Goal: Task Accomplishment & Management: Use online tool/utility

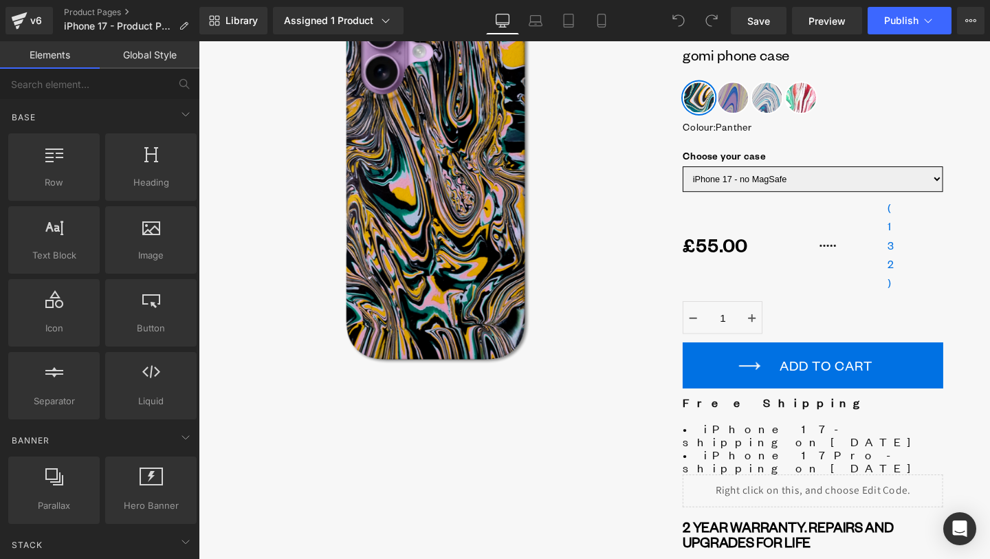
scroll to position [134, 0]
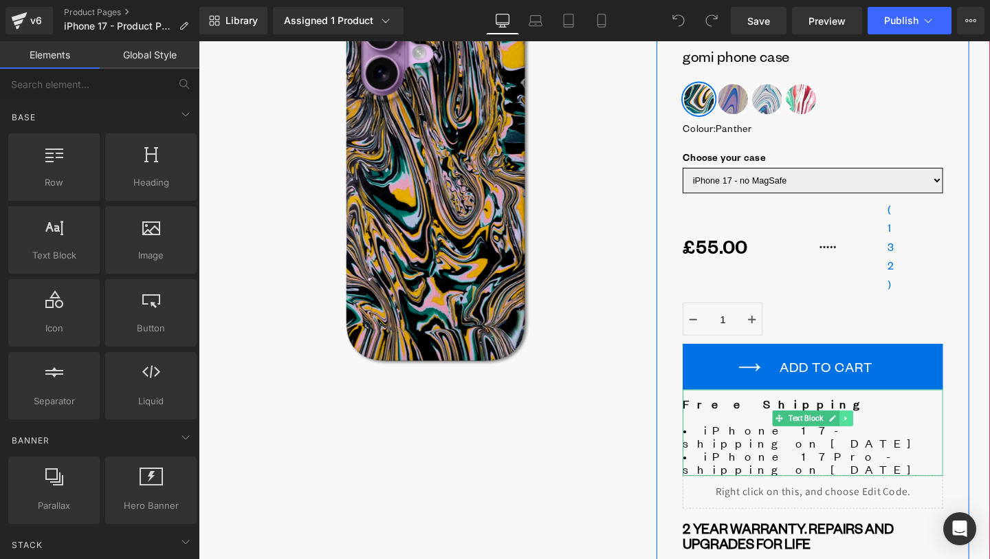
click at [879, 435] on icon at bounding box center [880, 437] width 8 height 8
click at [874, 445] on link at bounding box center [873, 437] width 14 height 17
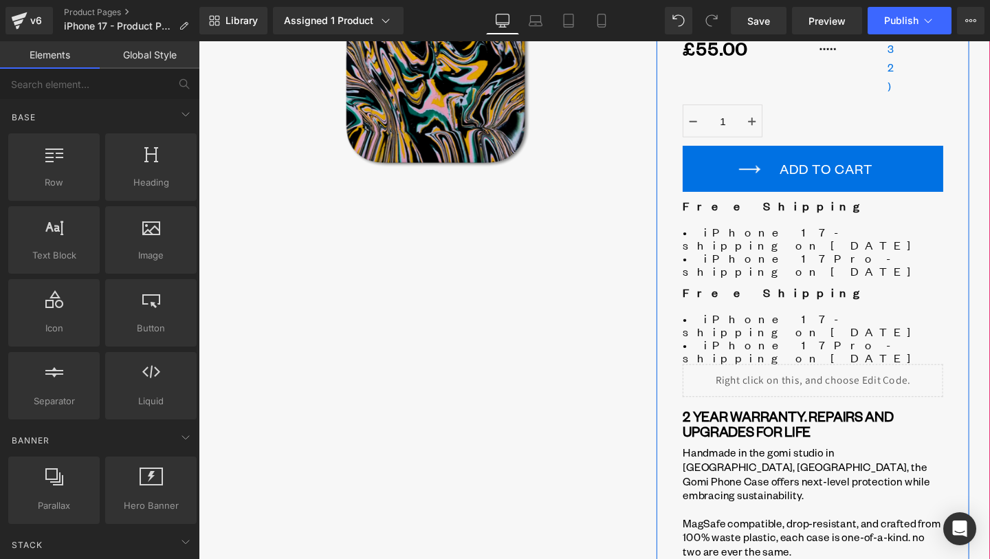
scroll to position [309, 0]
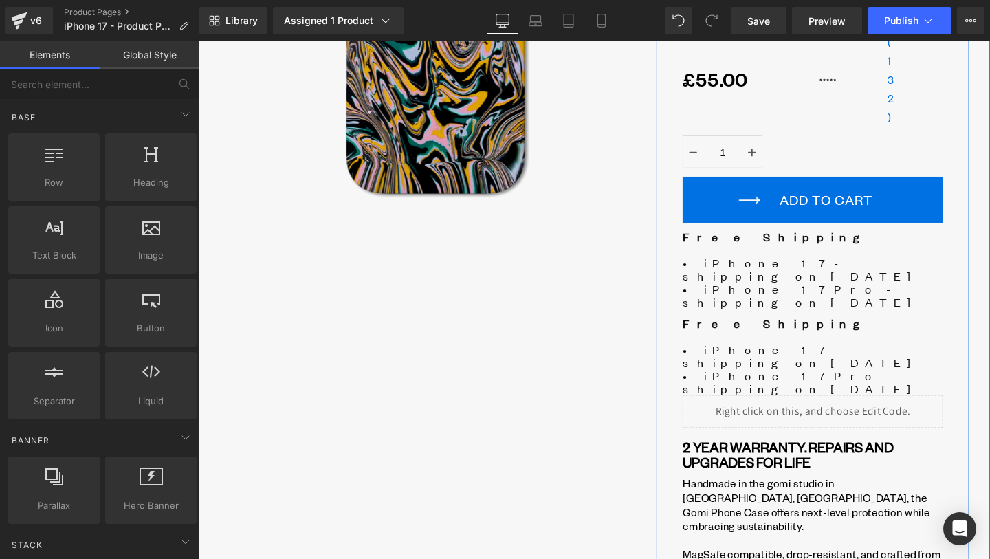
click at [794, 356] on span "• iPhone 17 - shipping on [DATE]" at bounding box center [835, 371] width 255 height 30
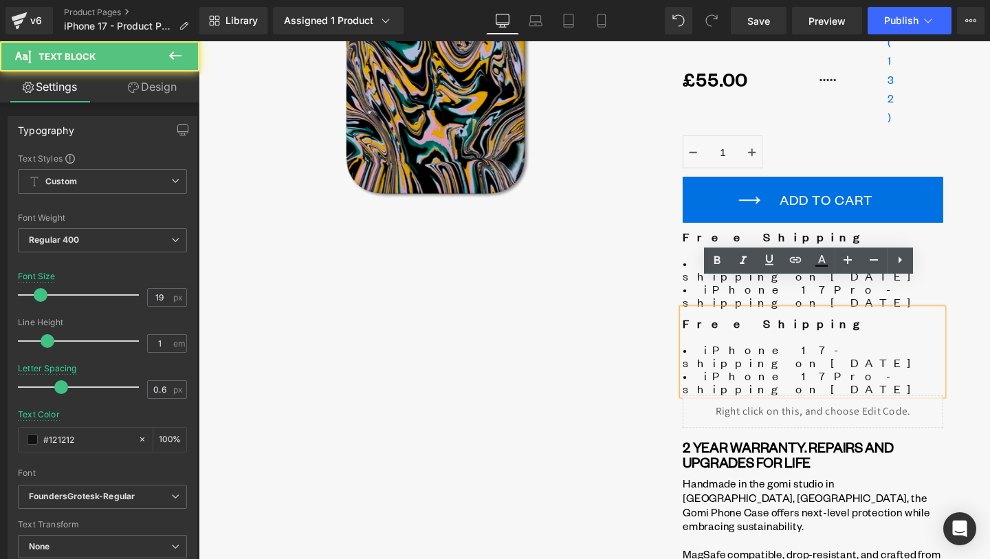
click at [815, 384] on span "• iPhone 17 Pro - shipping on [DATE]" at bounding box center [835, 399] width 255 height 30
drag, startPoint x: 928, startPoint y: 345, endPoint x: 699, endPoint y: 301, distance: 233.2
click at [699, 301] on div "Liquid GOMI phone case Heading Colour : Panther Panther Ultraviolet Avalanche R…" at bounding box center [844, 312] width 329 height 966
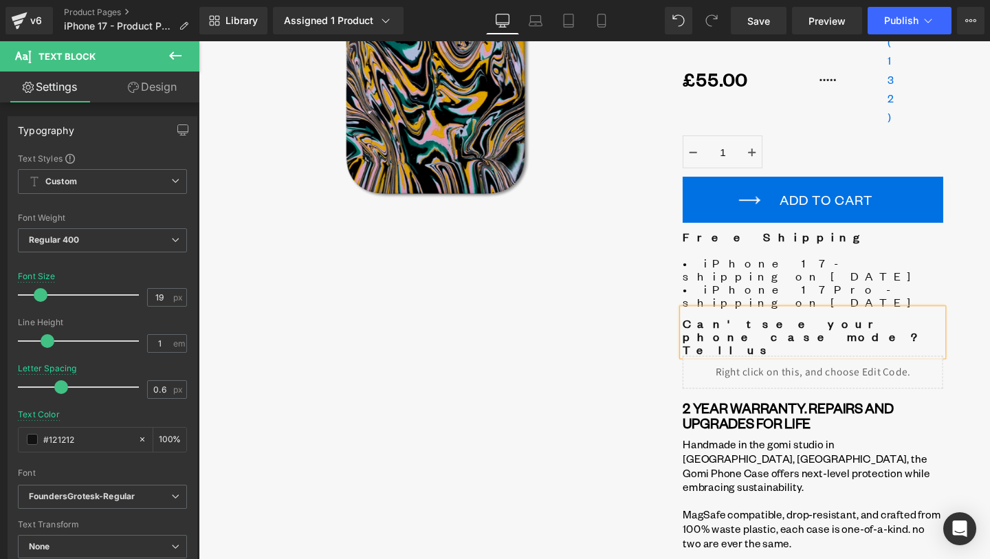
click at [770, 329] on b "Can't see your phone case mode? Tell us" at bounding box center [832, 351] width 248 height 44
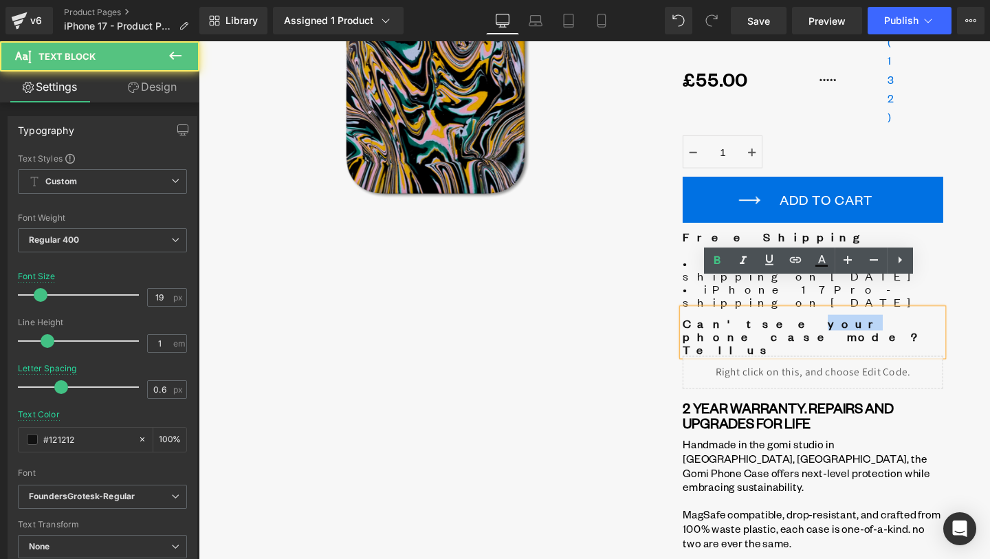
click at [770, 329] on b "Can't see your phone case mode? Tell us" at bounding box center [832, 351] width 248 height 44
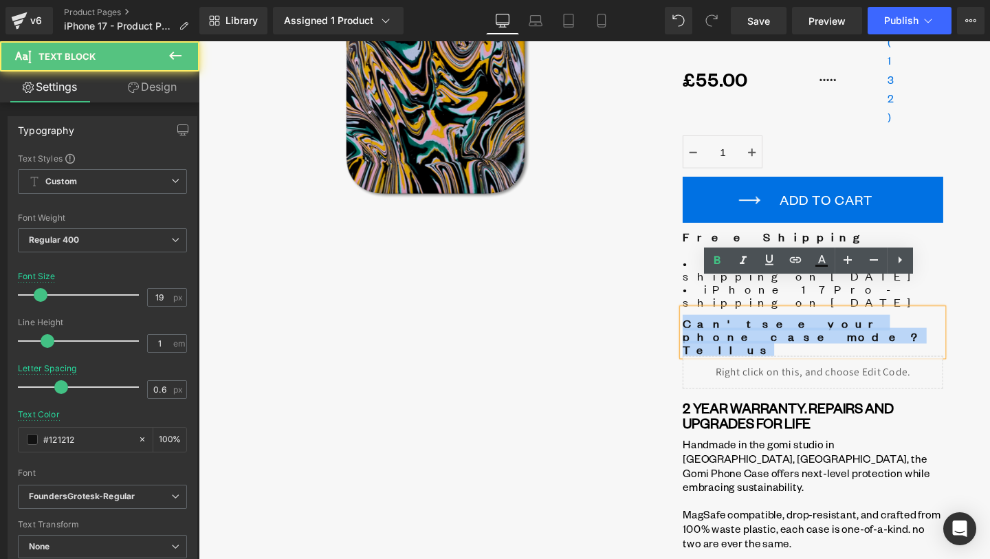
click at [770, 329] on b "Can't see your phone case mode? Tell us" at bounding box center [832, 351] width 248 height 44
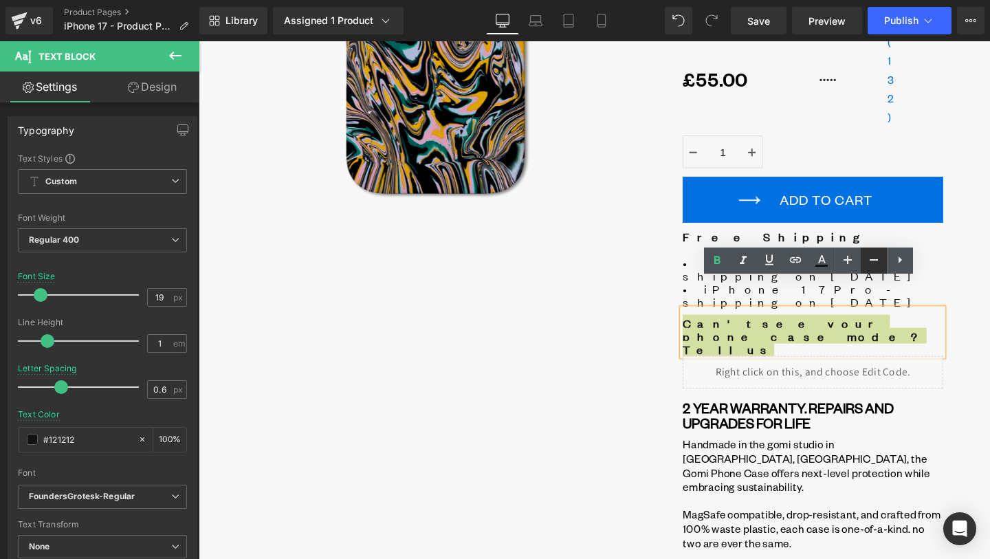
click at [869, 263] on icon at bounding box center [874, 260] width 17 height 17
type input "17"
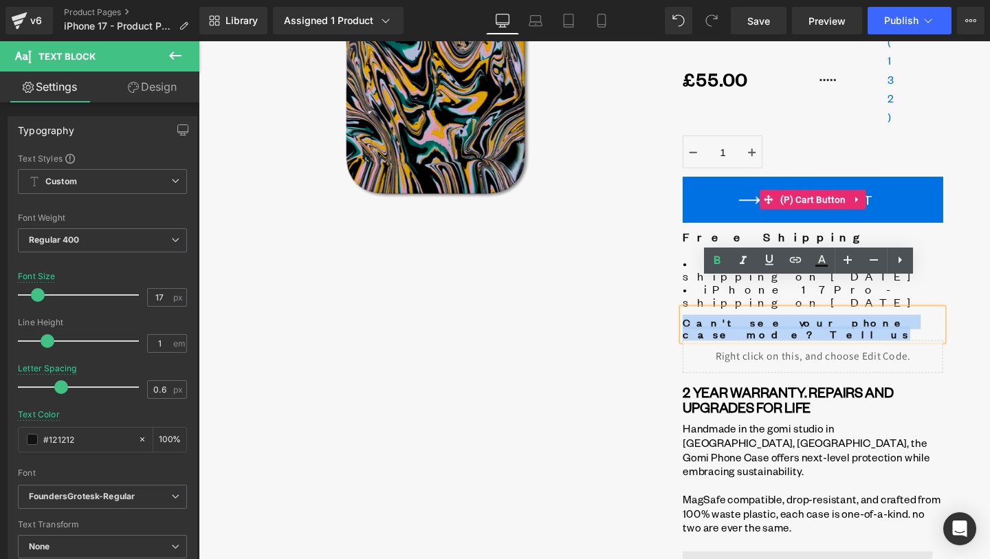
click at [770, 226] on button "ADD TO CART" at bounding box center [845, 208] width 274 height 48
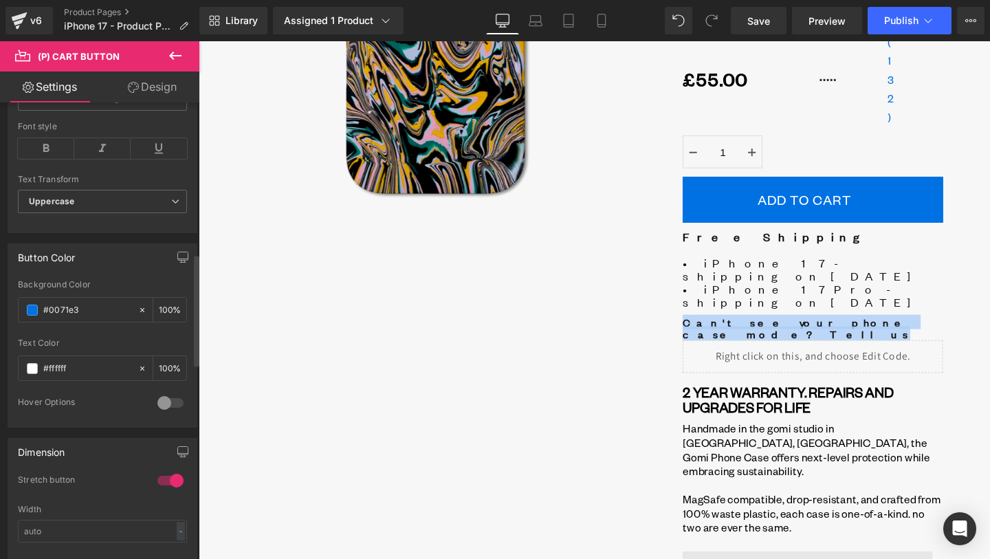
scroll to position [618, 0]
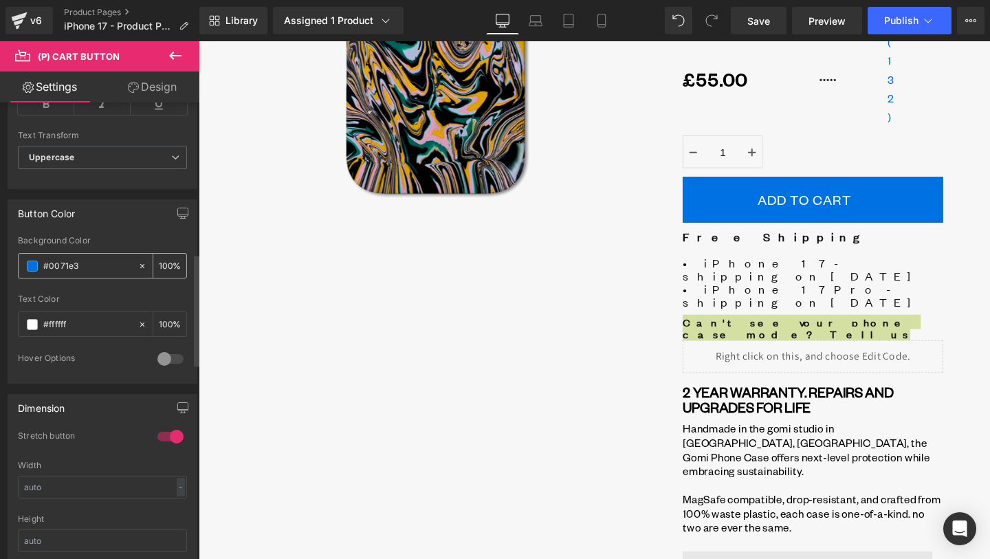
click at [61, 267] on input "#0071e3" at bounding box center [87, 266] width 88 height 15
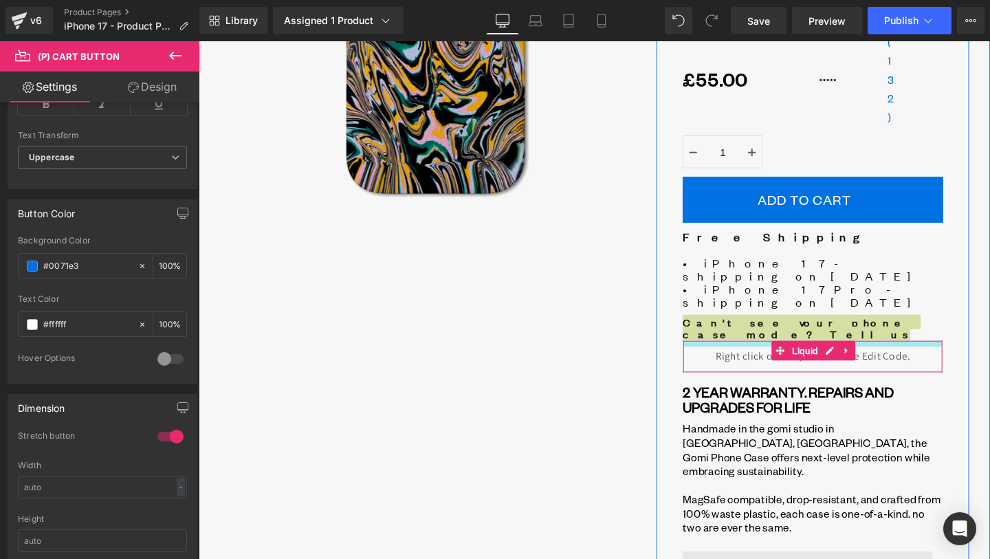
click at [774, 356] on div at bounding box center [844, 359] width 272 height 6
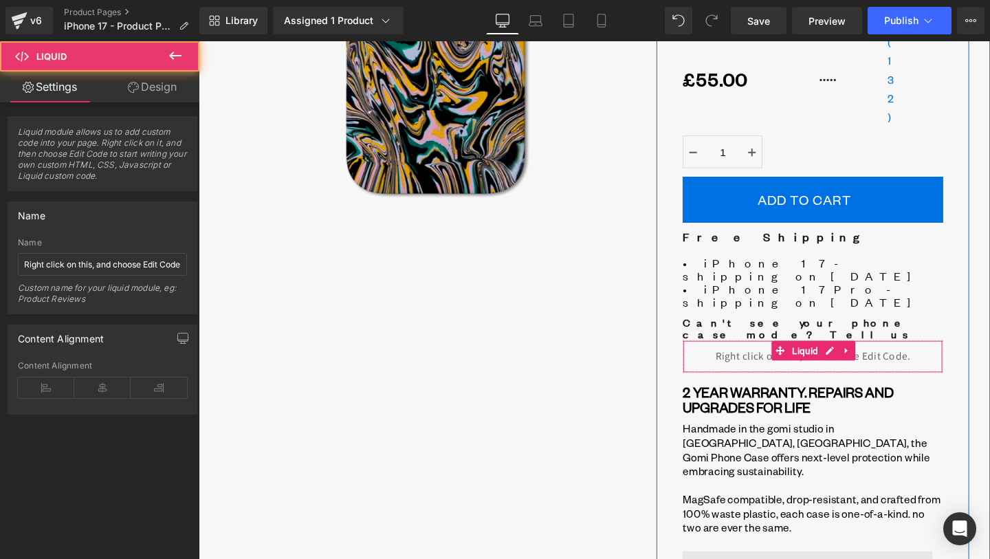
click at [773, 356] on div "Liquid" at bounding box center [845, 373] width 274 height 34
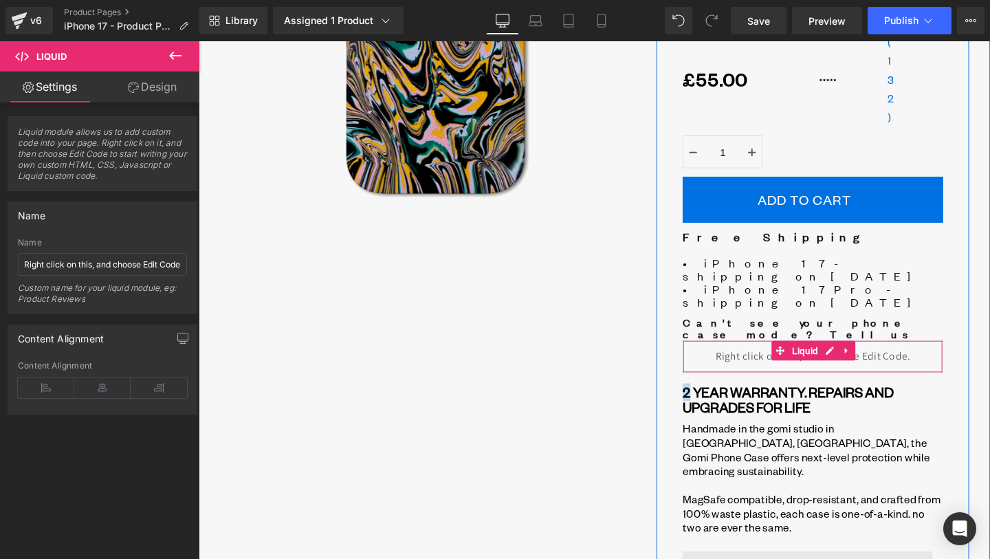
click at [773, 356] on div "Liquid" at bounding box center [845, 373] width 274 height 34
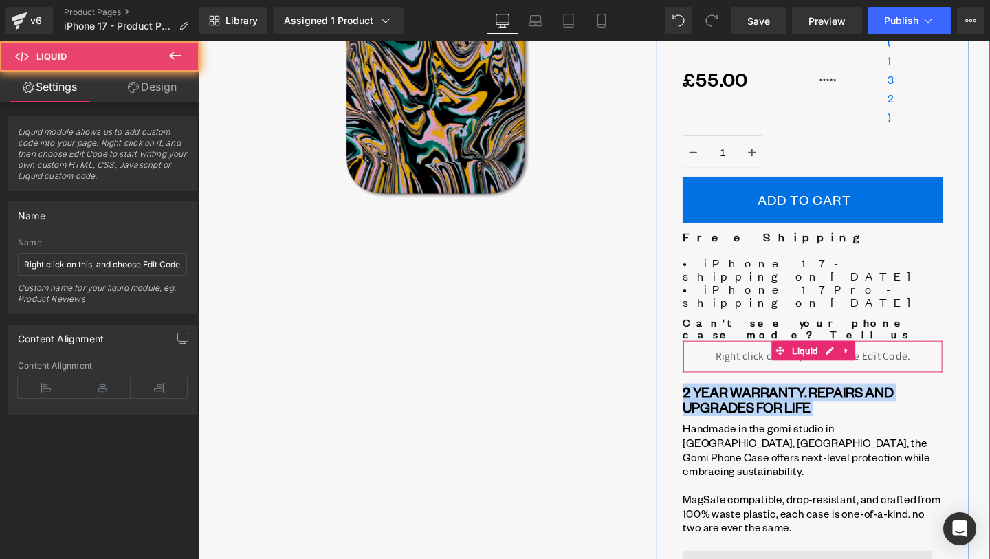
click at [773, 356] on div "Liquid" at bounding box center [845, 373] width 274 height 34
click at [780, 329] on b "Can't see your phone case mode? Tell us" at bounding box center [827, 343] width 239 height 28
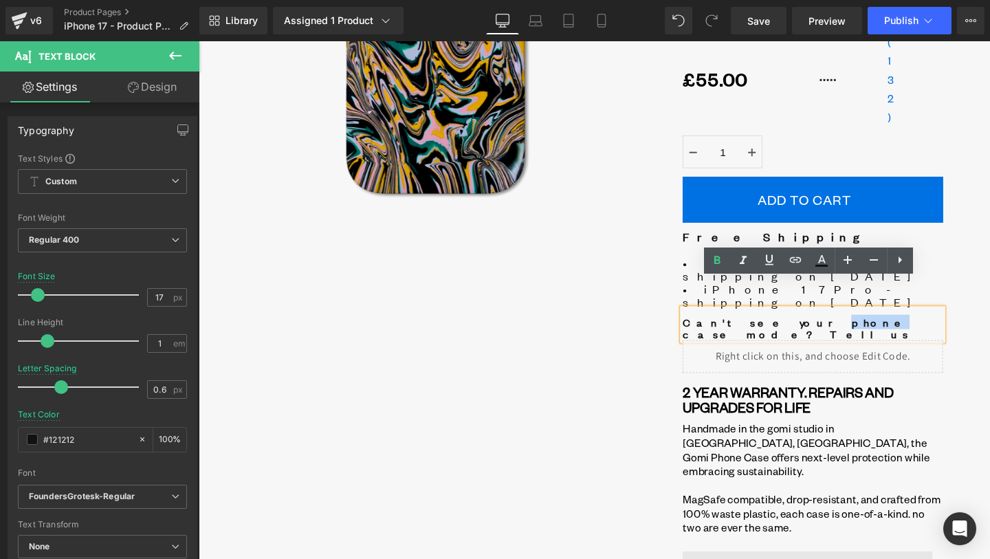
click at [780, 329] on b "Can't see your phone case mode? Tell us" at bounding box center [827, 343] width 239 height 28
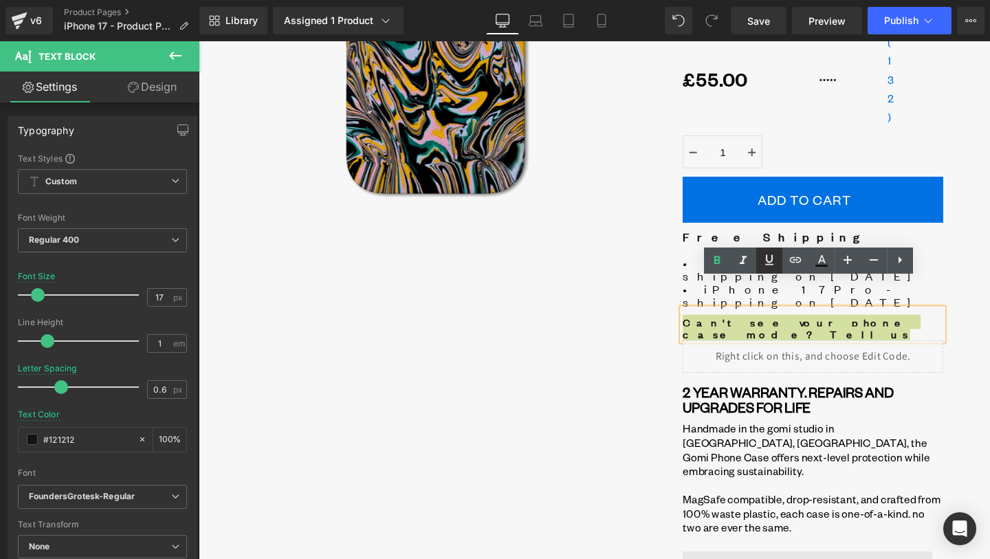
click at [779, 261] on link at bounding box center [770, 261] width 26 height 26
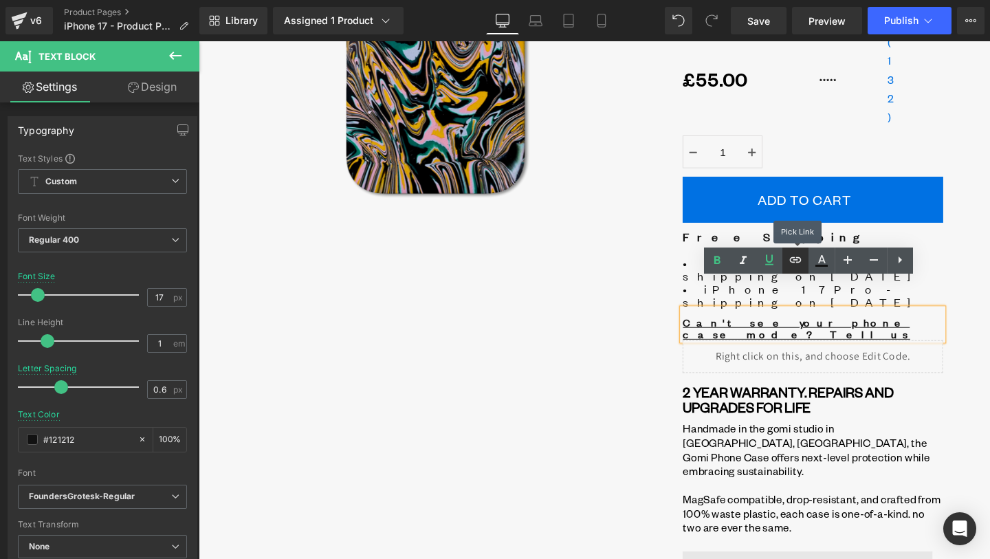
click at [799, 264] on icon at bounding box center [796, 260] width 17 height 17
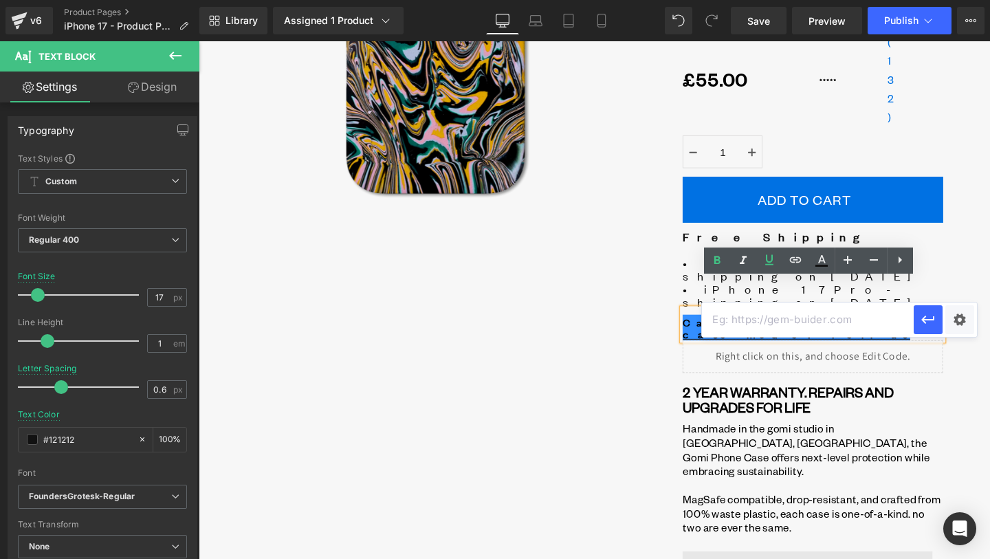
click at [803, 316] on input "text" at bounding box center [808, 320] width 212 height 34
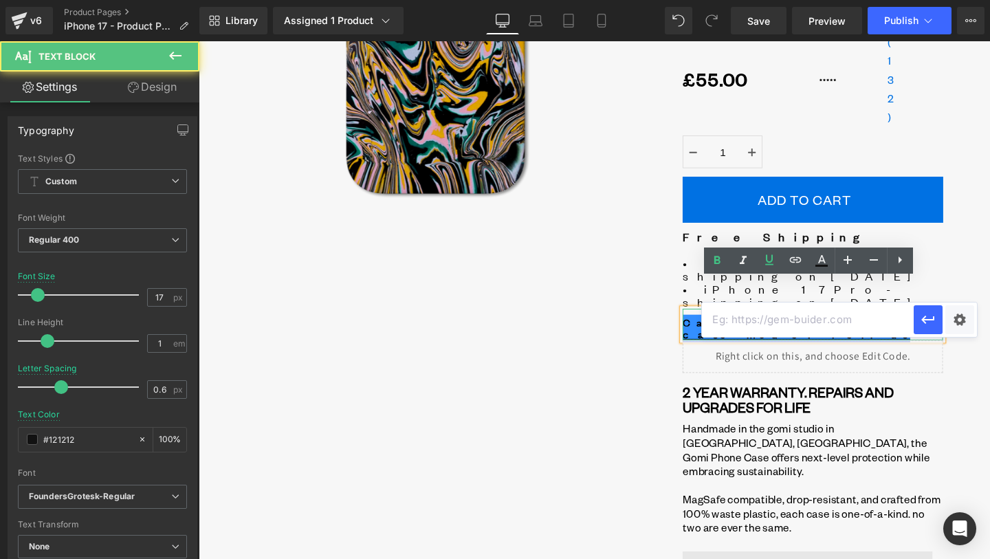
click at [807, 329] on link "Can't see your phone case mode? Tell us" at bounding box center [827, 343] width 239 height 28
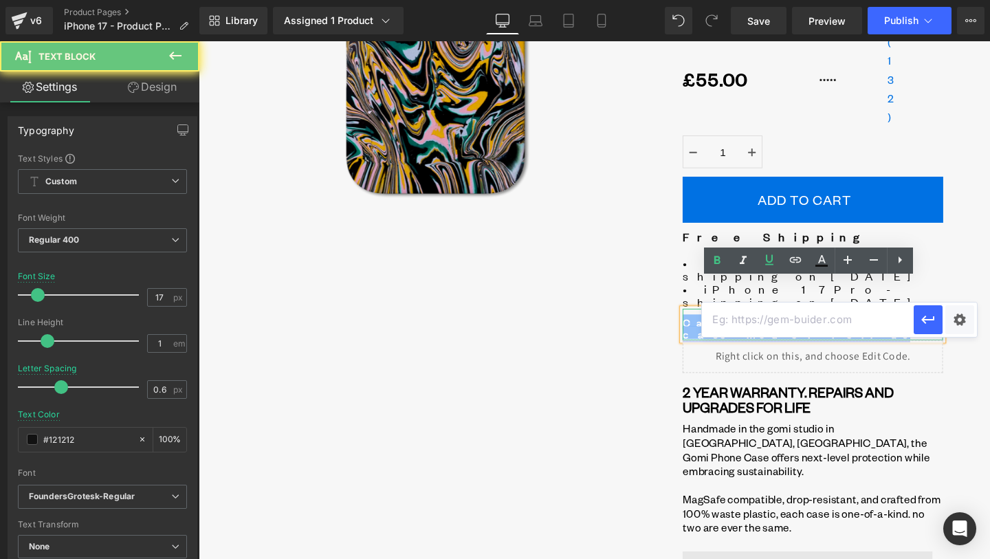
click at [807, 329] on link "Can't see your phone case mode? Tell us" at bounding box center [827, 343] width 239 height 28
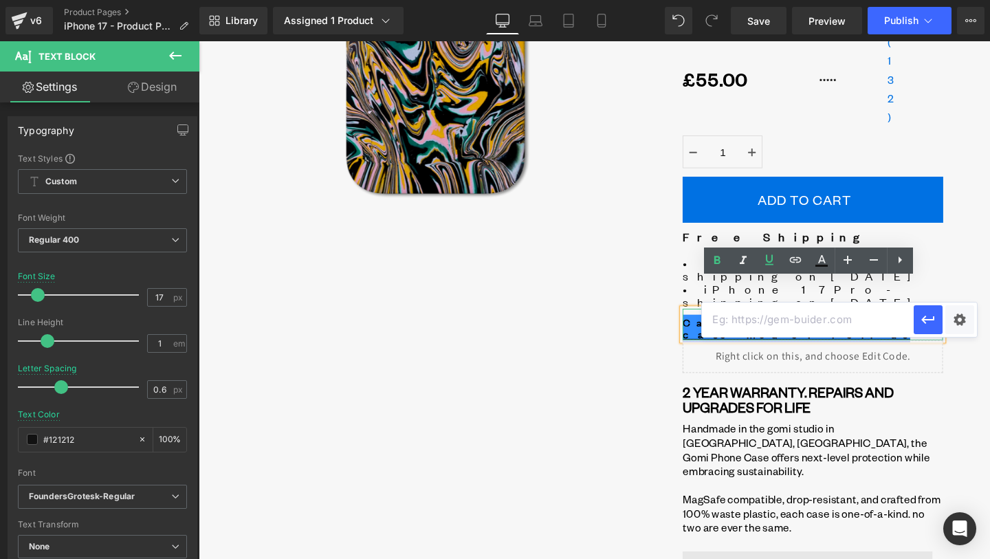
click at [810, 329] on link "Can't see your phone case mode? Tell us" at bounding box center [827, 343] width 239 height 28
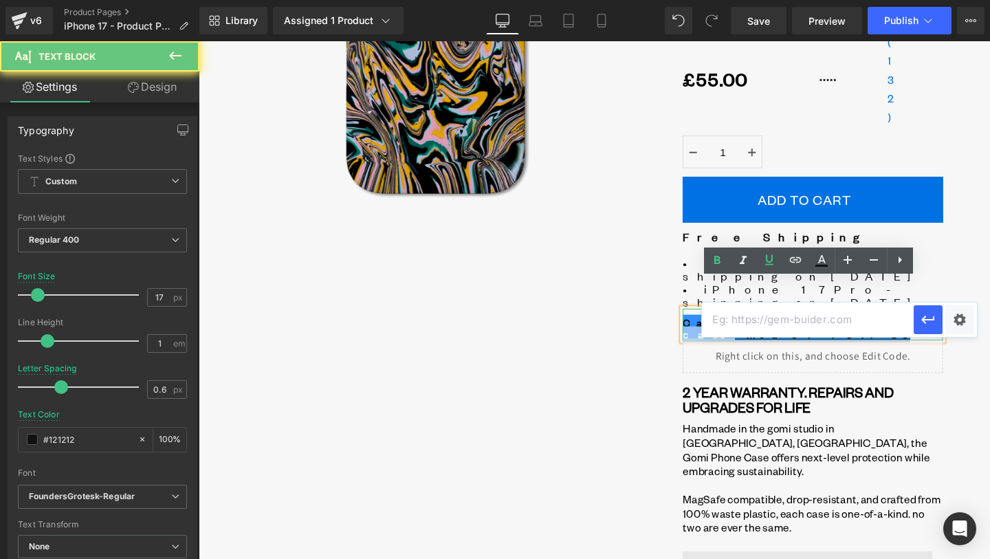
click at [810, 329] on link "Can't see your phone case mode? Tell us" at bounding box center [827, 343] width 239 height 28
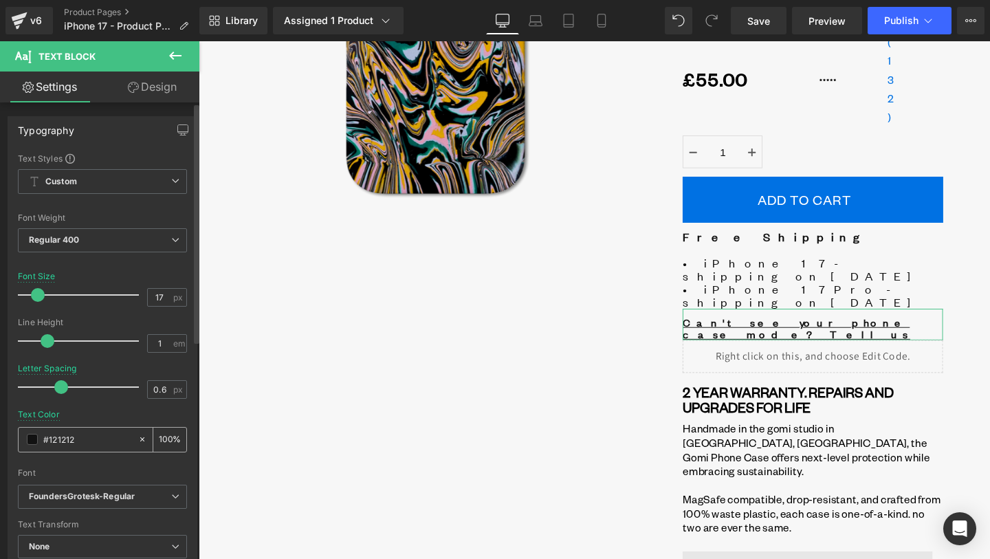
click at [80, 439] on input "#121212" at bounding box center [87, 439] width 88 height 15
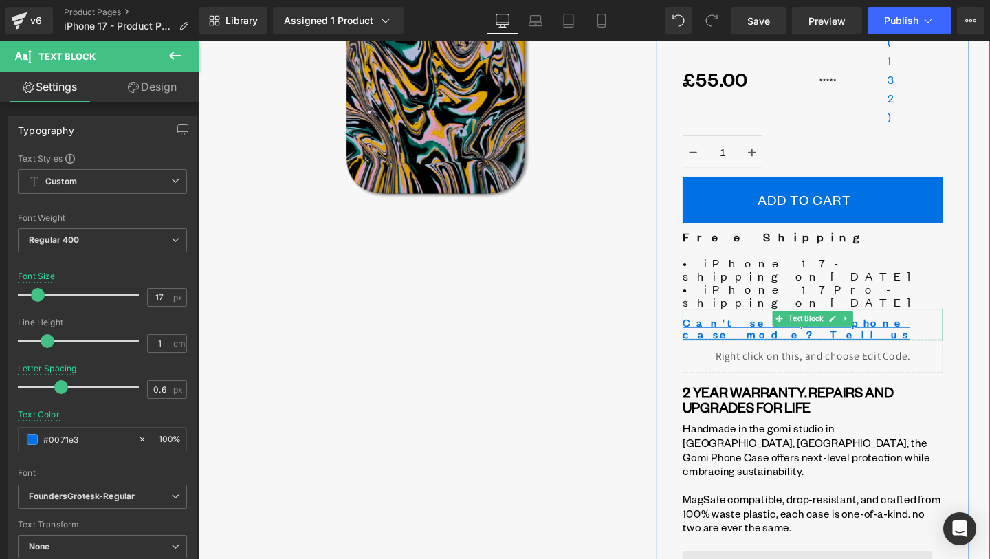
type input "#0071e3"
click at [916, 323] on div "Can't see your phone case mode? Tell us" at bounding box center [845, 339] width 274 height 33
click at [907, 323] on div "Can't see your phone case mode? Tell us" at bounding box center [845, 339] width 274 height 33
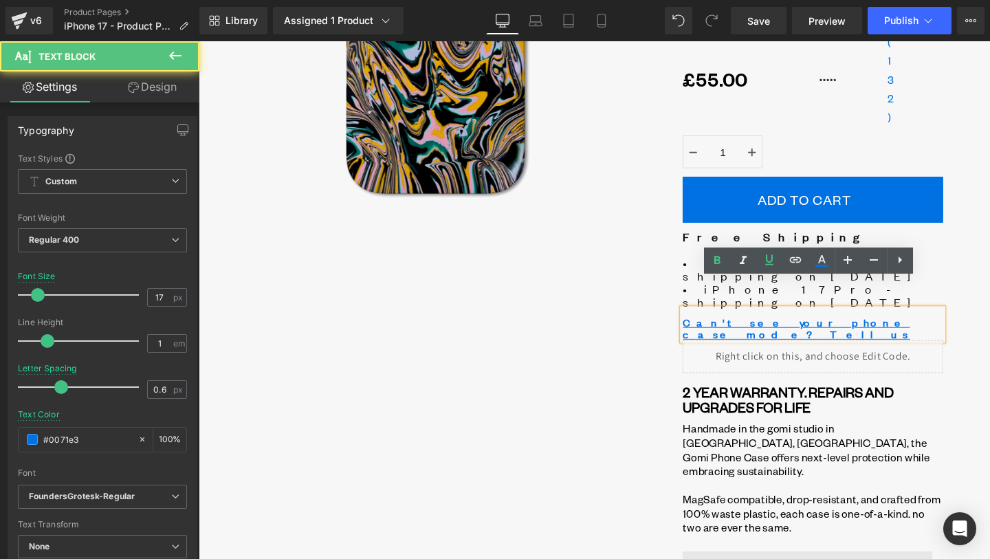
click at [907, 323] on div "Can't see your phone case mode? Tell us" at bounding box center [845, 339] width 274 height 33
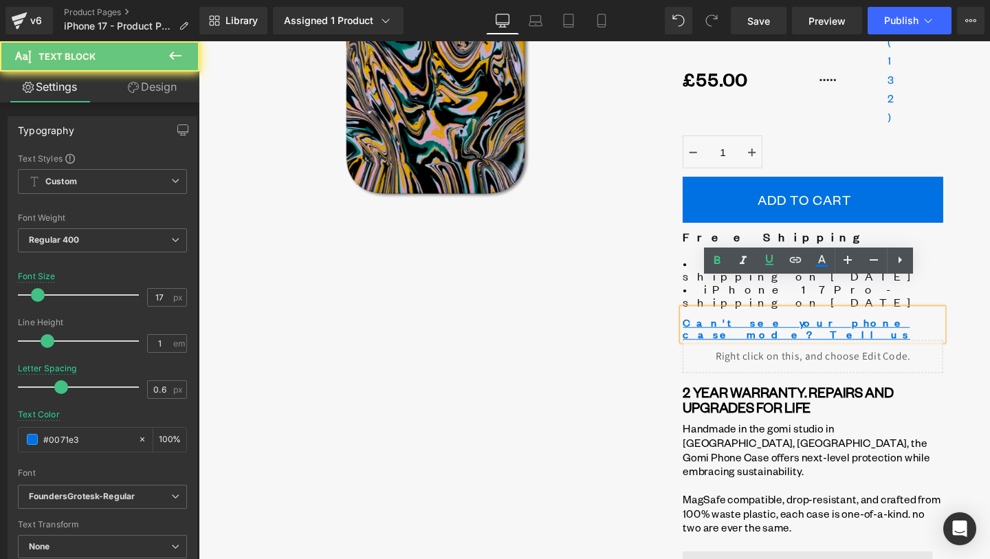
click at [907, 323] on div "Can't see your phone case mode? Tell us" at bounding box center [845, 339] width 274 height 33
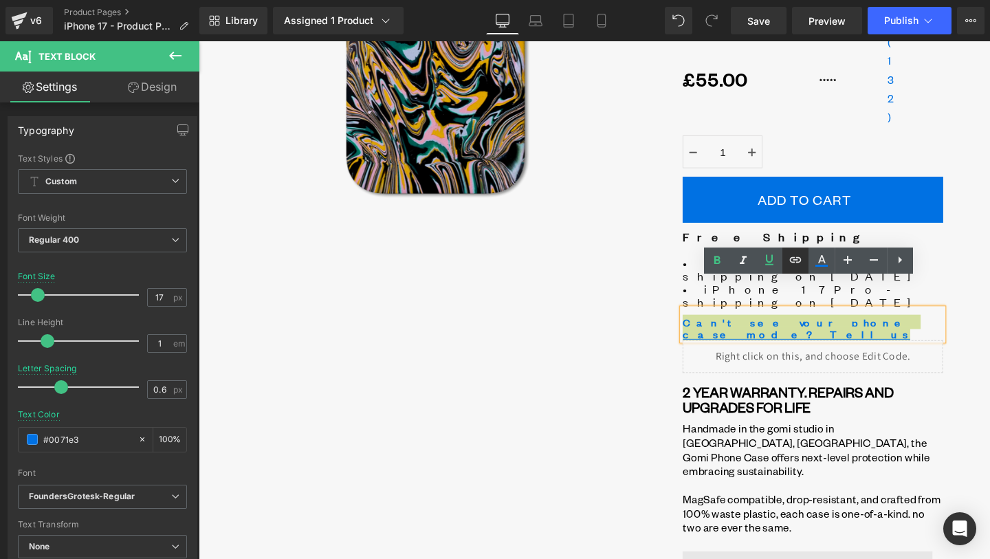
click at [803, 261] on icon at bounding box center [796, 260] width 17 height 17
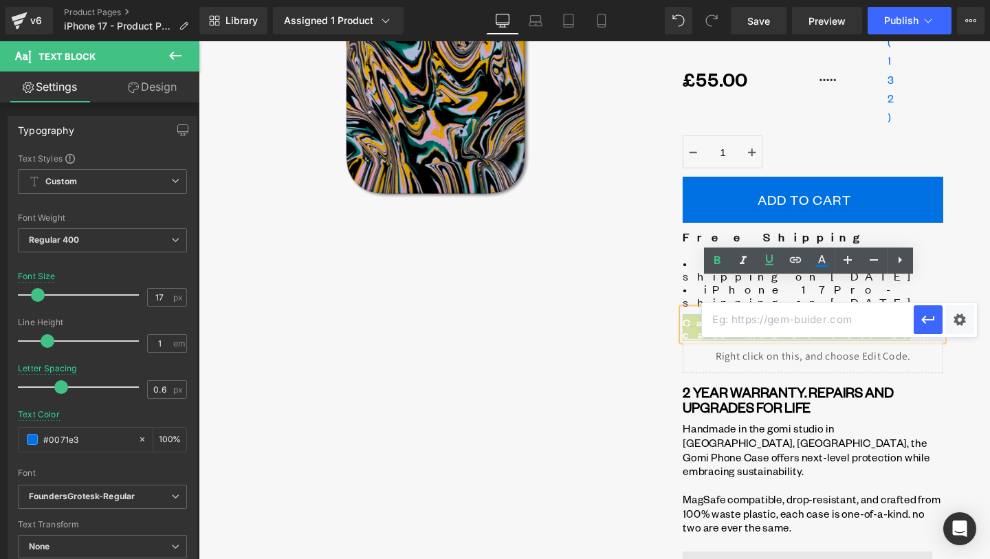
click at [809, 327] on input "text" at bounding box center [808, 320] width 212 height 34
paste input "[URL][DOMAIN_NAME]"
type input "[URL][DOMAIN_NAME]"
click at [924, 324] on icon "button" at bounding box center [928, 320] width 17 height 17
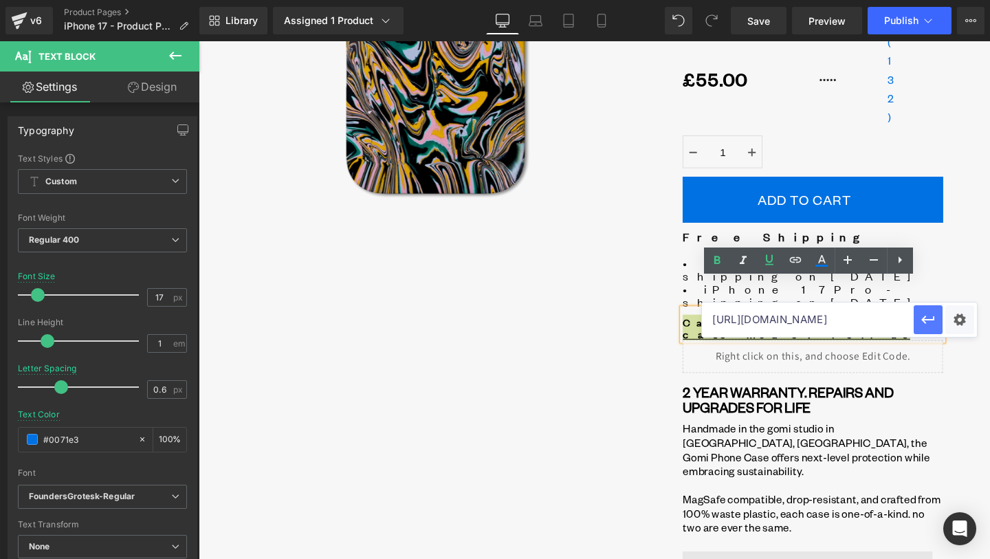
scroll to position [0, 0]
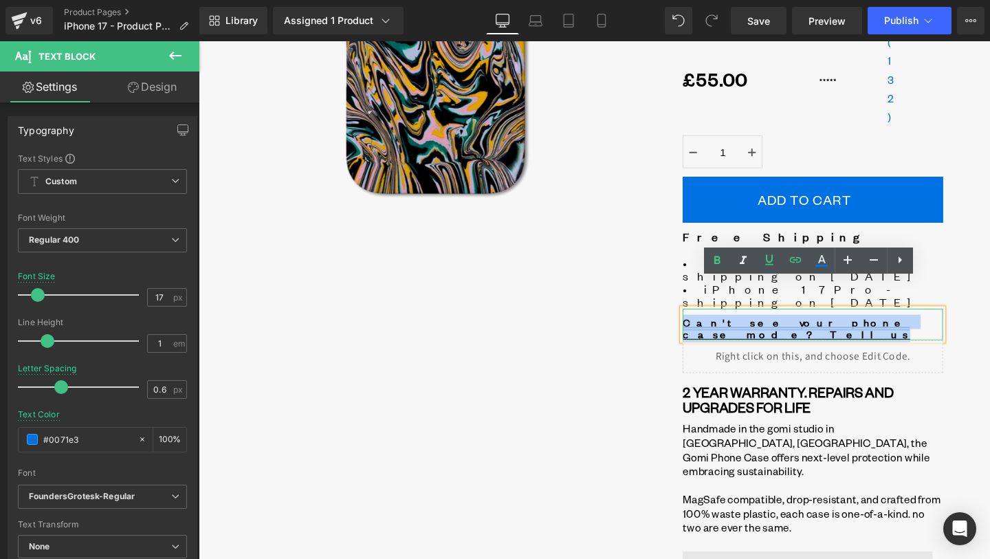
click at [851, 329] on link "Can't see your phone case mode? Tell us" at bounding box center [827, 343] width 239 height 28
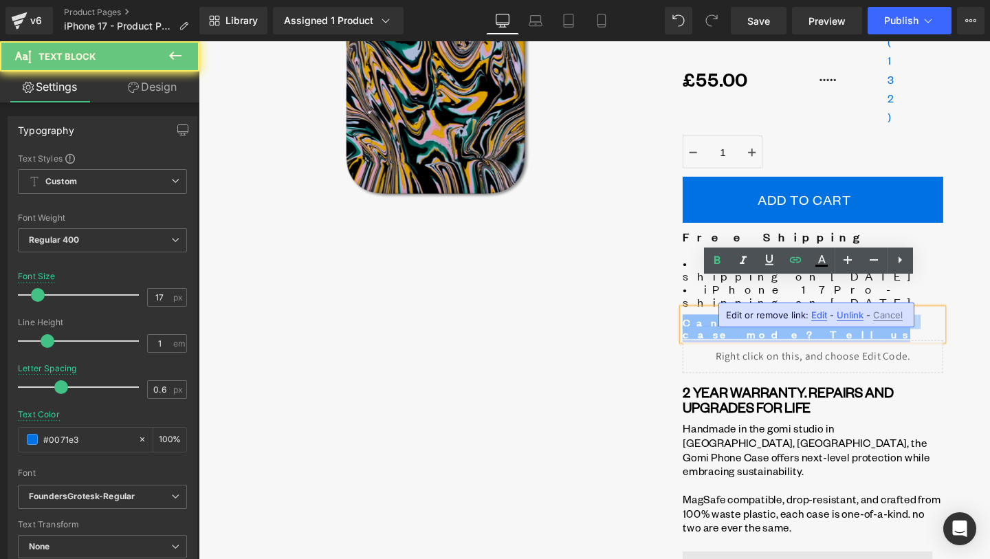
click at [851, 329] on link "Can't see your phone case mode? Tell us" at bounding box center [827, 343] width 239 height 28
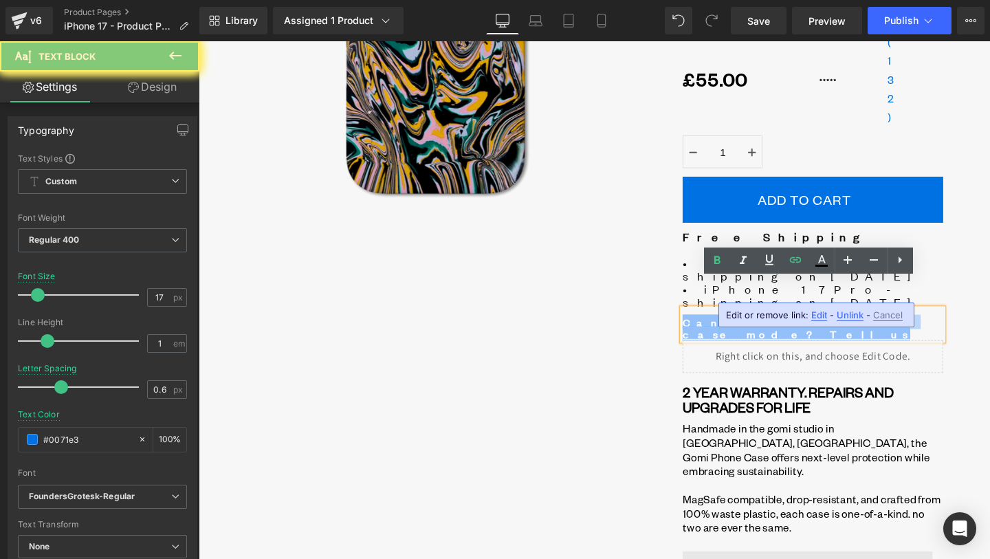
click at [901, 323] on div "Can't see your phone case mode? Tell us" at bounding box center [845, 339] width 274 height 33
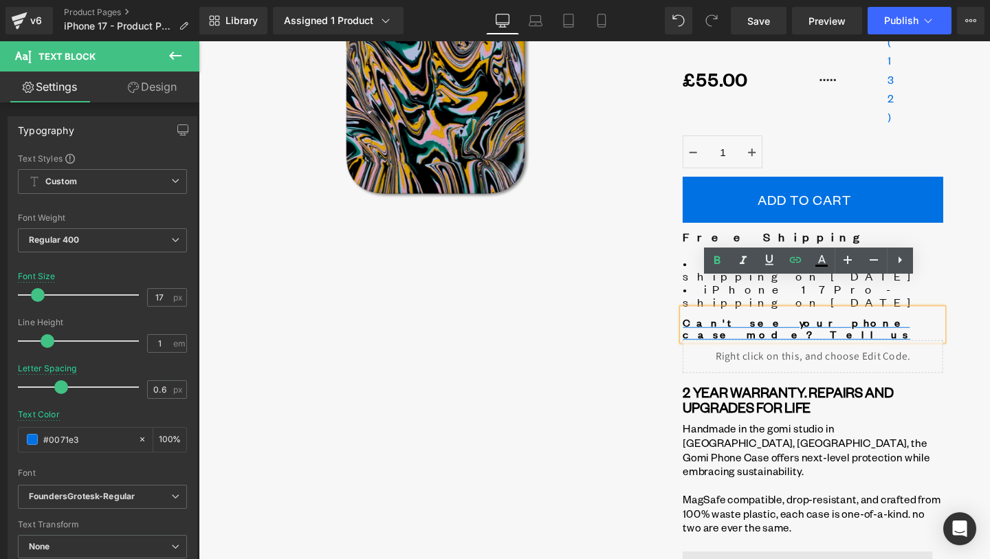
click at [902, 441] on p "Handmade in the gomi studio in [GEOGRAPHIC_DATA], [GEOGRAPHIC_DATA], the Gomi P…" at bounding box center [845, 470] width 274 height 59
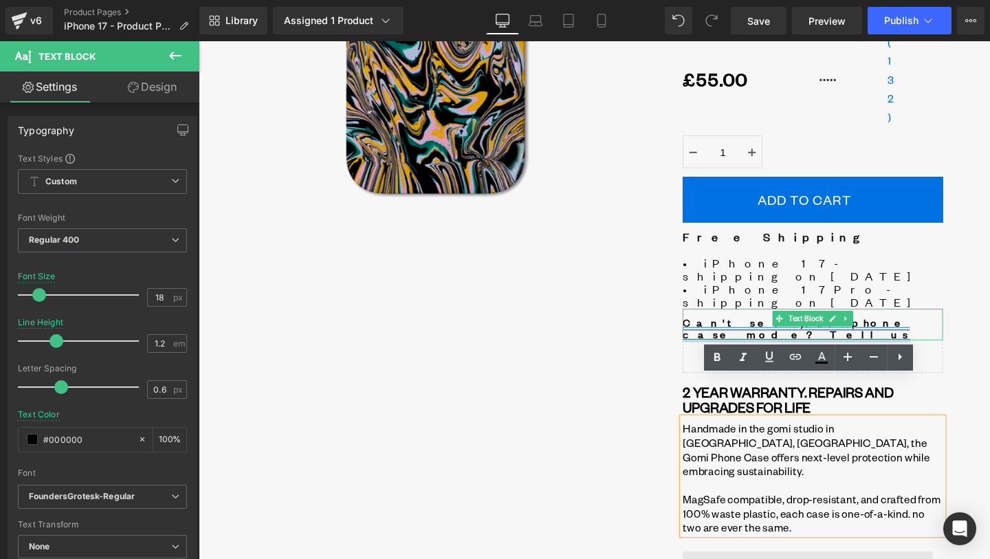
click at [898, 329] on link "Can't see your phone case mode? Tell us" at bounding box center [827, 343] width 239 height 28
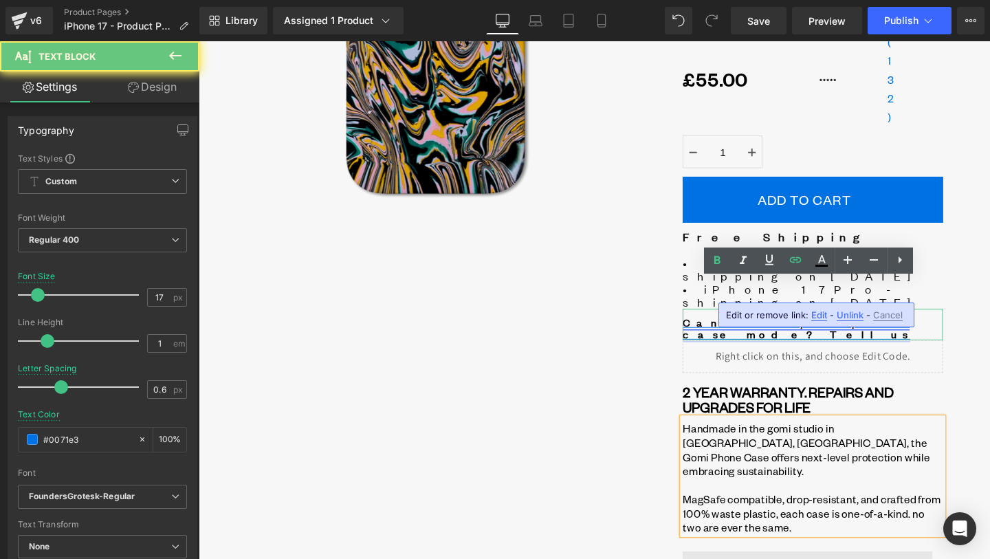
click at [898, 329] on link "Can't see your phone case mode? Tell us" at bounding box center [827, 343] width 239 height 28
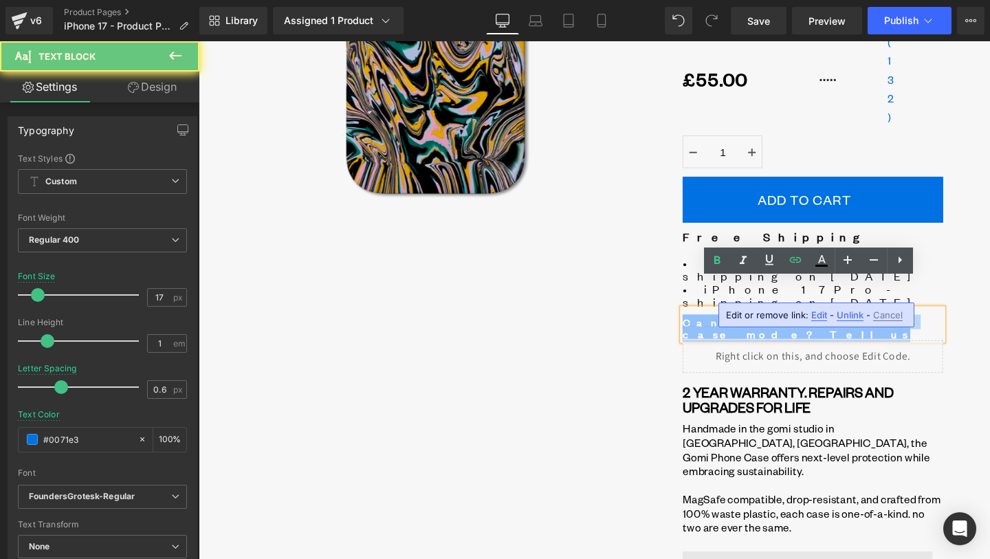
click at [898, 329] on link "Can't see your phone case mode? Tell us" at bounding box center [827, 343] width 239 height 28
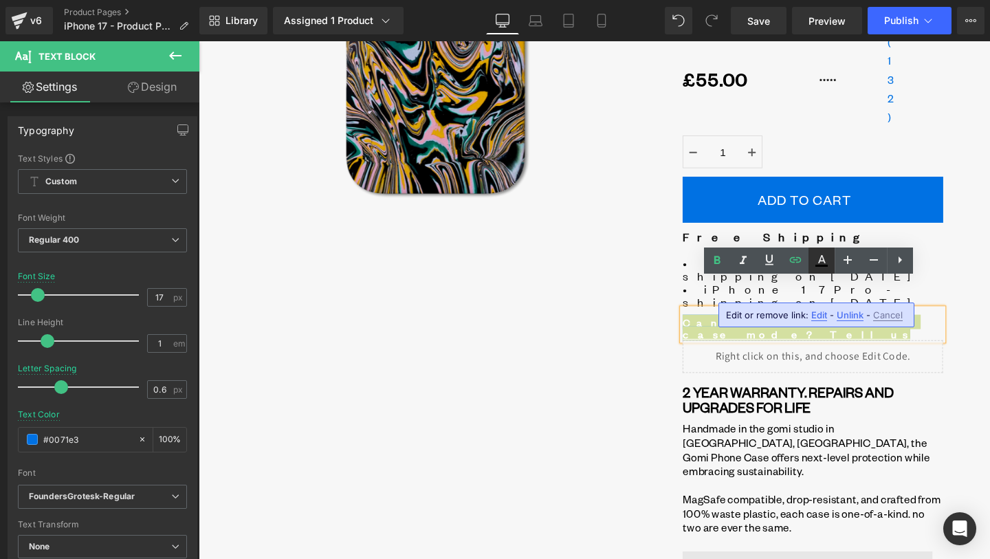
click at [823, 260] on icon at bounding box center [822, 260] width 17 height 17
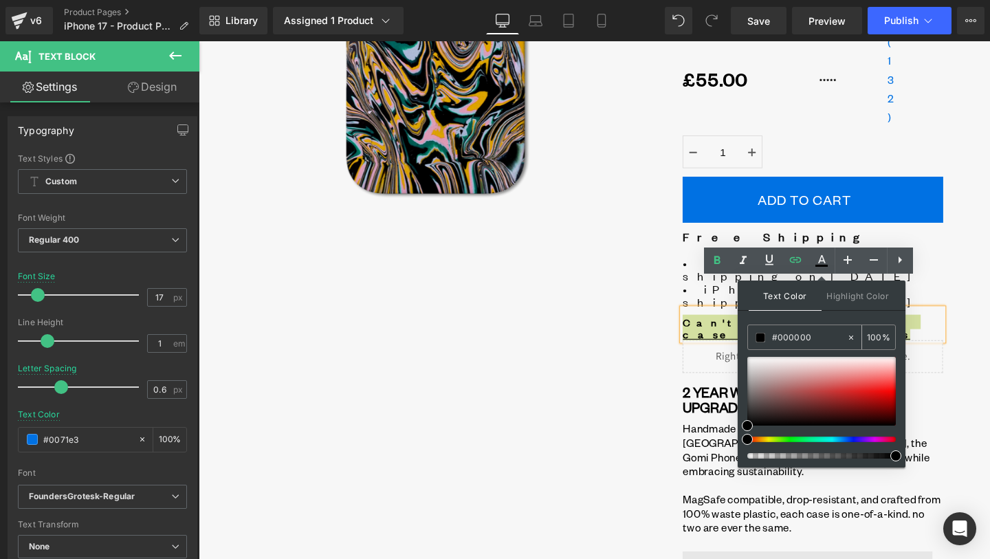
click at [774, 338] on input "#000000" at bounding box center [809, 337] width 74 height 15
click at [776, 338] on input "#000000" at bounding box center [809, 337] width 74 height 15
click at [777, 338] on input "#000000" at bounding box center [809, 337] width 74 height 15
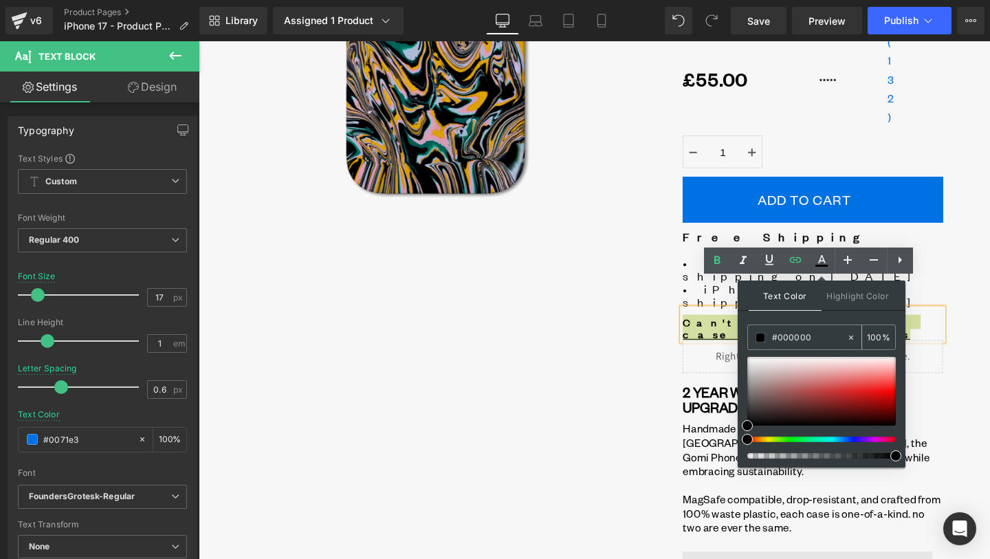
type input "#0"
type input "0"
type input "#007"
type input "100"
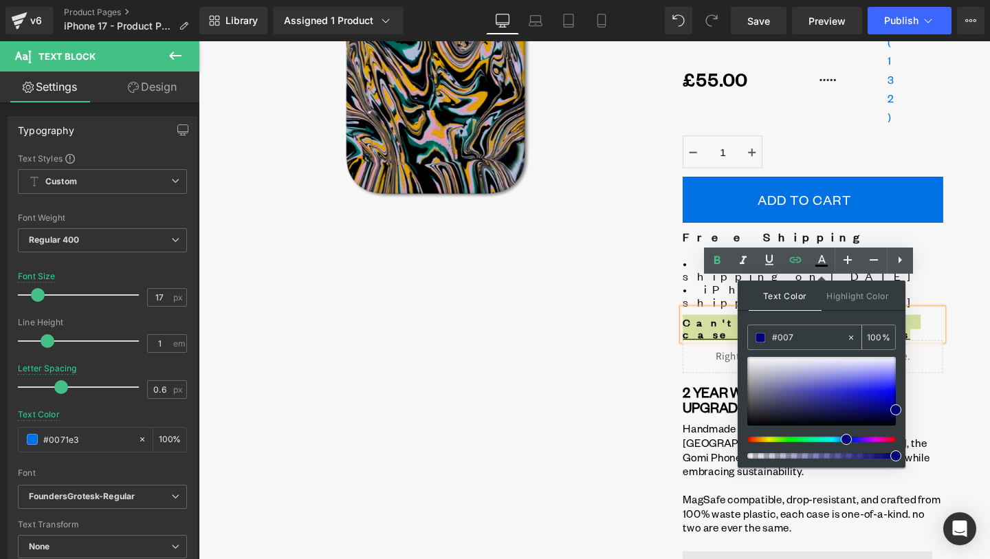
type input "#0071"
type input "7"
type input "#0071e"
type input "0"
type input "#0071e3"
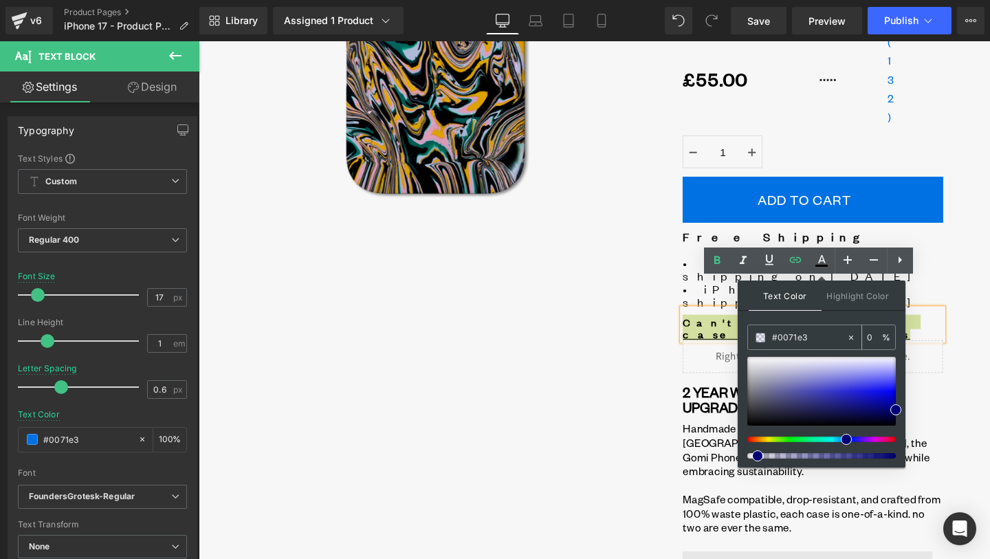
type input "100"
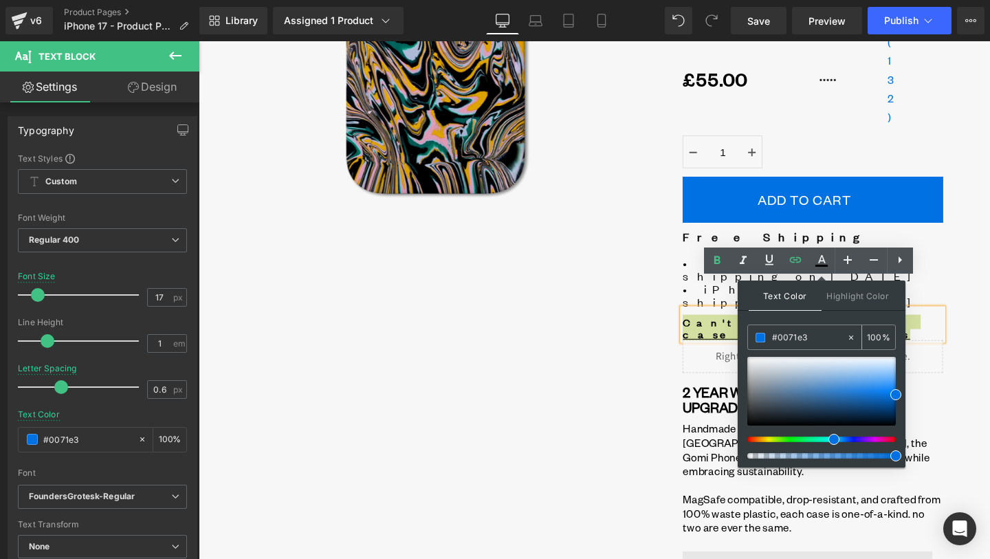
click at [812, 336] on input "#0071e3" at bounding box center [809, 337] width 74 height 15
click at [199, 41] on div at bounding box center [199, 41] width 0 height 0
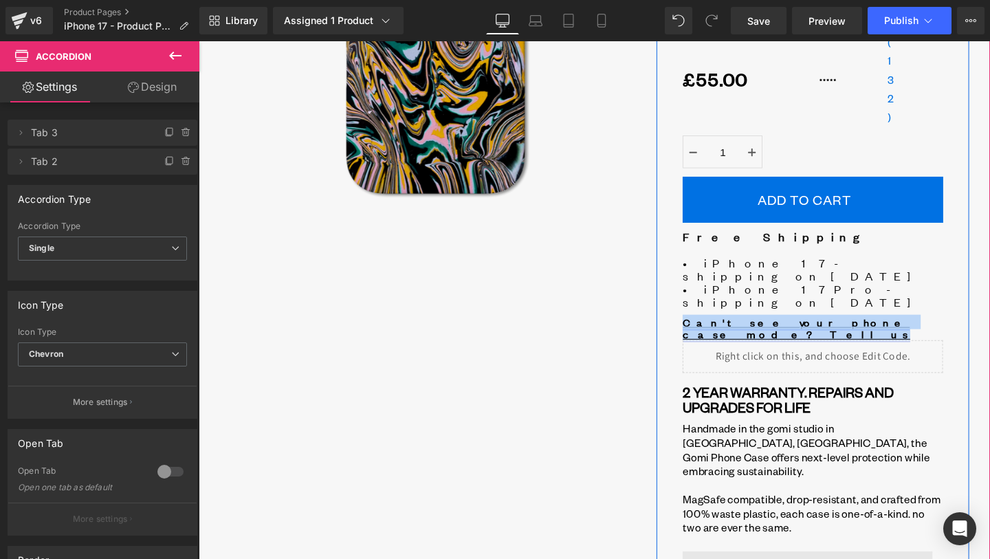
click at [891, 329] on link "Can't see your phone case mode? Tell us" at bounding box center [827, 343] width 239 height 28
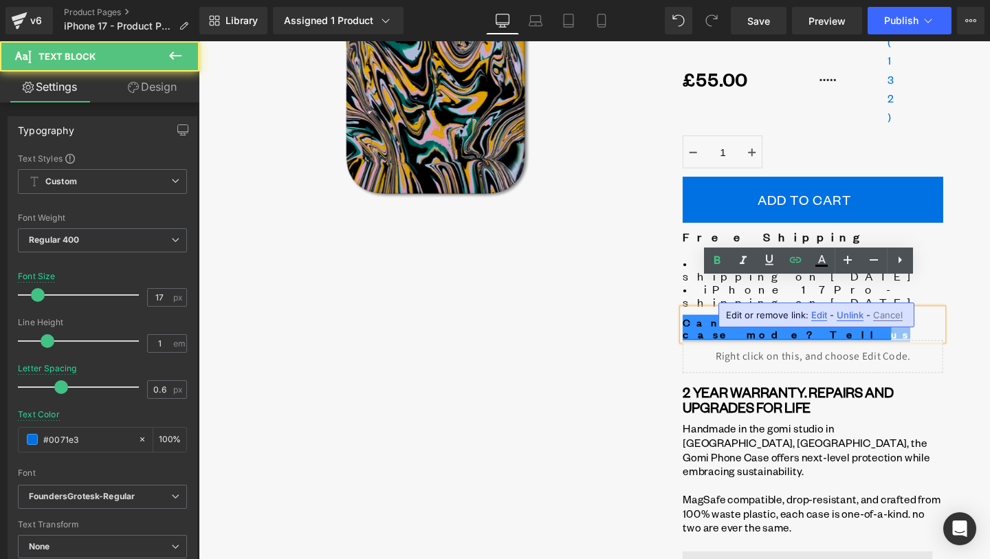
click at [891, 329] on link "Can't see your phone case mode? Tell us" at bounding box center [827, 343] width 239 height 28
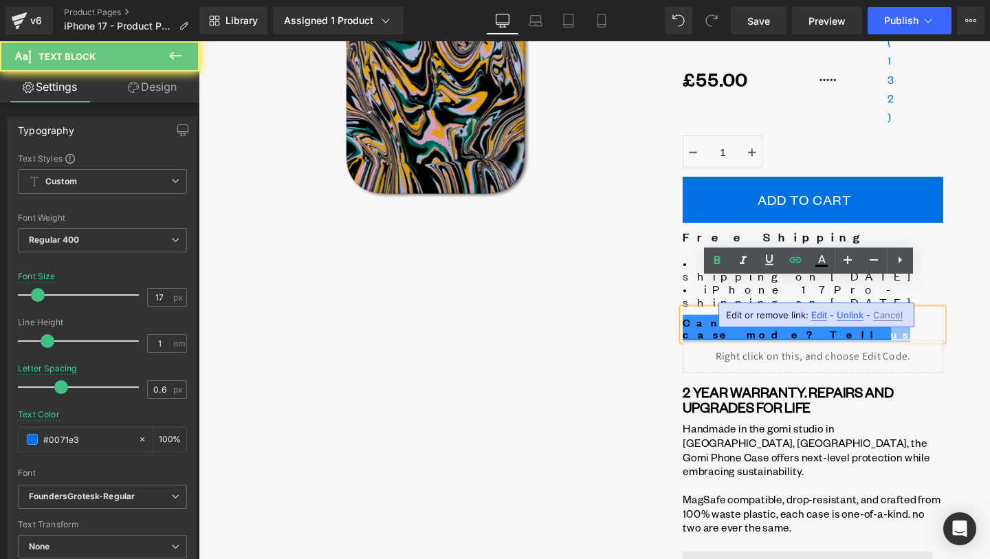
click at [895, 329] on link "Can't see your phone case mode? Tell us" at bounding box center [827, 343] width 239 height 28
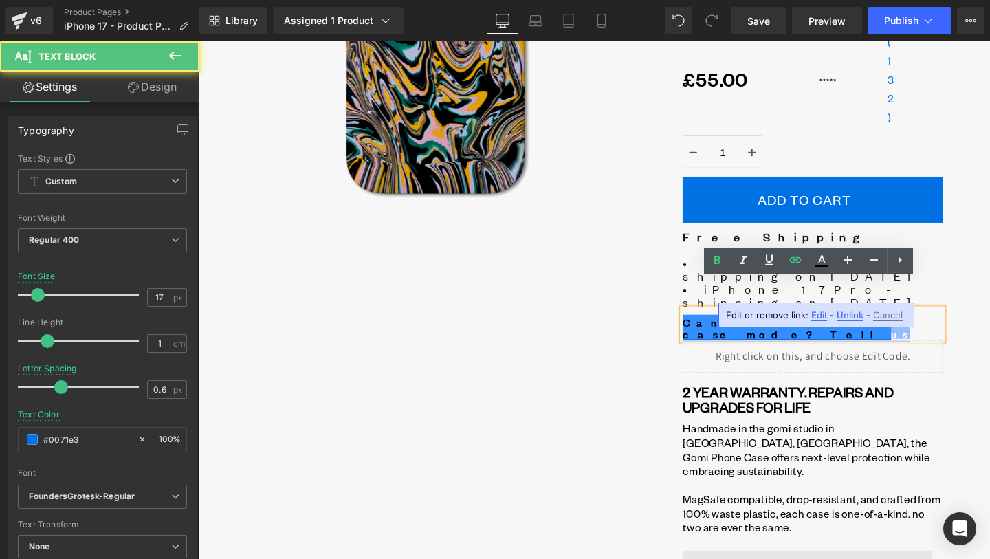
click at [895, 329] on link "Can't see your phone case mode? Tell us" at bounding box center [827, 343] width 239 height 28
click at [911, 323] on div "Can't see your phone case mode? Tell us" at bounding box center [845, 339] width 274 height 33
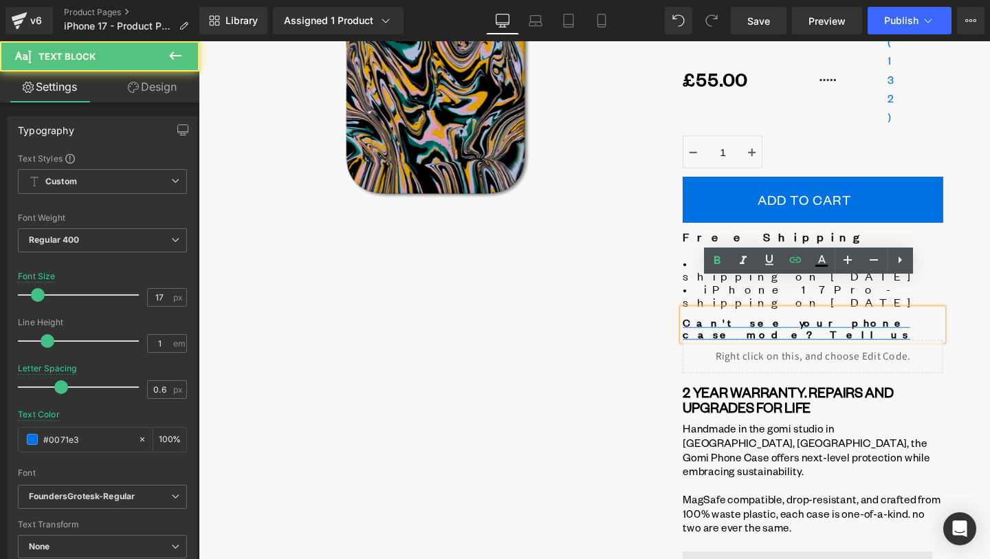
click at [911, 323] on div "Can't see your phone case mode? Tell us" at bounding box center [845, 339] width 274 height 33
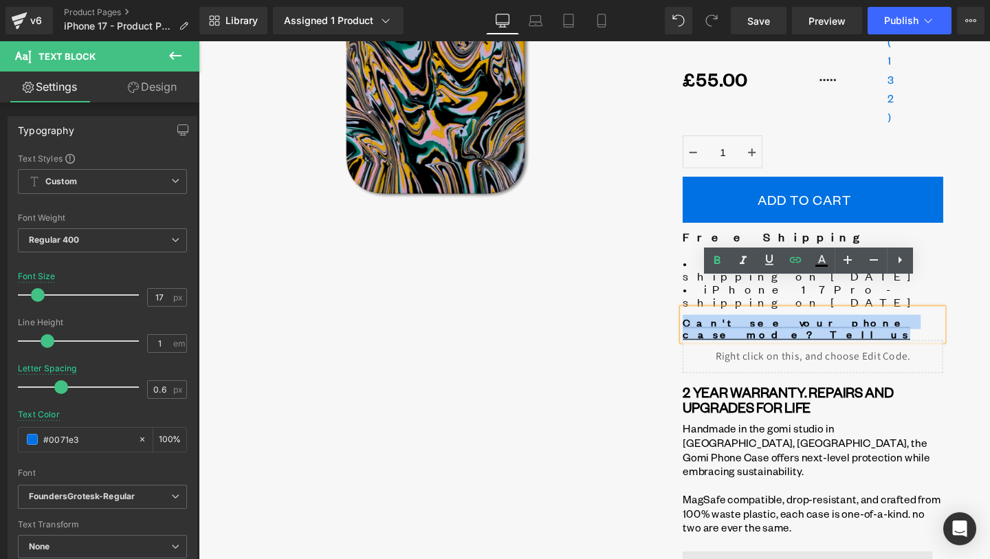
click at [911, 323] on div "Can't see your phone case mode? Tell us" at bounding box center [845, 339] width 274 height 33
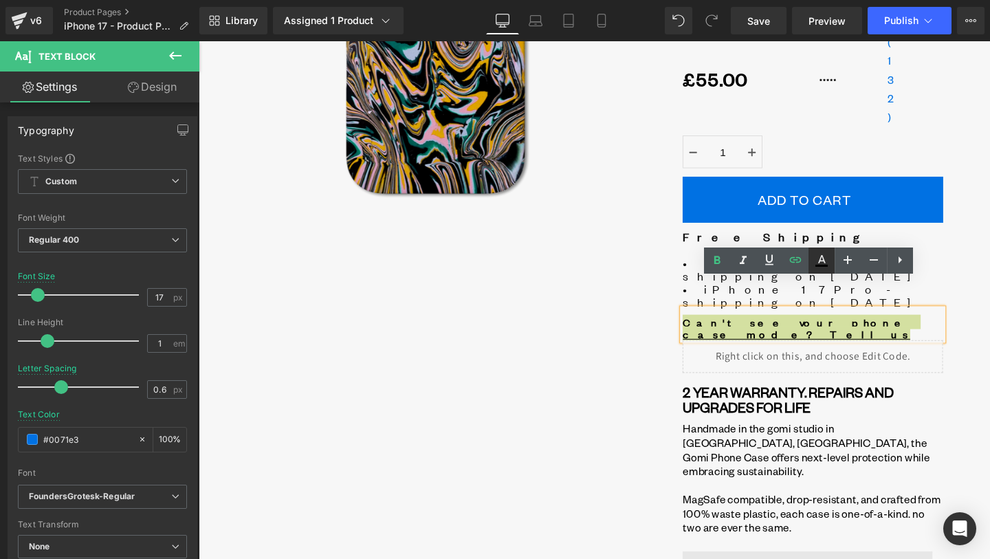
click at [831, 261] on link at bounding box center [822, 261] width 26 height 26
type input "#000000"
type input "100"
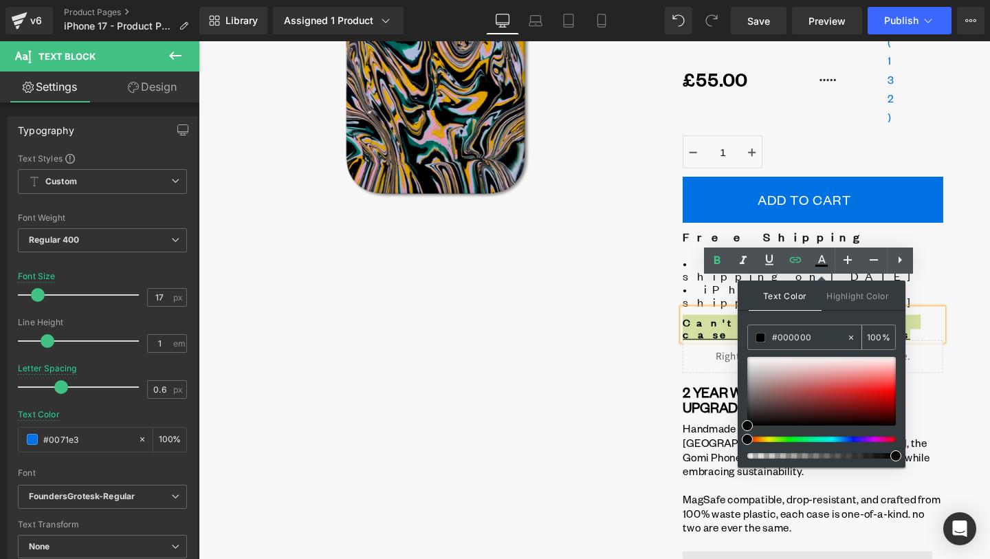
click at [801, 339] on input "#000000" at bounding box center [809, 337] width 74 height 15
paste input "#0071e3"
type input "##0071e3"
type input "0"
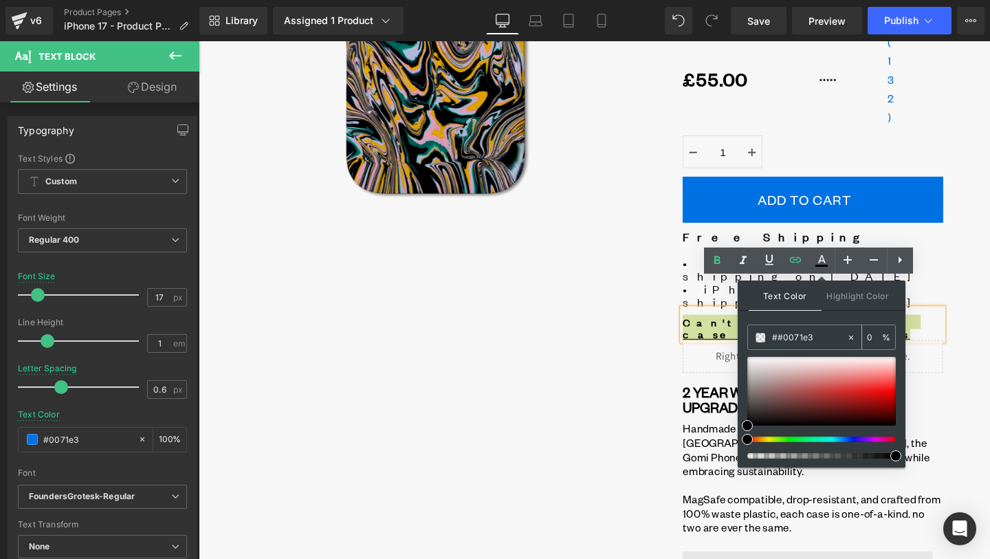
click at [778, 343] on input "##0071e3" at bounding box center [809, 337] width 74 height 15
click at [780, 342] on input "##0071e3" at bounding box center [809, 337] width 74 height 15
type input "#0071e3"
type input "100"
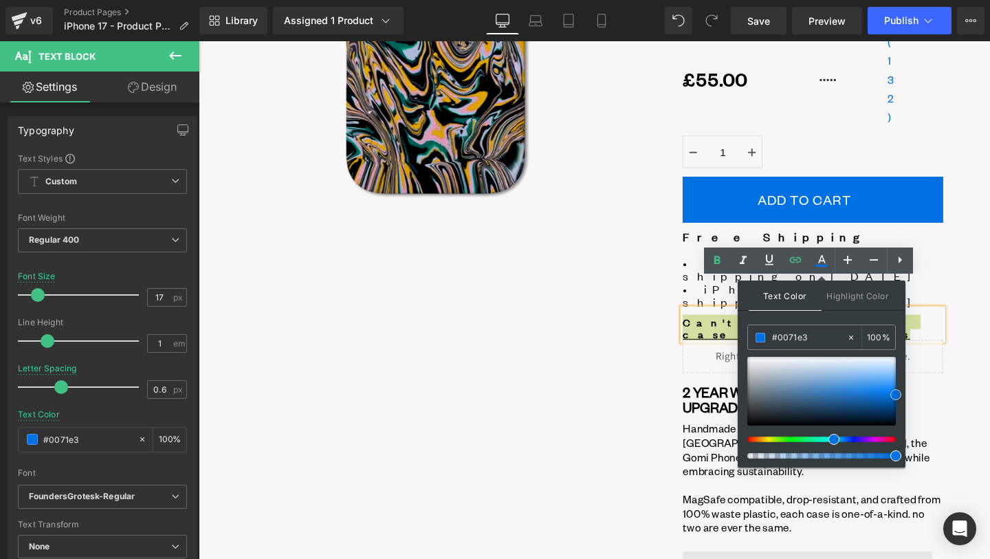
click at [896, 396] on span at bounding box center [896, 394] width 11 height 11
click at [900, 396] on span at bounding box center [895, 395] width 11 height 11
click at [900, 393] on span at bounding box center [895, 395] width 11 height 11
click at [715, 329] on link "Can't see your phone case mode? Tell us" at bounding box center [827, 343] width 239 height 28
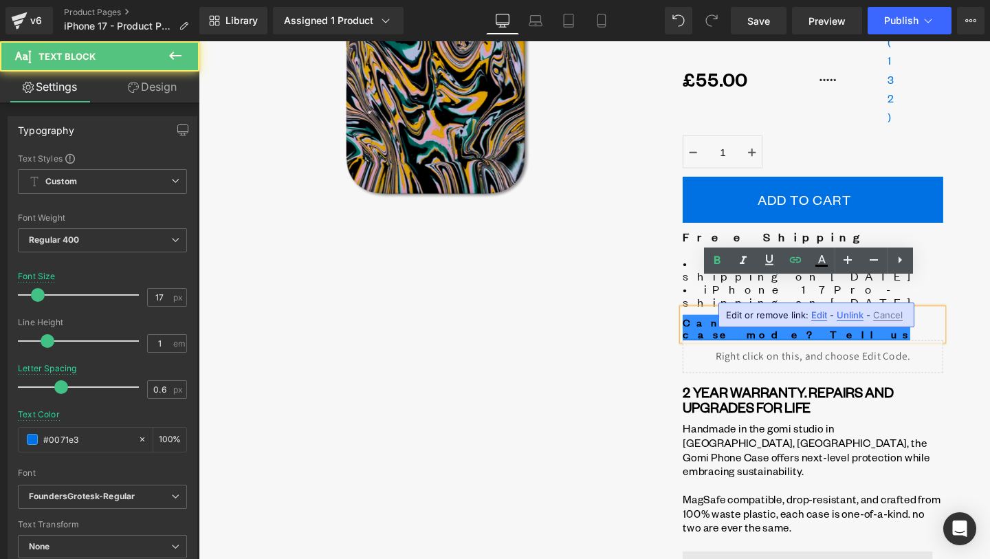
click at [909, 323] on div "Can't see your phone case mode? Tell us" at bounding box center [845, 339] width 274 height 33
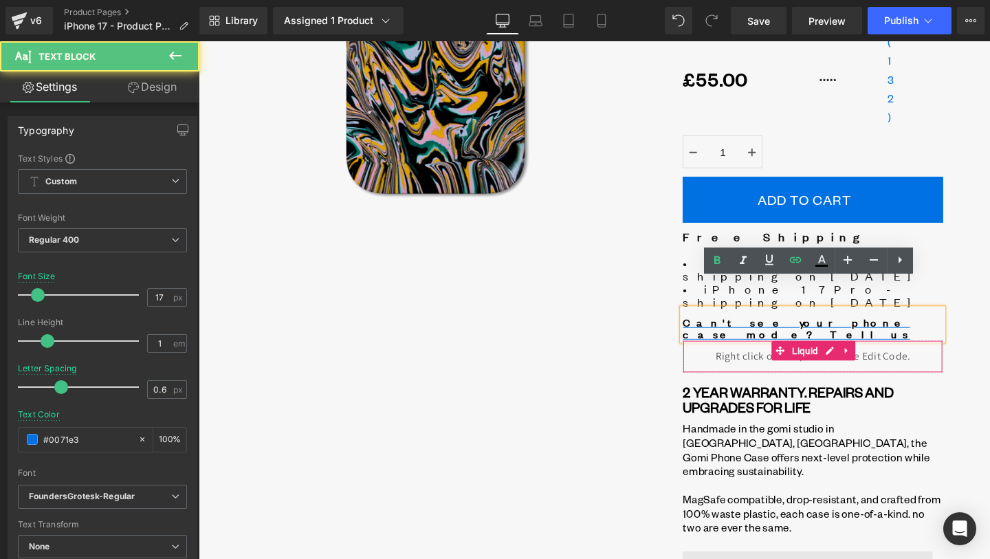
click at [934, 356] on div "Liquid" at bounding box center [845, 373] width 274 height 34
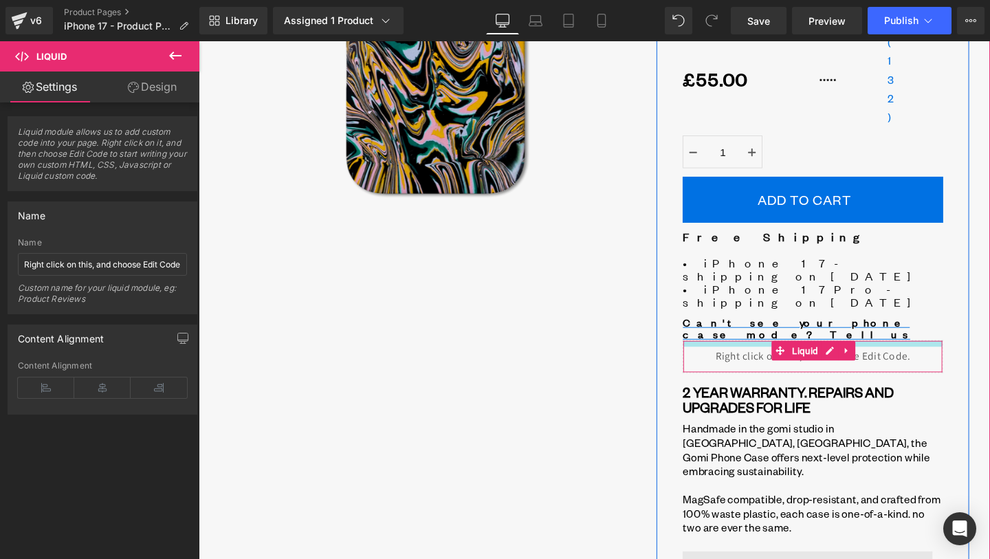
click at [953, 356] on div at bounding box center [844, 359] width 272 height 6
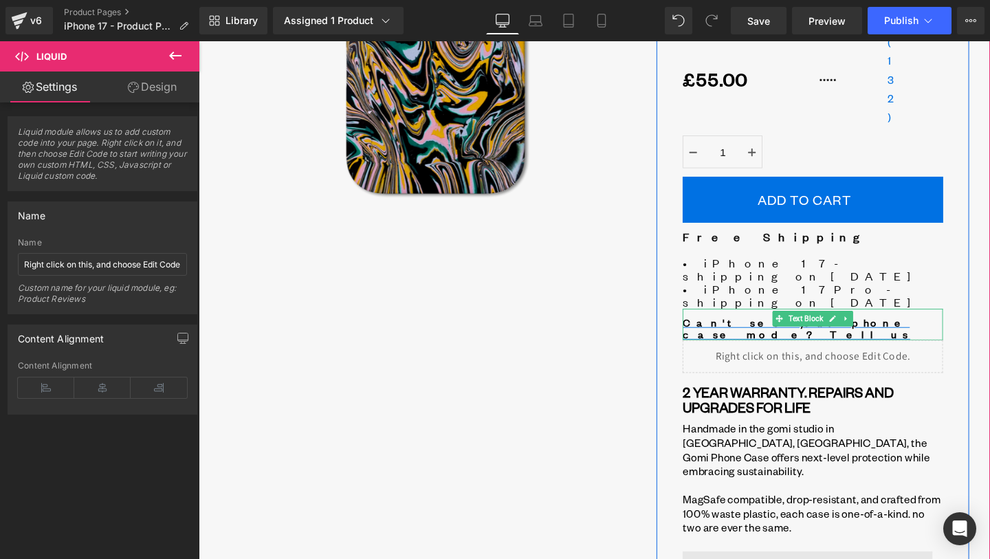
click at [941, 323] on div "Can't see your phone case mode? Tell us" at bounding box center [845, 339] width 274 height 33
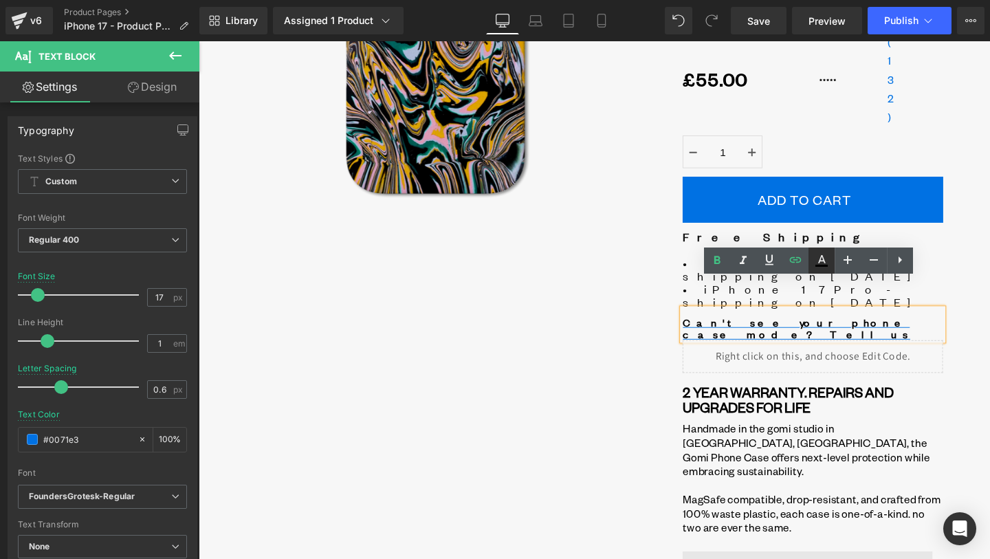
click at [828, 263] on icon at bounding box center [822, 260] width 17 height 17
type input "#000000"
type input "100"
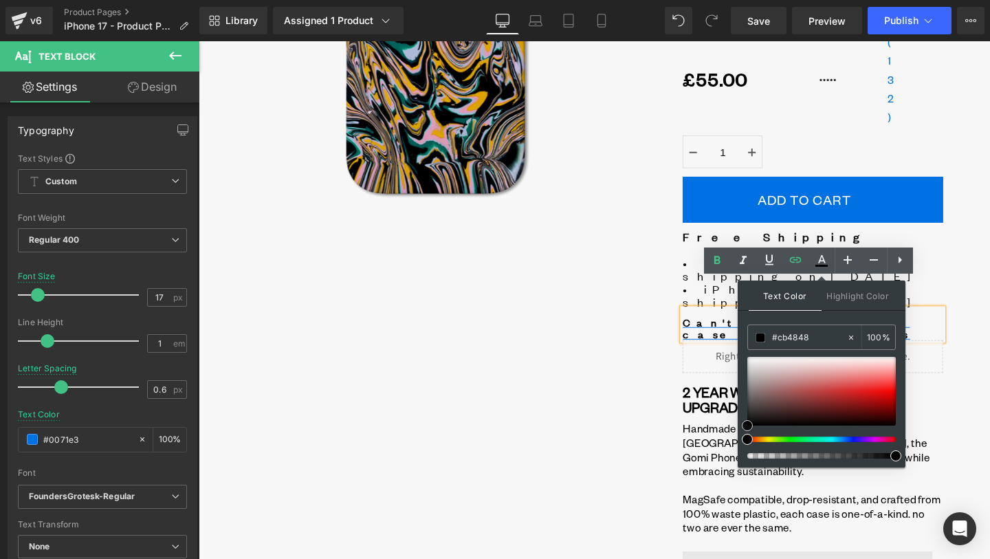
click at [831, 389] on div at bounding box center [822, 391] width 149 height 69
click at [866, 378] on div at bounding box center [822, 391] width 149 height 69
click at [866, 392] on div at bounding box center [822, 391] width 149 height 69
click at [823, 336] on input "#e01818" at bounding box center [809, 337] width 74 height 15
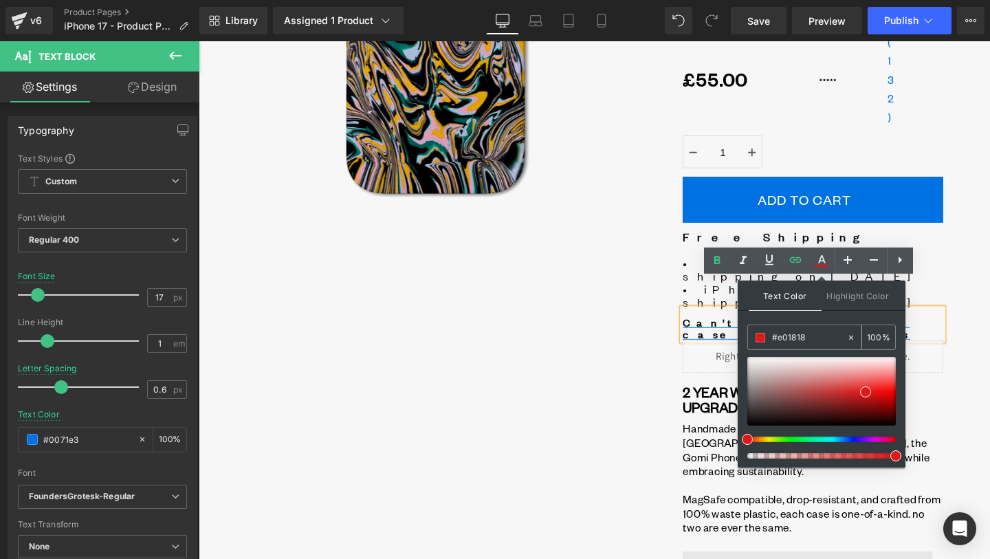
click at [823, 336] on input "#e01818" at bounding box center [809, 337] width 74 height 15
paste input "0071e3"
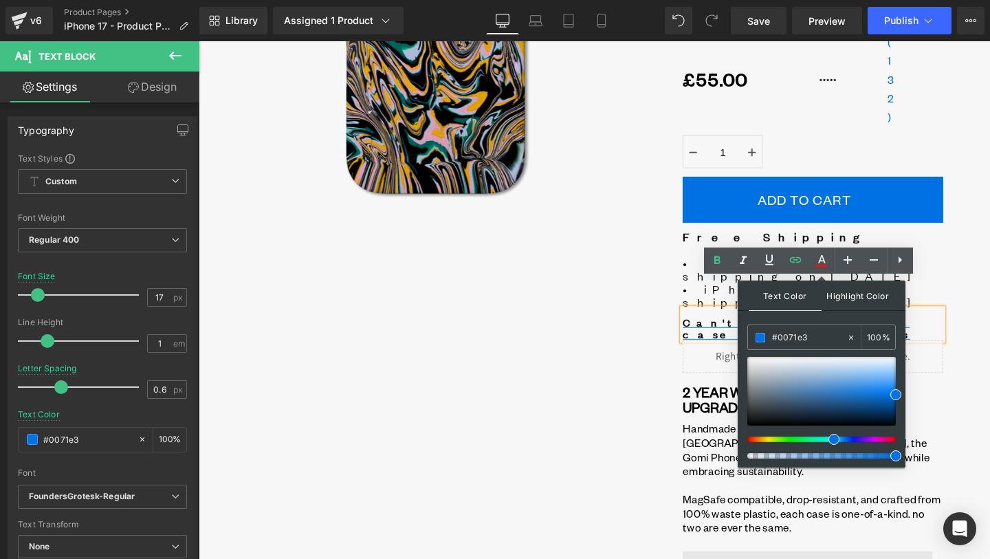
type input "#0071e3"
click at [859, 293] on span "Highlight Color" at bounding box center [858, 296] width 73 height 30
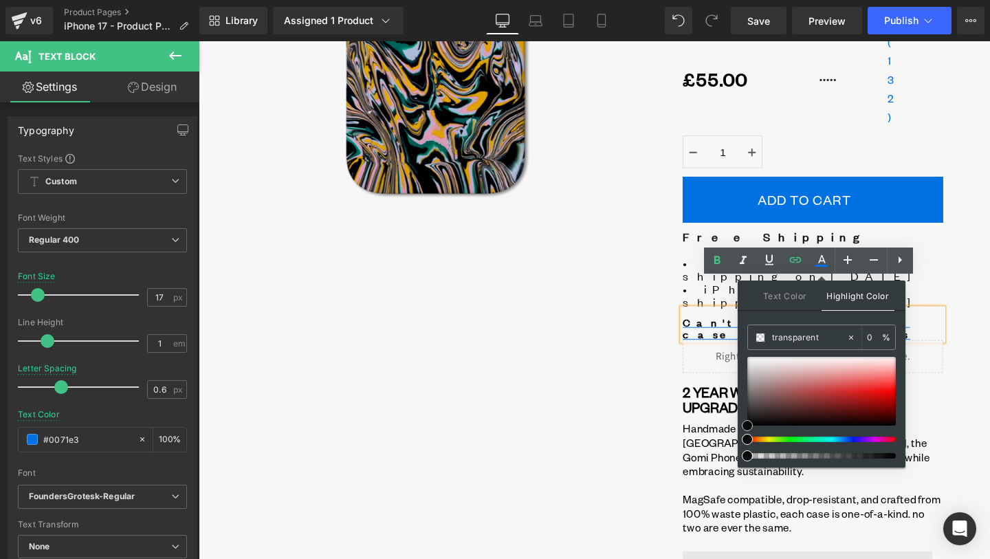
type input "#6e1b1b"
type input "100"
click at [837, 407] on div at bounding box center [822, 391] width 149 height 69
click at [851, 336] on icon at bounding box center [852, 338] width 10 height 10
type input "none"
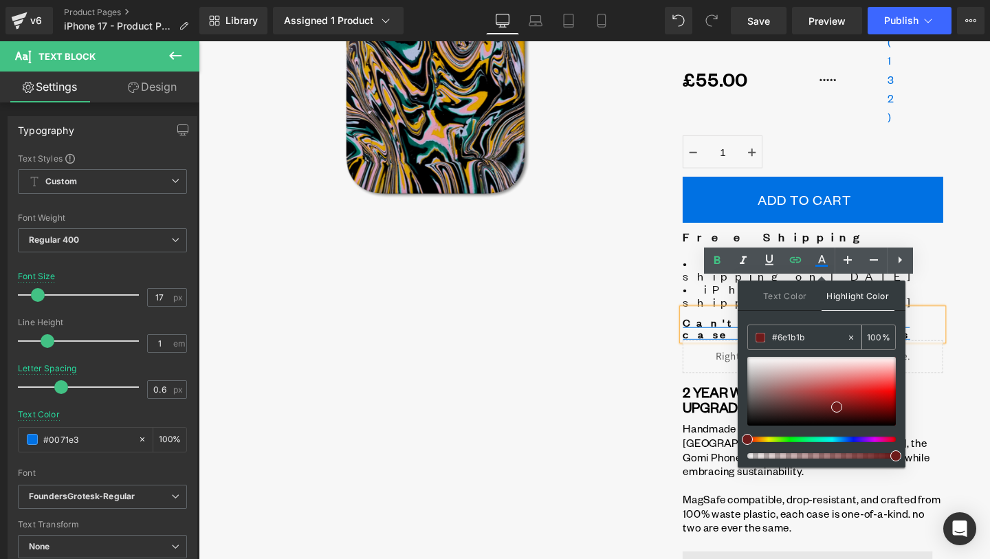
type input "0"
click at [796, 299] on span "Text Color" at bounding box center [785, 296] width 73 height 30
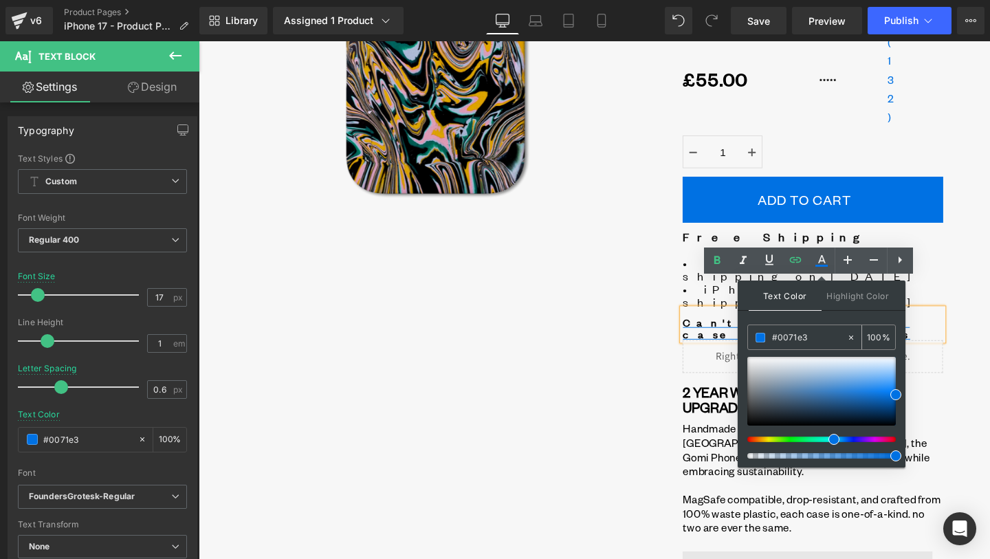
click at [827, 340] on input "#0071e3" at bounding box center [809, 337] width 74 height 15
click at [877, 252] on icon at bounding box center [874, 260] width 17 height 17
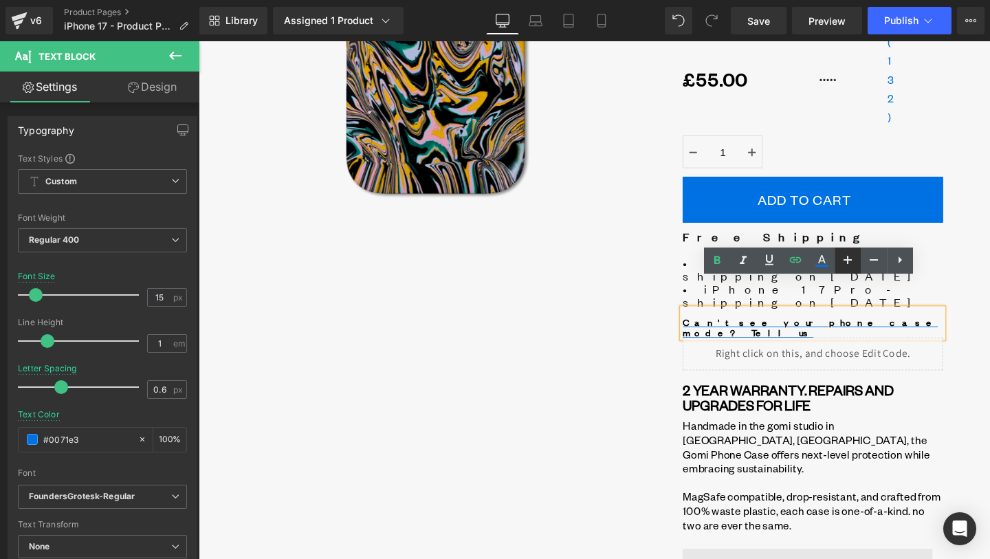
click at [858, 257] on link at bounding box center [848, 261] width 26 height 26
type input "17"
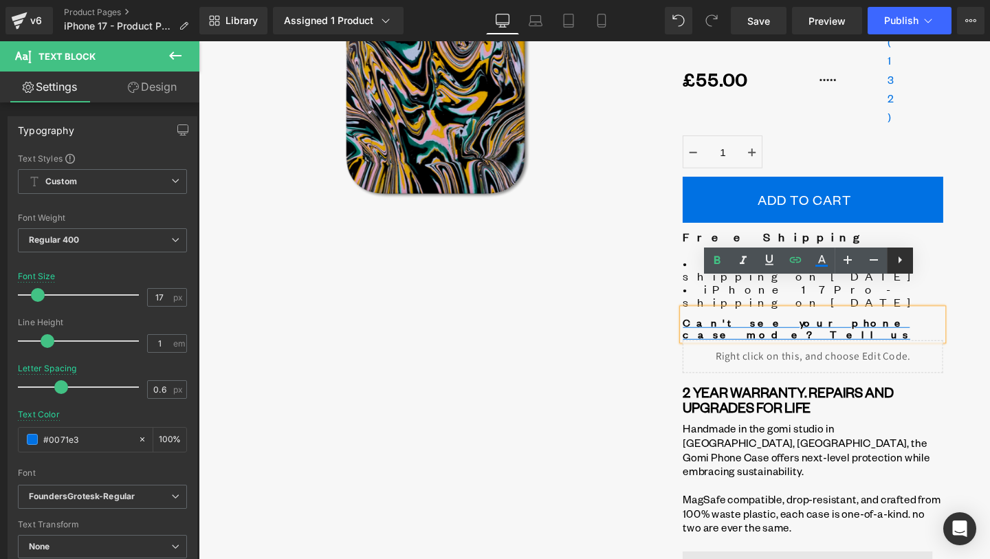
click at [900, 256] on icon at bounding box center [900, 260] width 17 height 17
click at [739, 268] on link at bounding box center [743, 261] width 26 height 26
click at [989, 347] on div "Liquid GOMI phone case Heading Colour : Panther Panther Ultraviolet Avalanche R…" at bounding box center [844, 283] width 329 height 909
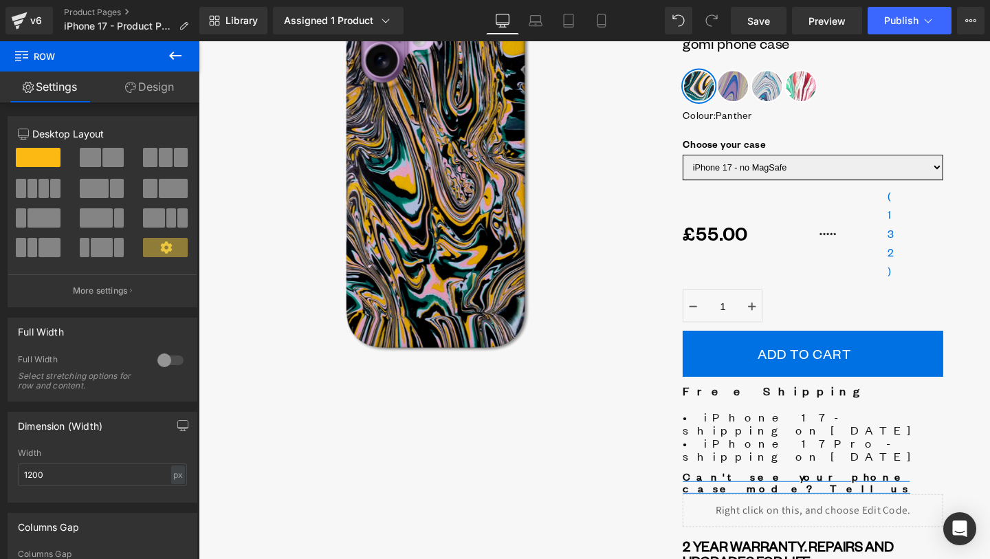
scroll to position [139, 0]
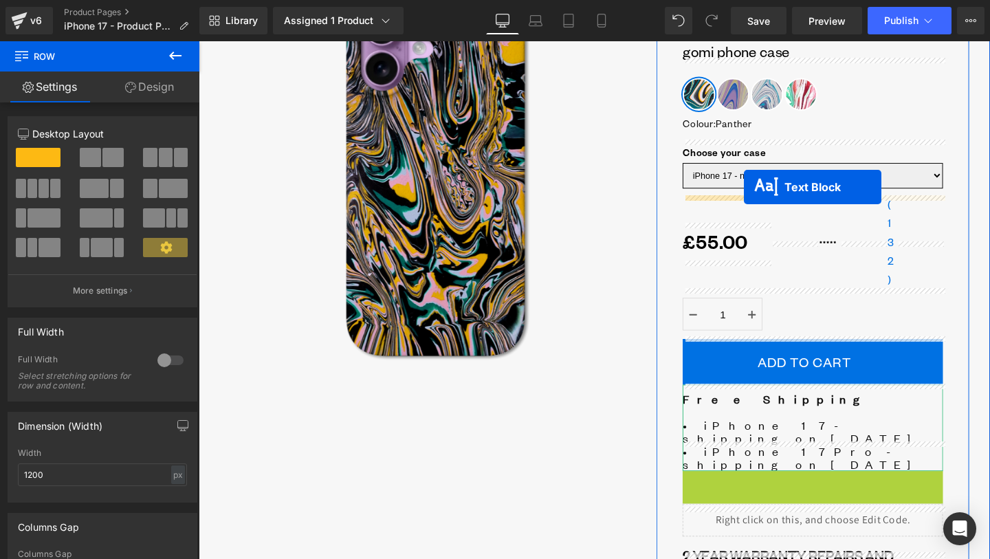
drag, startPoint x: 803, startPoint y: 472, endPoint x: 772, endPoint y: 195, distance: 278.9
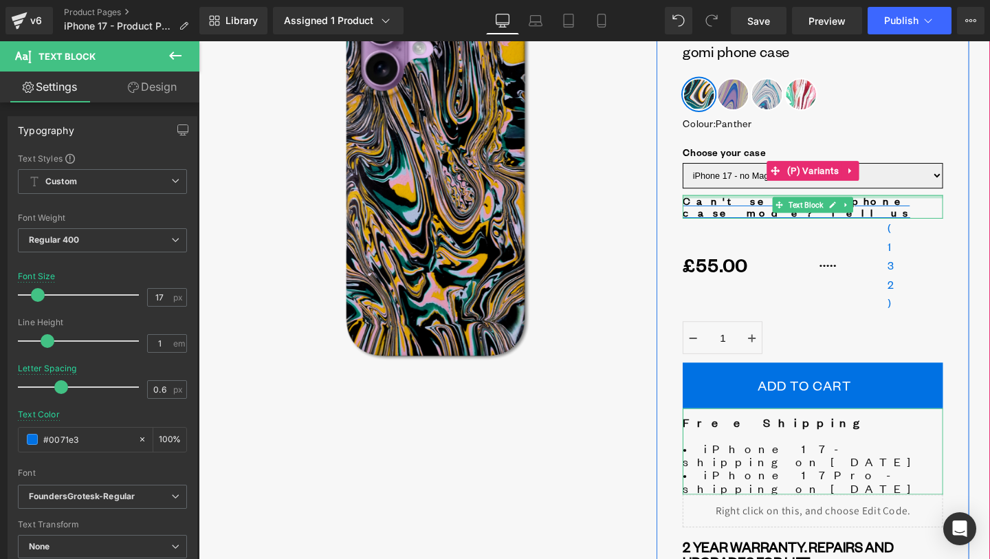
drag, startPoint x: 795, startPoint y: 206, endPoint x: 796, endPoint y: 193, distance: 13.1
click at [796, 193] on div "Liquid GOMI phone case Heading Colour : Panther Panther Ultraviolet Avalanche R…" at bounding box center [844, 449] width 329 height 900
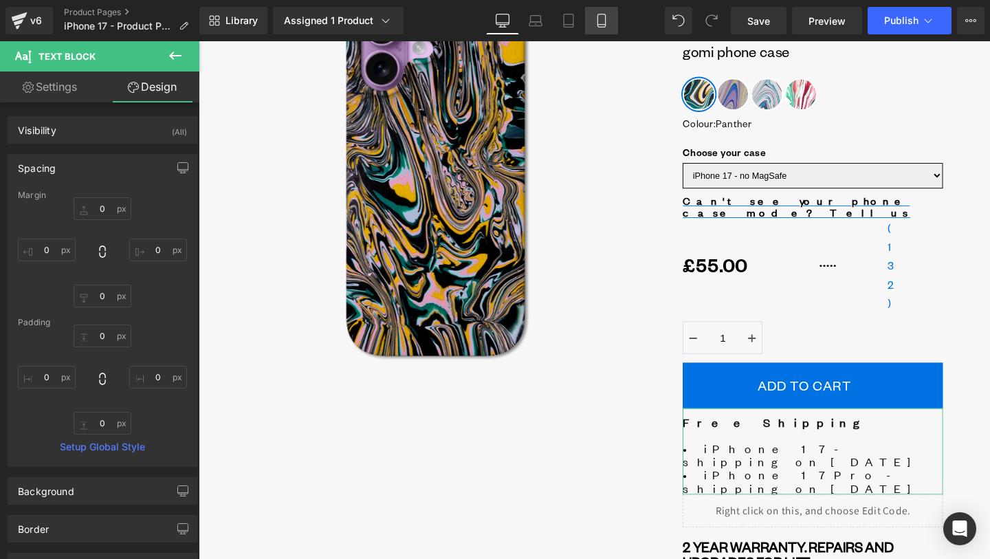
click at [603, 19] on icon at bounding box center [602, 21] width 14 height 14
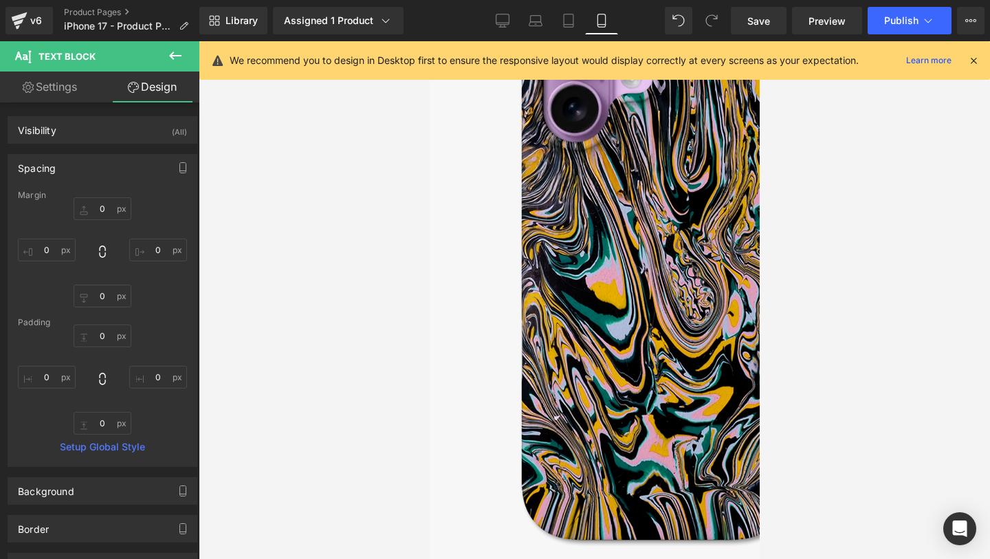
type input "0"
type input "12"
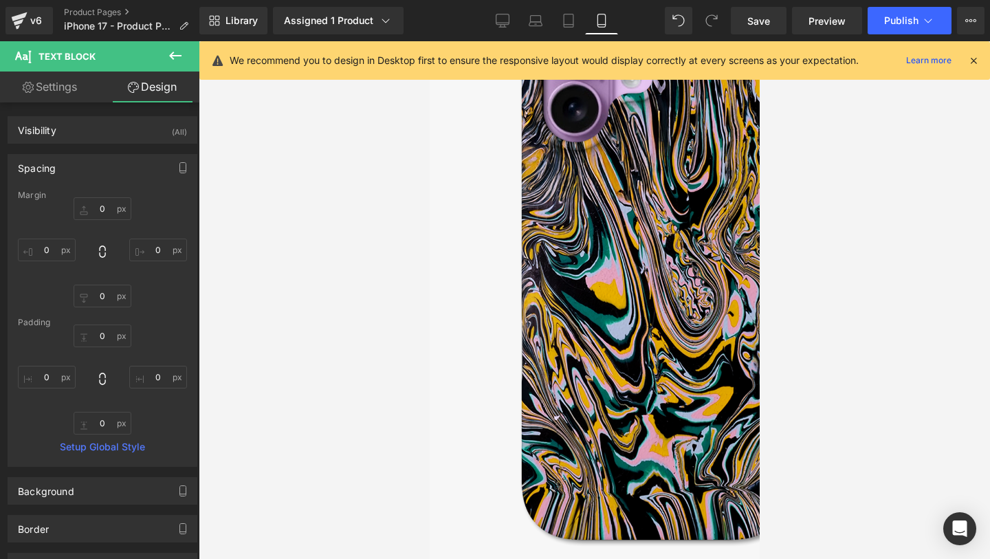
type input "0"
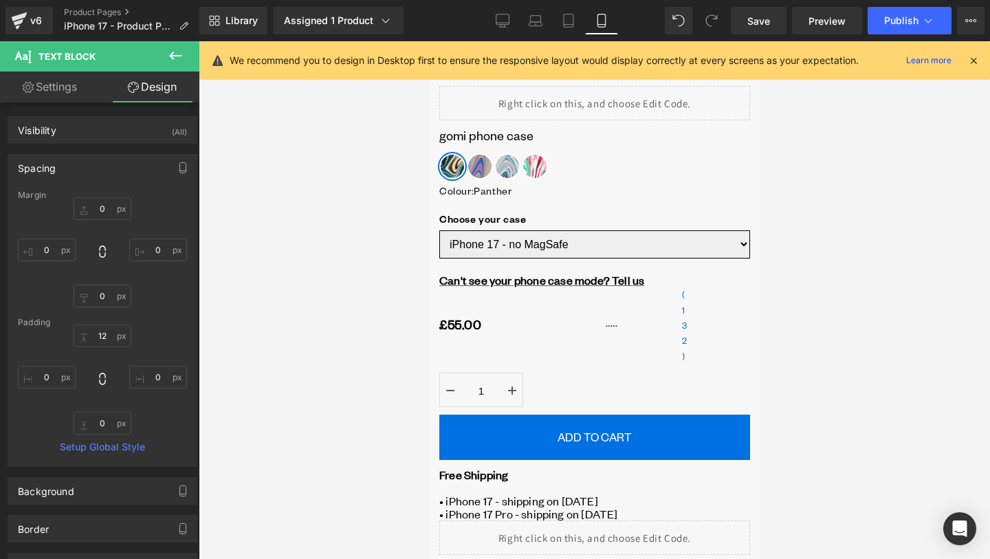
scroll to position [464, 0]
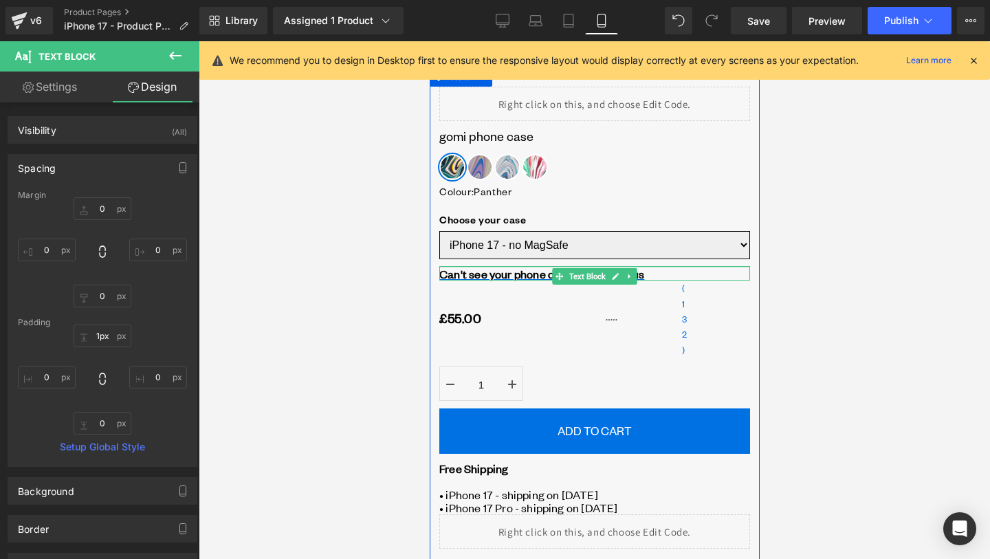
type input "0px"
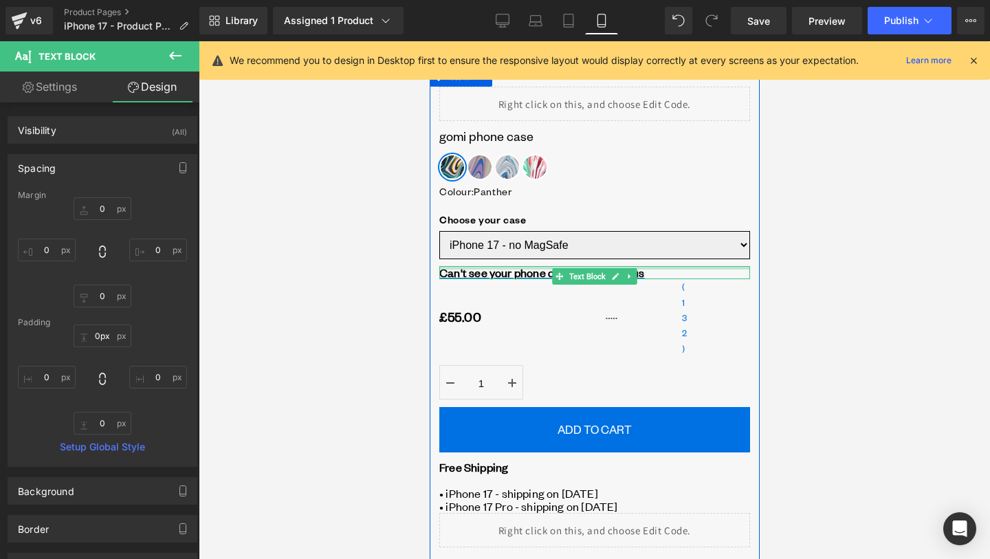
drag, startPoint x: 534, startPoint y: 269, endPoint x: 531, endPoint y: 258, distance: 11.3
click at [531, 258] on div "Liquid GOMI phone case Heading Colour : Panther Panther Ultraviolet Avalanche R…" at bounding box center [594, 452] width 311 height 731
click at [535, 276] on div at bounding box center [594, 277] width 311 height 3
click at [535, 276] on link "Can't see your phone case mode? Tell us" at bounding box center [541, 272] width 205 height 15
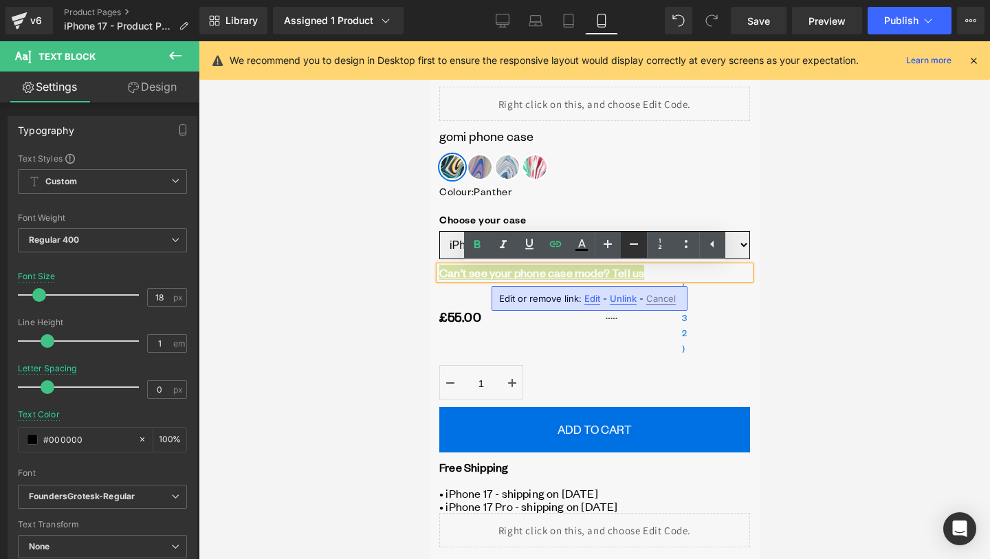
click at [627, 245] on icon at bounding box center [634, 244] width 17 height 17
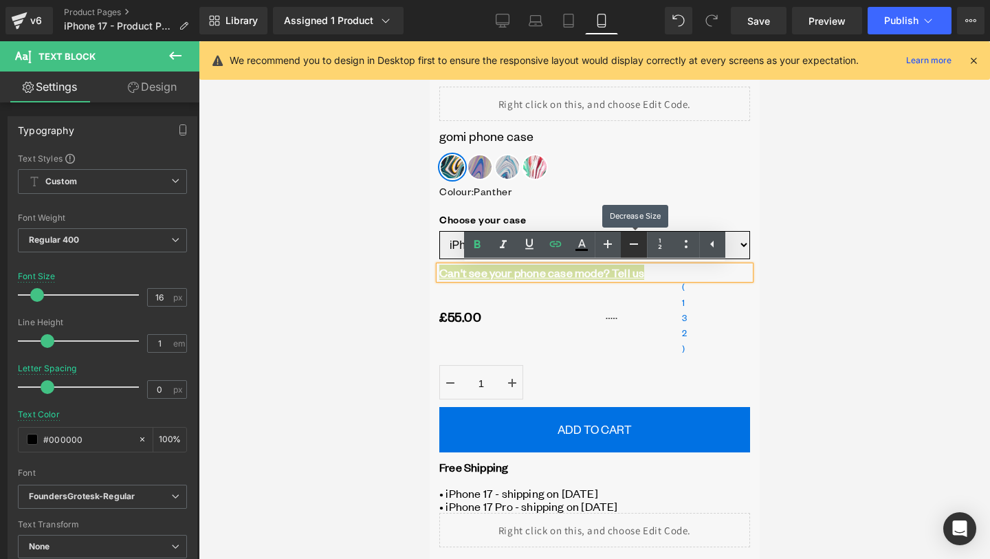
click at [627, 245] on icon at bounding box center [634, 244] width 17 height 17
type input "14"
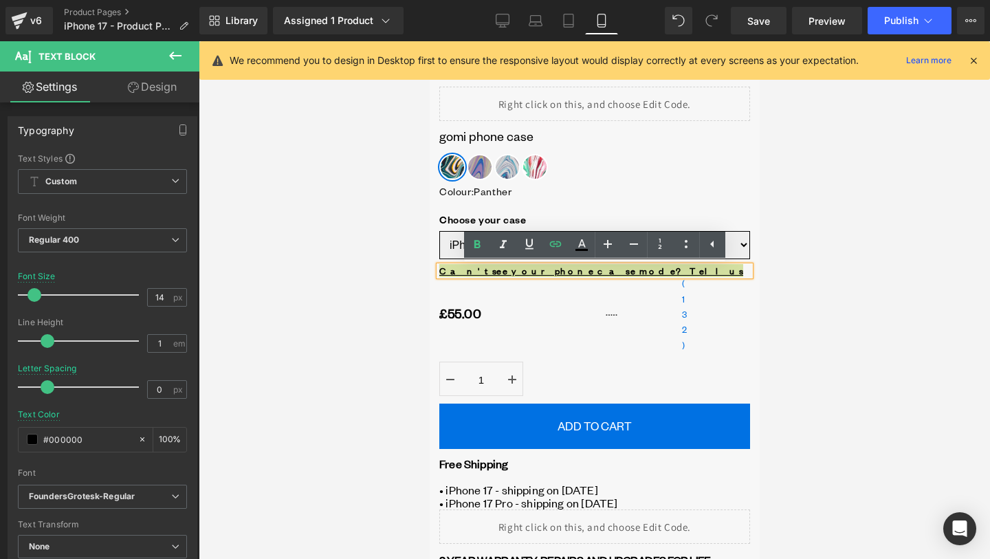
click at [785, 273] on div at bounding box center [595, 300] width 792 height 518
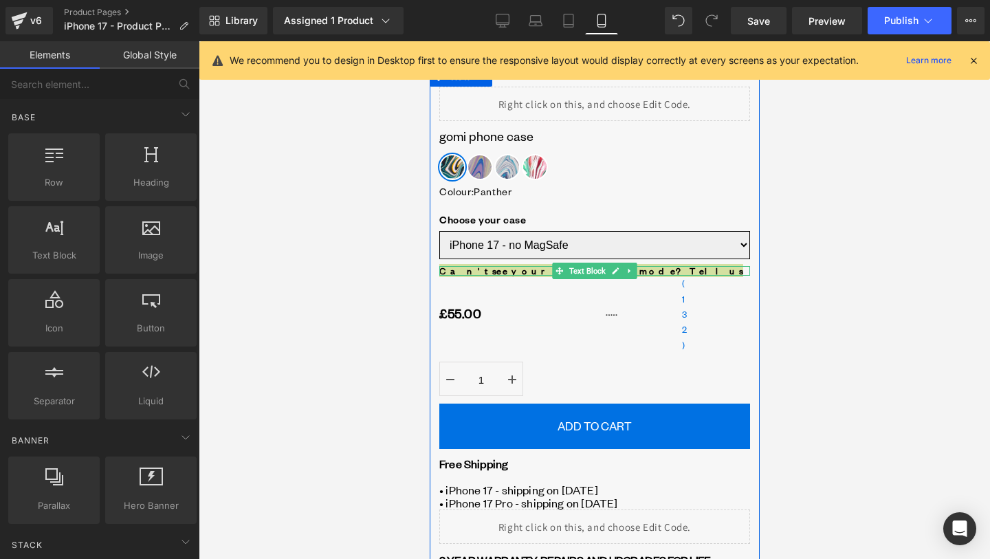
click at [703, 273] on div at bounding box center [594, 273] width 311 height 3
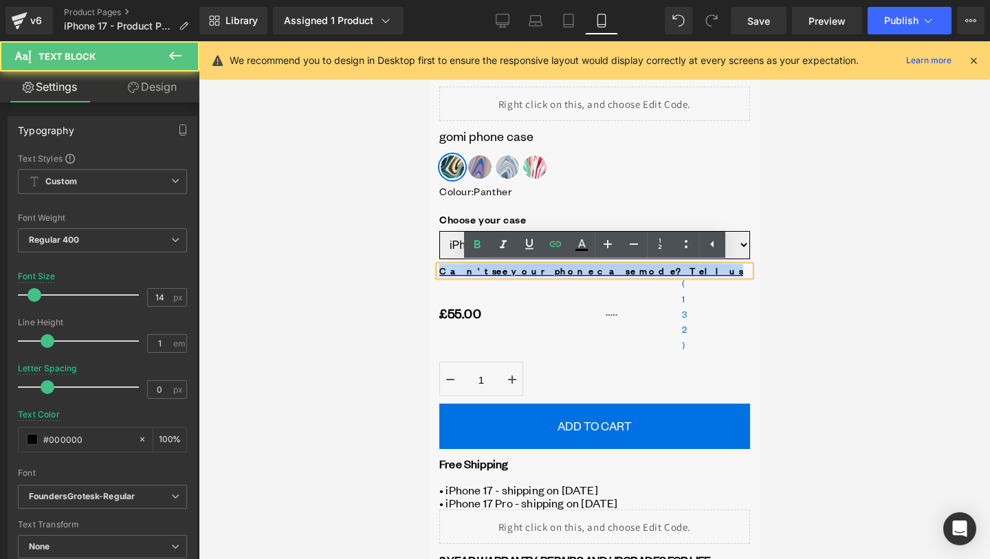
click at [676, 273] on div "Can't see your phone case mode? Tell us" at bounding box center [594, 271] width 311 height 10
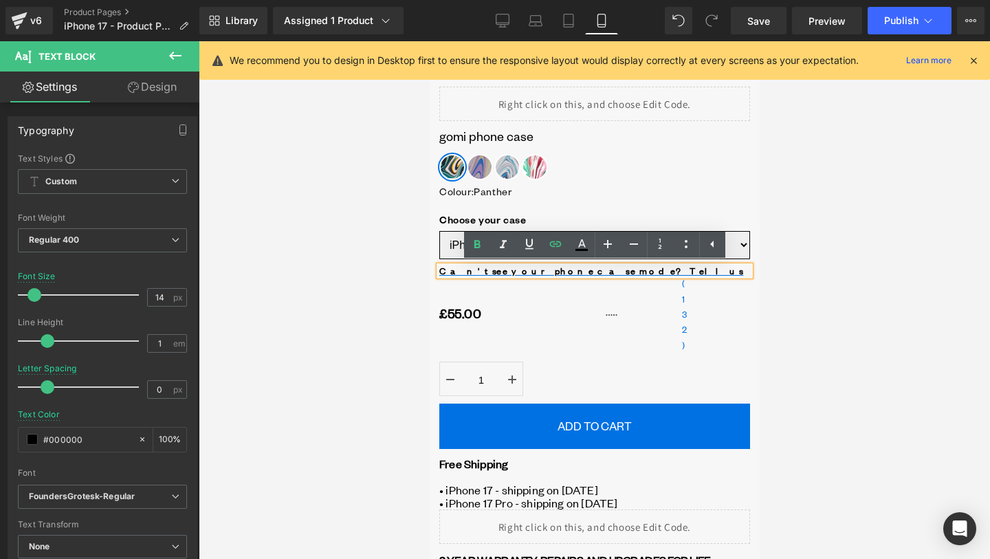
click at [676, 273] on div "Can't see your phone case mode? Tell us" at bounding box center [594, 271] width 311 height 10
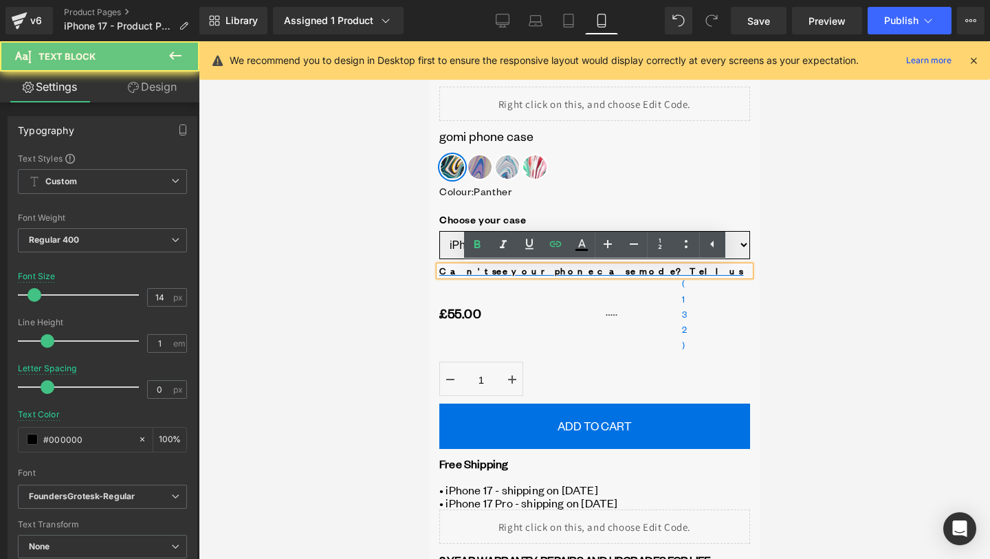
click at [676, 273] on div "Can't see your phone case mode? Tell us" at bounding box center [594, 271] width 311 height 10
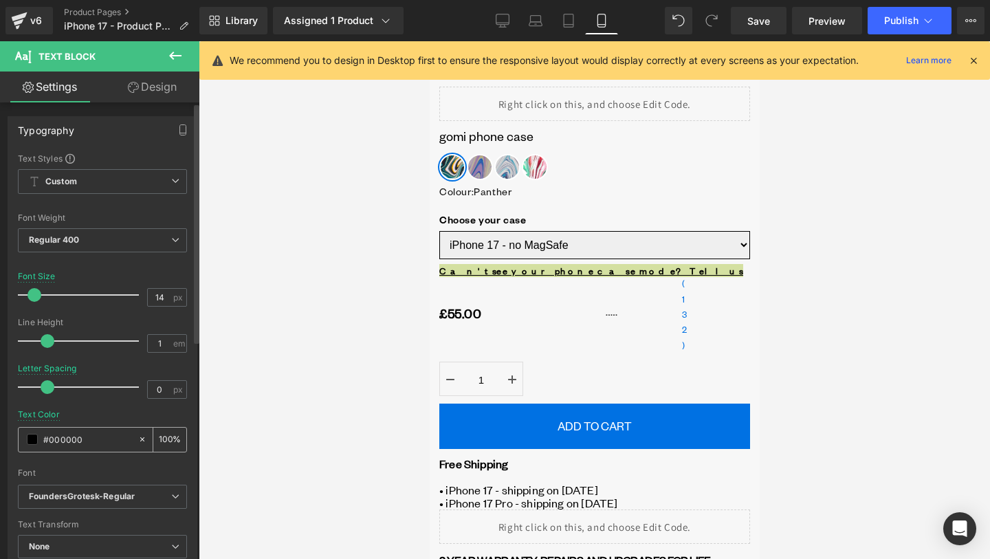
click at [74, 438] on input "#000000" at bounding box center [87, 439] width 88 height 15
type input "##0071e3"
type input "0"
click at [50, 439] on input "##0071e3" at bounding box center [87, 439] width 88 height 15
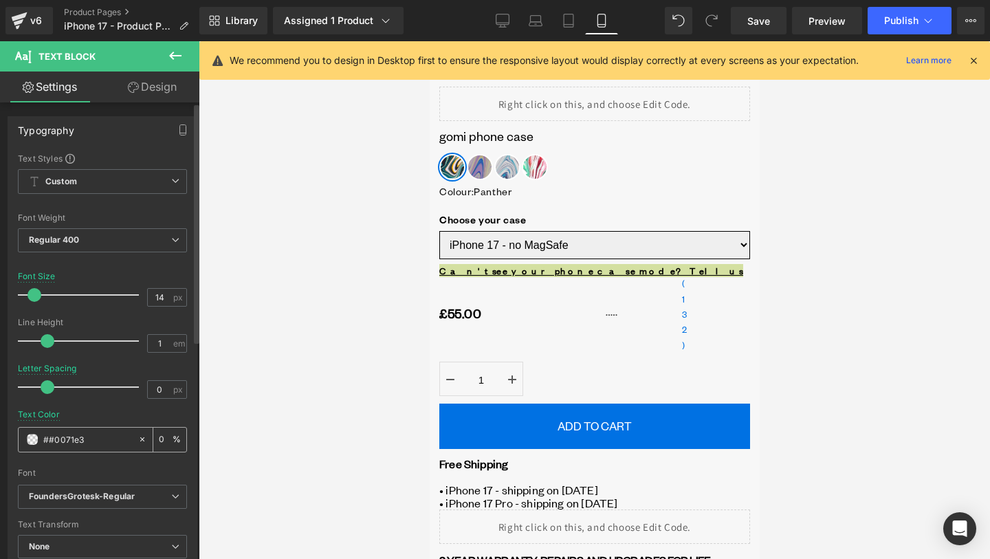
type input "#0071e3"
type input "100"
type input "#0071e3"
click at [100, 445] on input "#0071e3" at bounding box center [87, 439] width 88 height 15
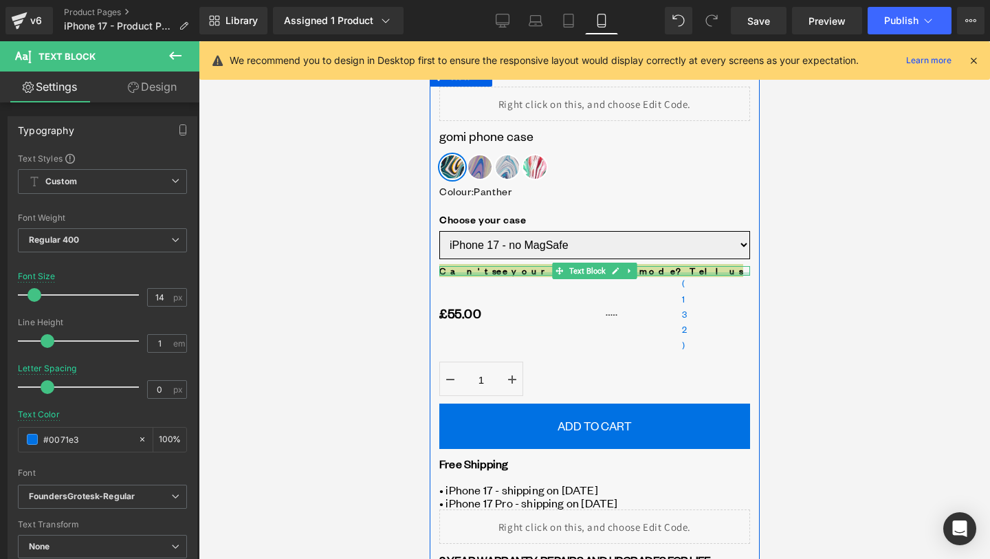
click at [688, 275] on div at bounding box center [594, 273] width 311 height 3
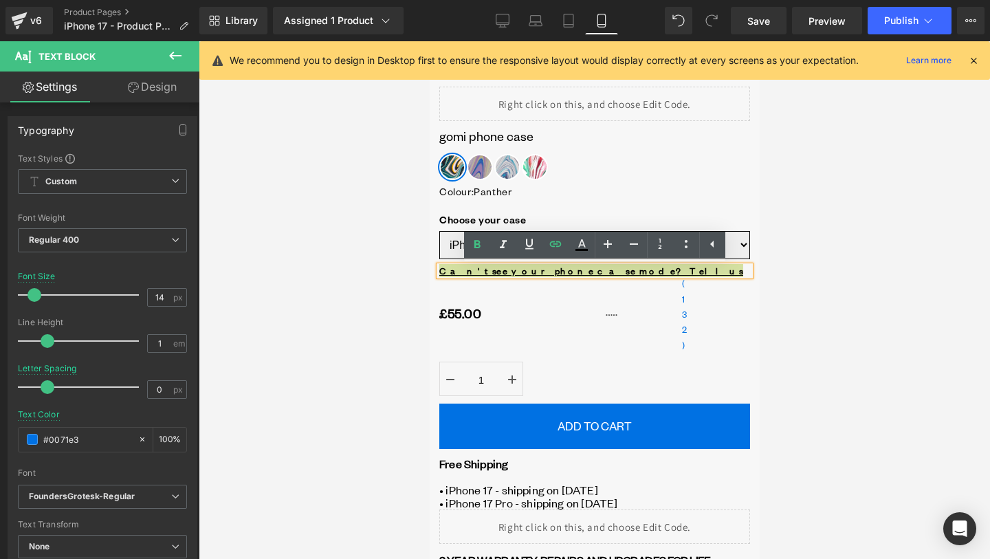
click at [795, 280] on div at bounding box center [595, 300] width 792 height 518
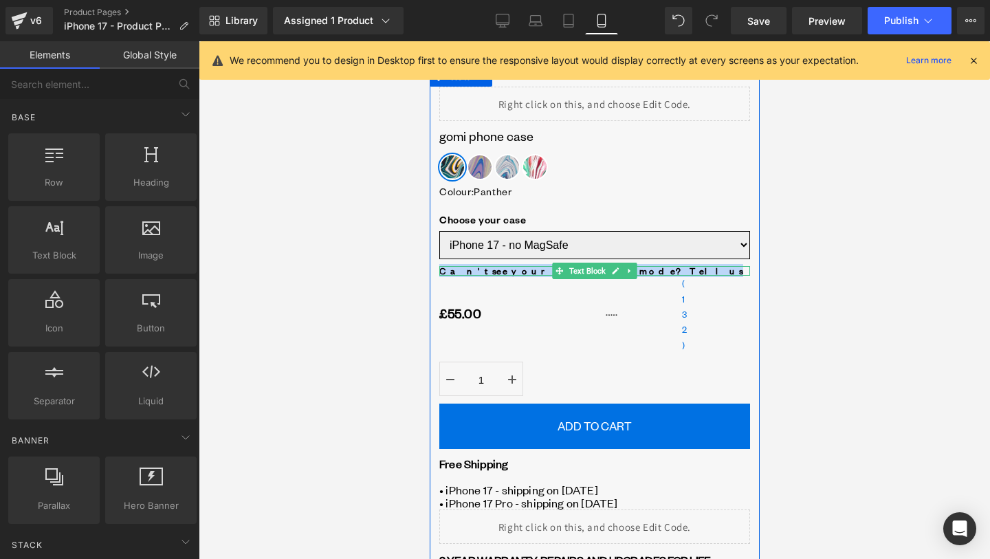
click at [696, 272] on div "Can't see your phone case mode? Tell us" at bounding box center [594, 271] width 311 height 10
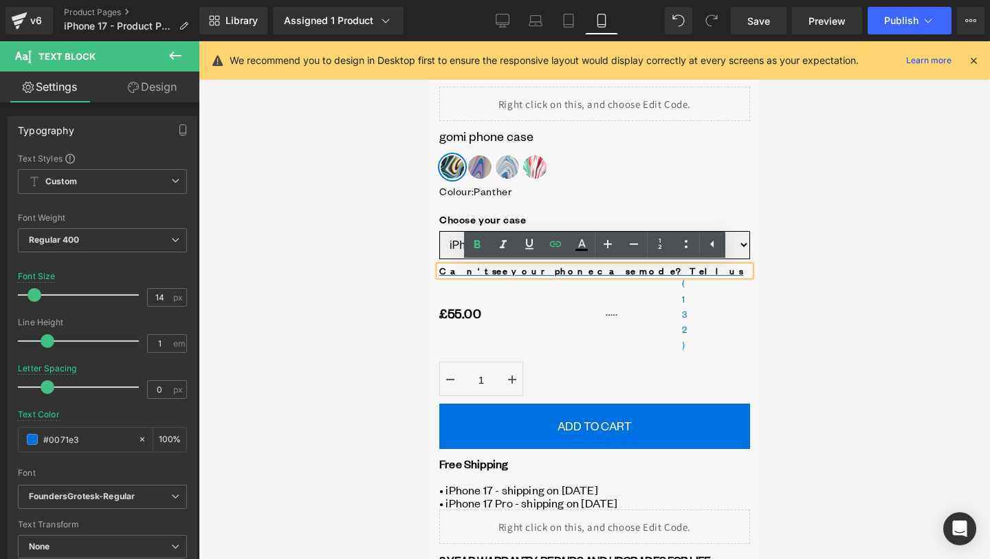
click at [406, 262] on div at bounding box center [595, 300] width 792 height 518
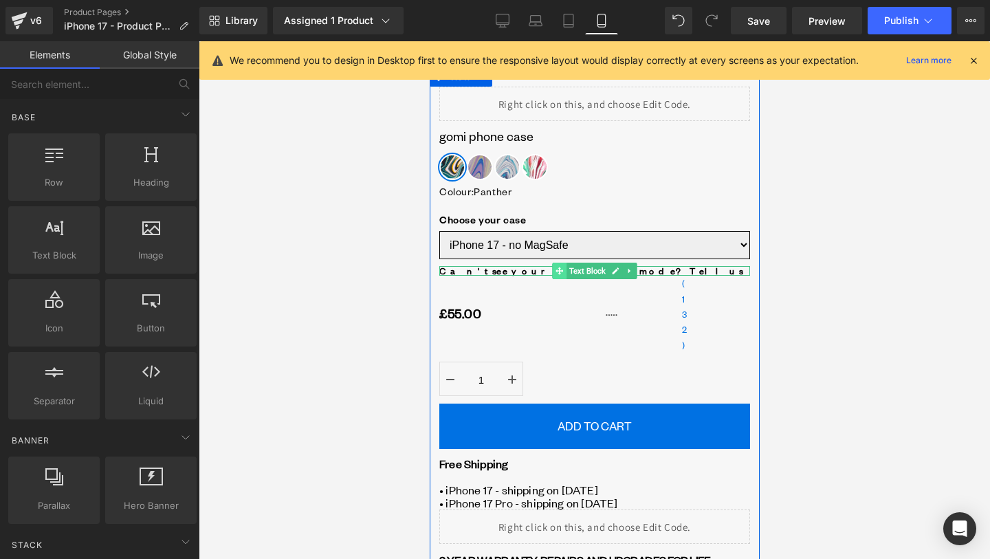
click at [555, 273] on icon at bounding box center [559, 271] width 8 height 8
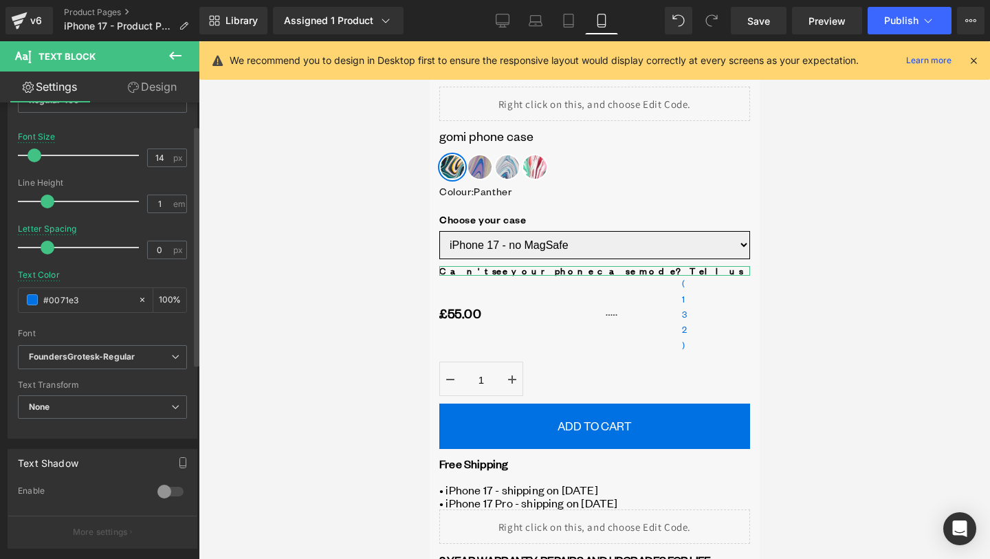
scroll to position [0, 0]
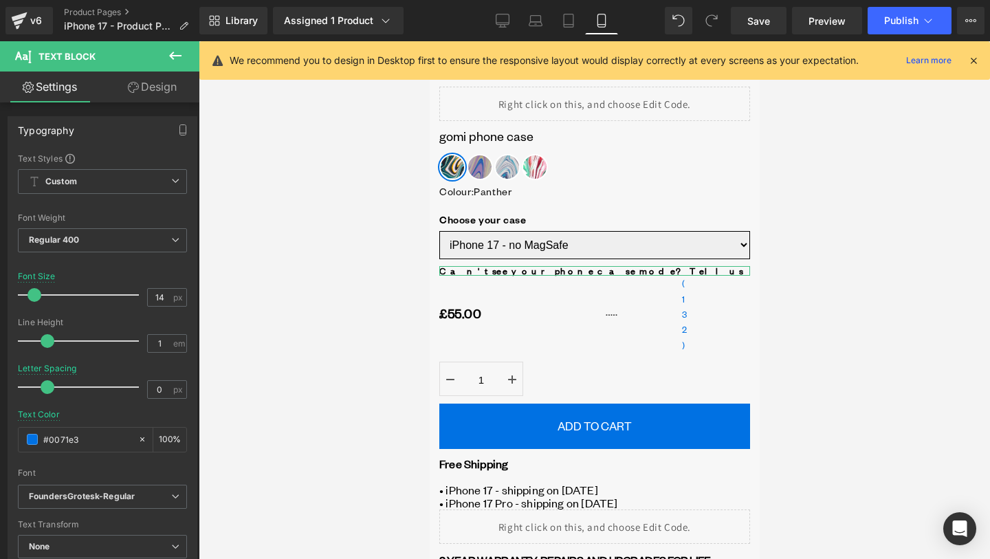
click at [151, 94] on link "Design" at bounding box center [152, 87] width 100 height 31
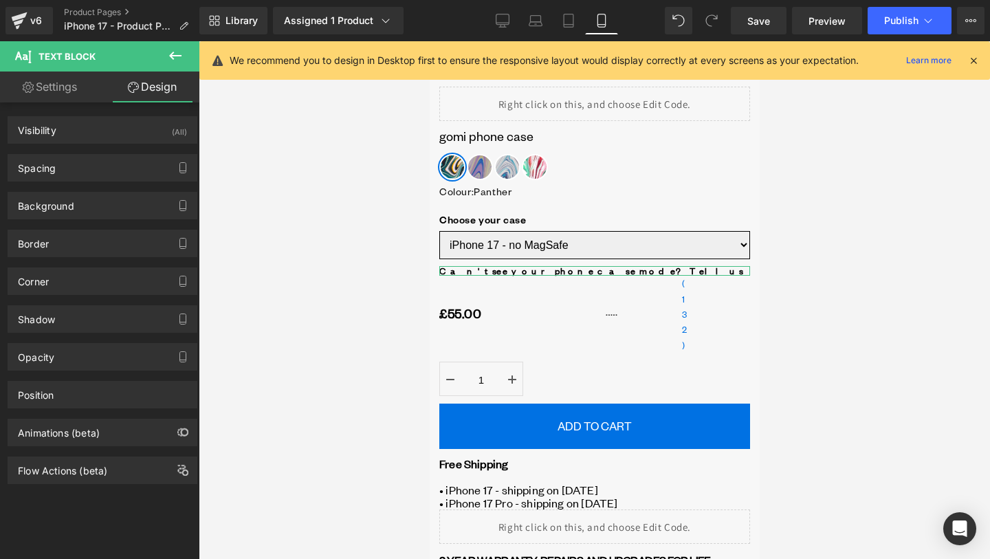
click at [60, 101] on link "Settings" at bounding box center [50, 87] width 100 height 31
type input "100"
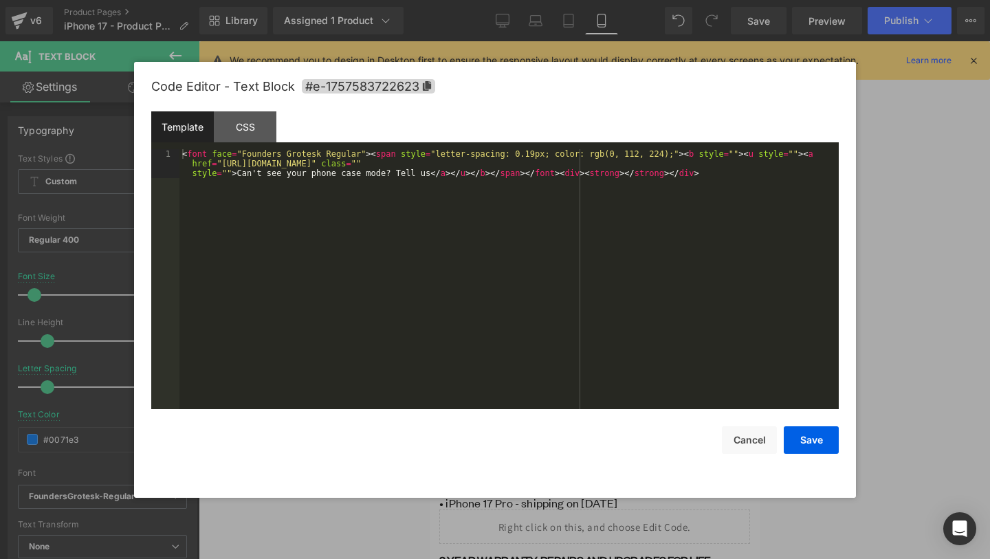
click at [601, 0] on div "Text Block You are previewing how the will restyle your page. You can not edit …" at bounding box center [495, 0] width 990 height 0
click at [273, 142] on div "CSS" at bounding box center [245, 126] width 63 height 31
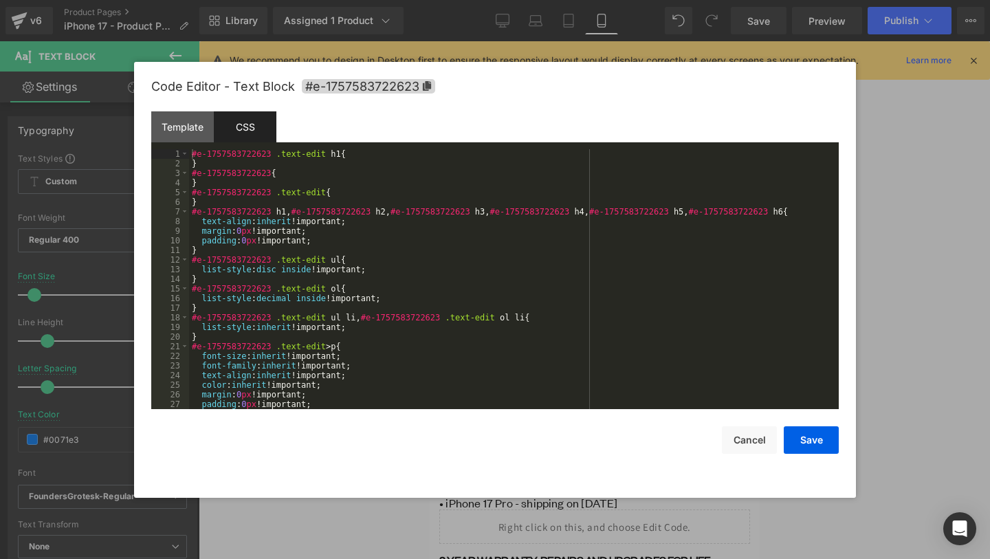
click at [382, 237] on div "#e-1757583722623 .text-edit h1 { } #e-1757583722623 { } #e-1757583722623 .text-…" at bounding box center [511, 288] width 644 height 279
click at [383, 263] on div "#e-1757583722623 .text-edit h1 { } #e-1757583722623 { } #e-1757583722623 .text-…" at bounding box center [511, 288] width 644 height 279
click at [402, 305] on div "#e-1757583722623 .text-edit h1 { } #e-1757583722623 { } #e-1757583722623 .text-…" at bounding box center [511, 288] width 644 height 279
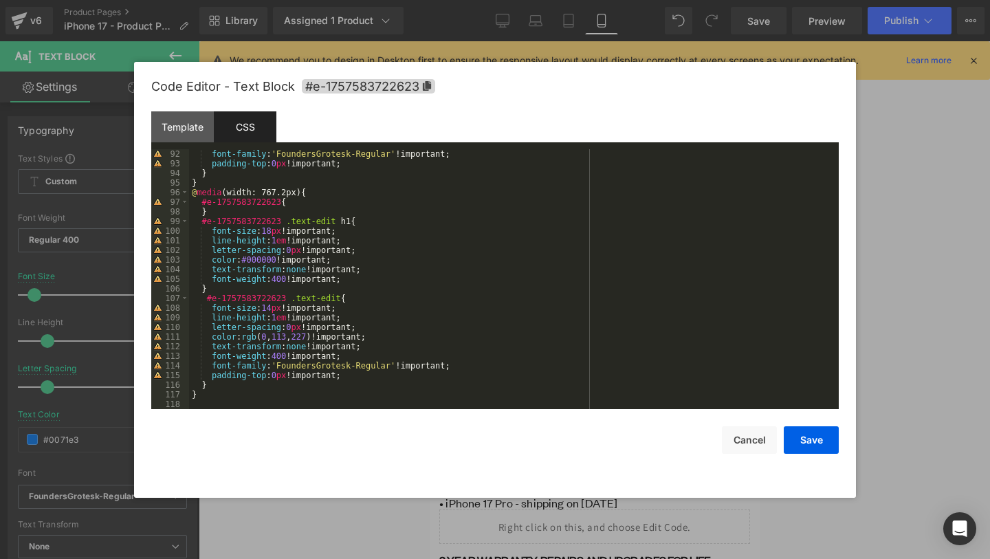
click at [382, 327] on div "font-family : ' FoundersGrotesk-Regular ' !important; padding-top : 0 px !impor…" at bounding box center [511, 288] width 644 height 279
click at [384, 280] on div "font-family : ' FoundersGrotesk-Regular ' !important; padding-top : 0 px !impor…" at bounding box center [511, 288] width 644 height 279
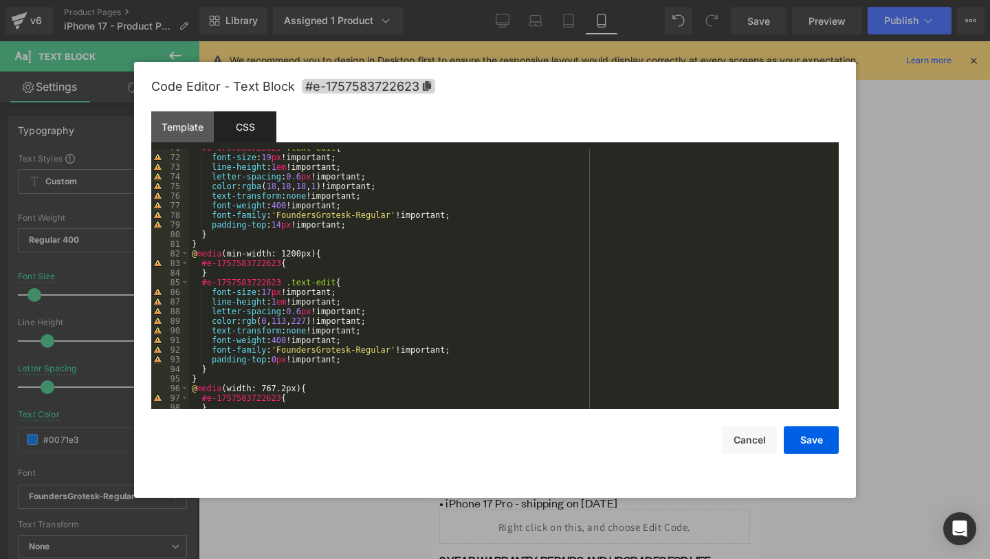
click at [428, 253] on div "#e-1757583722623 .text-edit { font-size : 19 px !important; line-height : 1 em …" at bounding box center [511, 282] width 644 height 279
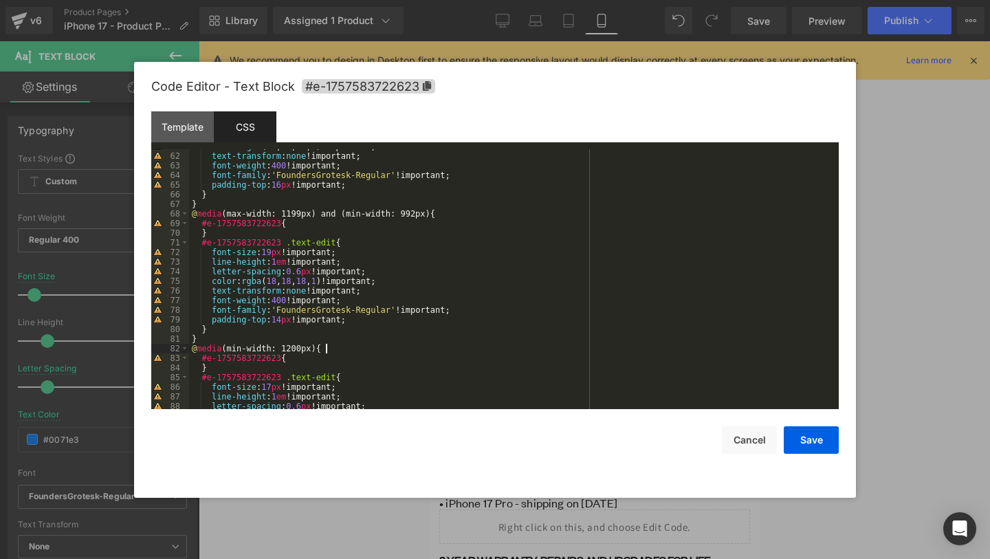
click at [425, 277] on div "color : rgba ( 18 , 18 , 18 , 1 )!important; text-transform : none !important; …" at bounding box center [511, 281] width 644 height 279
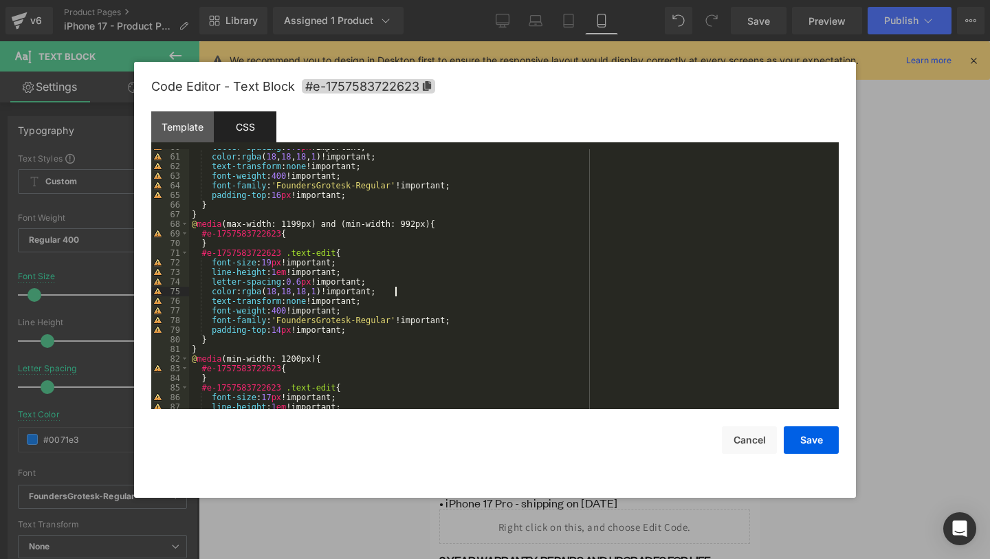
scroll to position [532, 0]
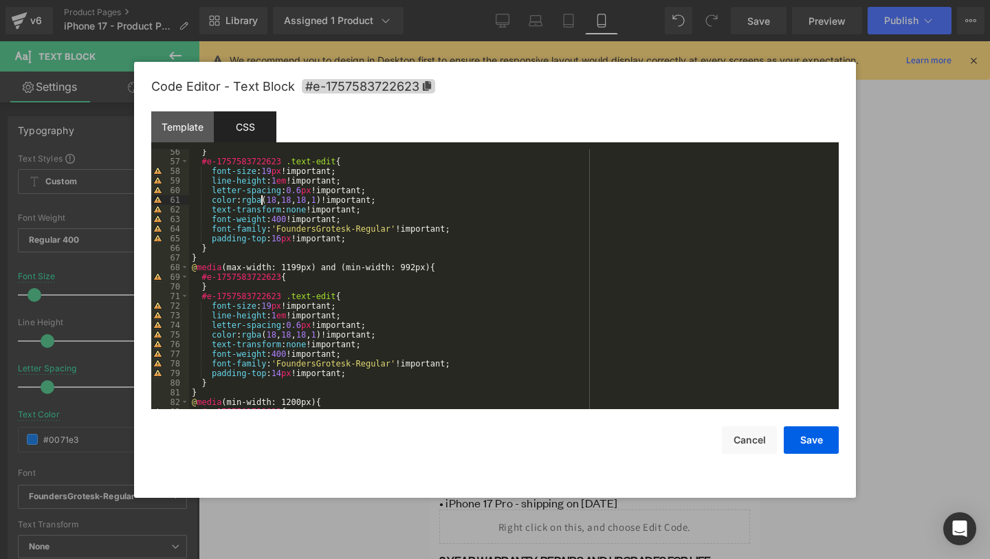
click at [260, 201] on div "} #e-1757583722623 .text-edit { font-size : 19 px !important; line-height : 1 e…" at bounding box center [511, 286] width 644 height 279
click at [361, 210] on div "} #e-1757583722623 .text-edit { font-size : 19 px !important; line-height : 1 e…" at bounding box center [511, 286] width 644 height 279
click at [398, 214] on div "} #e-1757583722623 .text-edit { font-size : 19 px !important; line-height : 1 e…" at bounding box center [511, 286] width 644 height 279
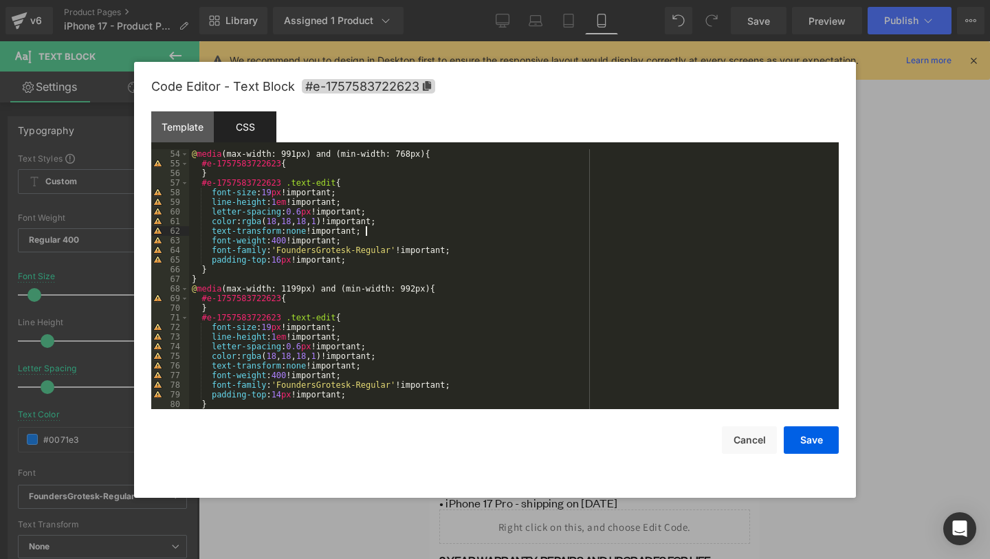
scroll to position [508, 0]
drag, startPoint x: 341, startPoint y: 224, endPoint x: 247, endPoint y: 221, distance: 94.3
click at [247, 221] on div "} @ media (max-width: 991px) and (min-width: 768px) { #e-1757583722623 { } #e-1…" at bounding box center [511, 281] width 644 height 279
click at [382, 223] on div "} @ media (max-width: 991px) and (min-width: 768px) { #e-1757583722623 { } #e-1…" at bounding box center [511, 281] width 644 height 279
click at [283, 227] on div "} @ media (max-width: 991px) and (min-width: 768px) { #e-1757583722623 { } #e-1…" at bounding box center [511, 281] width 644 height 279
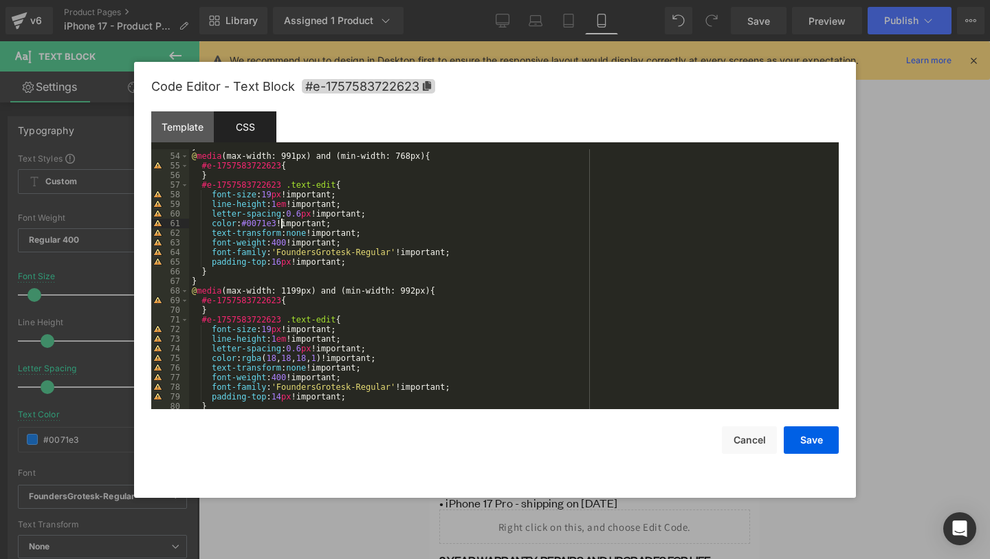
click at [391, 227] on div "} @ media (max-width: 991px) and (min-width: 768px) { #e-1757583722623 { } #e-1…" at bounding box center [511, 281] width 644 height 279
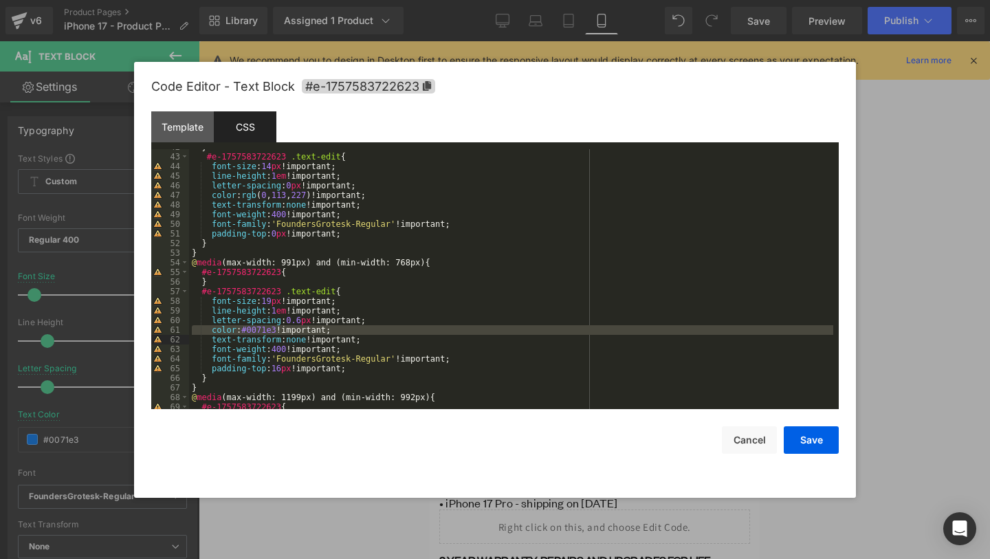
scroll to position [387, 0]
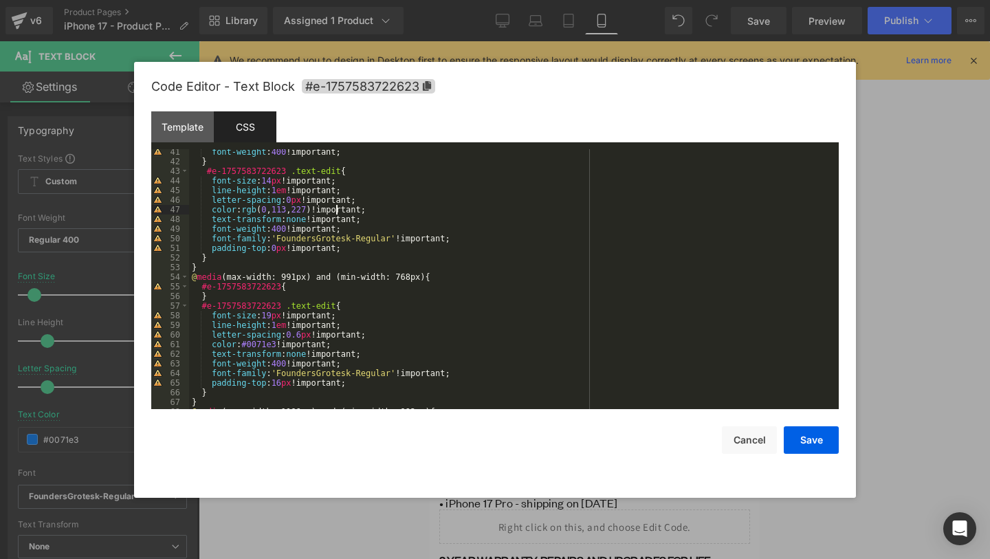
click at [335, 209] on div "font-weight : 400 !important; } #e-1757583722623 .text-edit { font-size : 14 px…" at bounding box center [511, 286] width 644 height 279
click at [410, 213] on div "font-weight : 400 !important; } #e-1757583722623 .text-edit { font-size : 14 px…" at bounding box center [511, 286] width 644 height 279
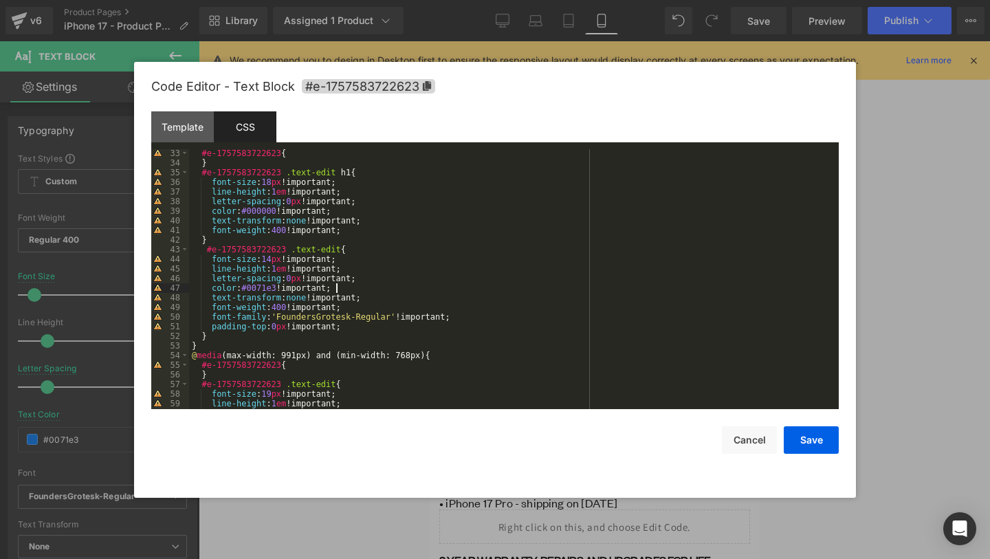
scroll to position [296, 0]
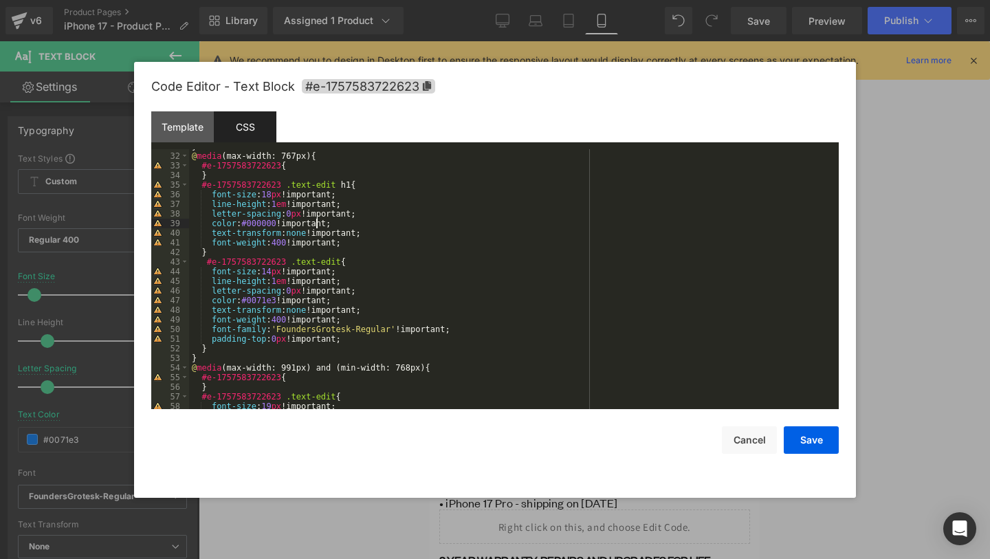
click at [317, 224] on div "} @ media (max-width: 767px) { #e-1757583722623 { } #e-1757583722623 .text-edit…" at bounding box center [511, 281] width 644 height 279
click at [417, 221] on div "} @ media (max-width: 767px) { #e-1757583722623 { } #e-1757583722623 .text-edit…" at bounding box center [511, 281] width 644 height 279
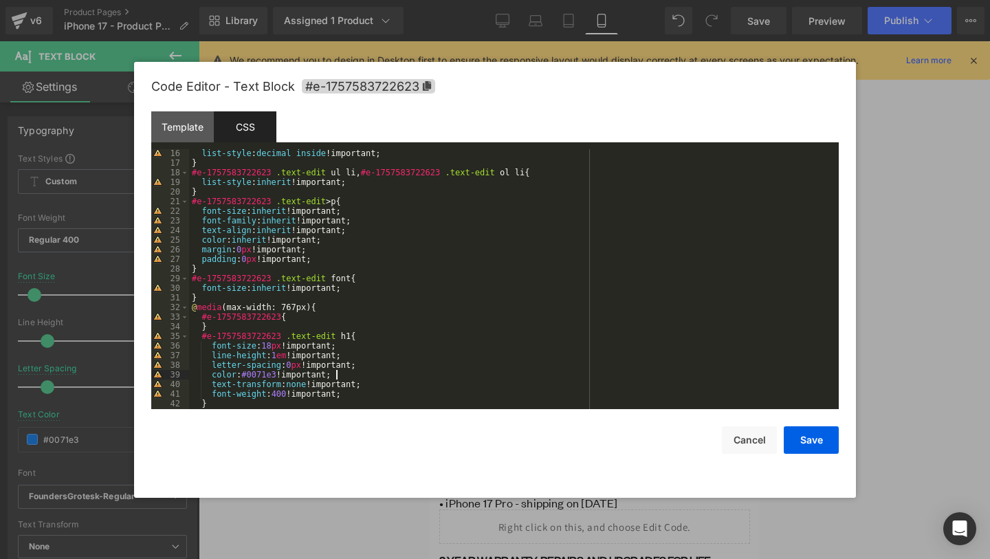
scroll to position [144, 0]
click at [391, 226] on div "list-style : decimal inside !important; } #e-1757583722623 .text-edit ul li , #…" at bounding box center [511, 288] width 644 height 279
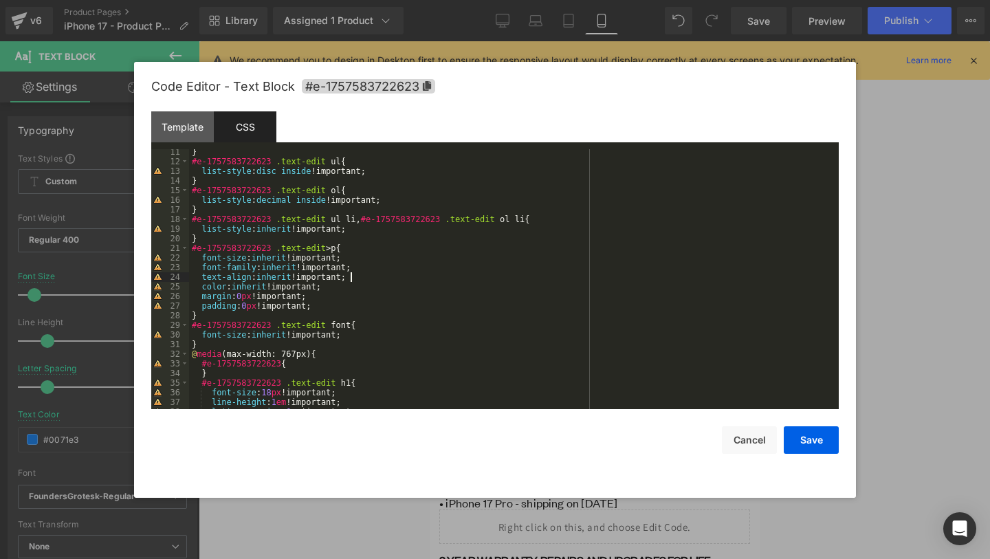
scroll to position [96, 0]
click at [403, 307] on div "} #e-1757583722623 .text-edit ul { list-style : disc inside !important; } #e-17…" at bounding box center [511, 288] width 644 height 279
click at [460, 278] on div "} #e-1757583722623 .text-edit ul { list-style : disc inside !important; } #e-17…" at bounding box center [511, 288] width 644 height 279
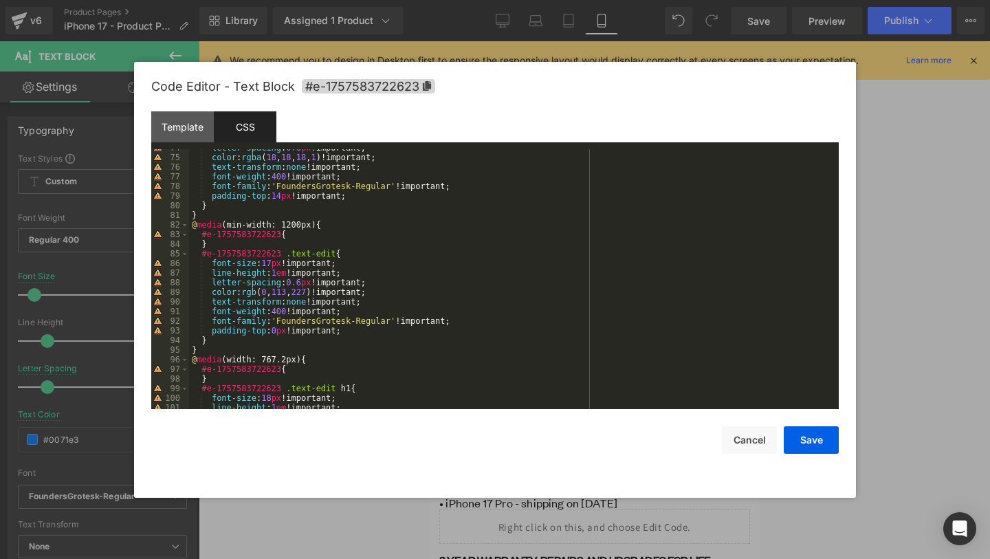
scroll to position [712, 0]
click at [449, 312] on div "letter-spacing : 0.6 px !important; color : rgba ( 18 , 18 , 18 , 1 )!important…" at bounding box center [511, 279] width 644 height 279
click at [360, 292] on div "letter-spacing : 0.6 px !important; color : rgba ( 18 , 18 , 18 , 1 )!important…" at bounding box center [511, 279] width 644 height 279
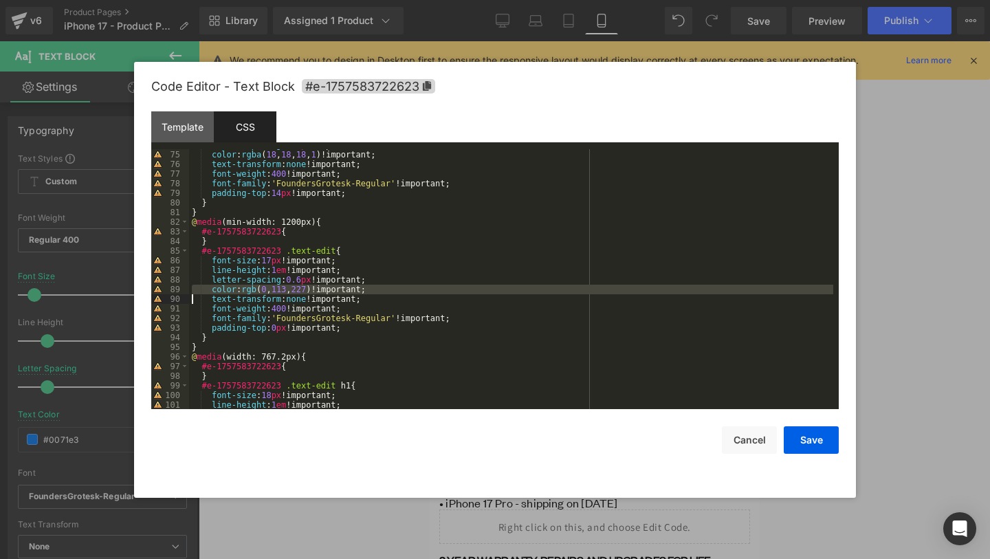
click at [360, 292] on div "letter-spacing : 0.6 px !important; color : rgba ( 18 , 18 , 18 , 1 )!important…" at bounding box center [511, 279] width 644 height 279
click at [367, 292] on div "letter-spacing : 0.6 px !important; color : rgba ( 18 , 18 , 18 , 1 )!important…" at bounding box center [511, 279] width 644 height 279
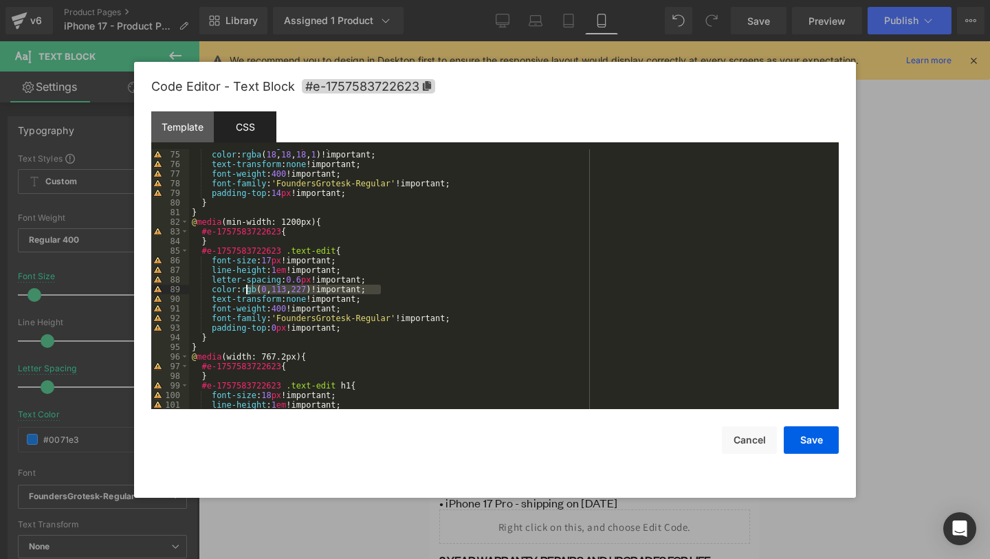
drag, startPoint x: 398, startPoint y: 292, endPoint x: 247, endPoint y: 289, distance: 151.3
click at [247, 289] on div "letter-spacing : 0.6 px !important; color : rgba ( 18 , 18 , 18 , 1 )!important…" at bounding box center [511, 279] width 644 height 279
drag, startPoint x: 260, startPoint y: 291, endPoint x: 215, endPoint y: 291, distance: 44.7
click at [215, 291] on div "letter-spacing : 0.6 px !important; color : rgba ( 18 , 18 , 18 , 1 )!important…" at bounding box center [511, 279] width 644 height 279
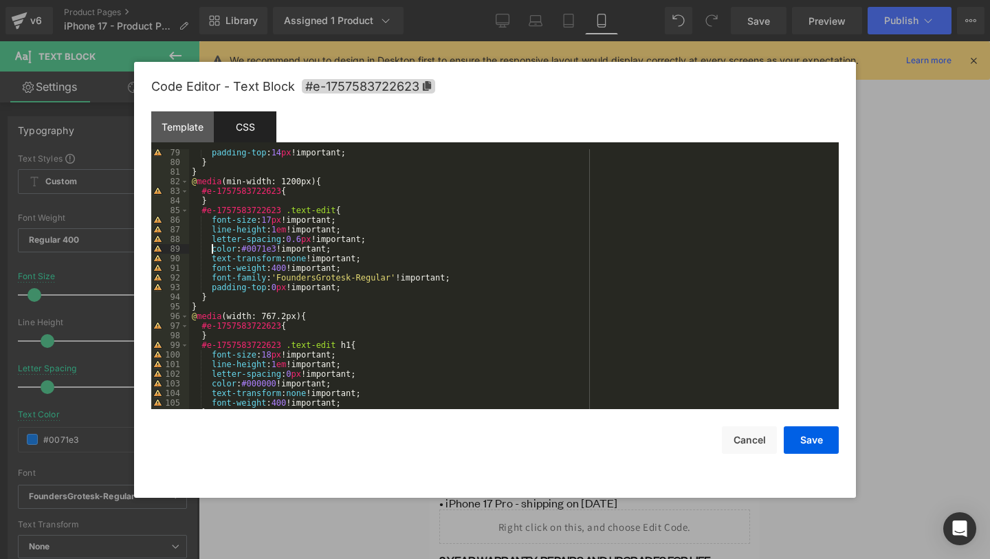
scroll to position [770, 0]
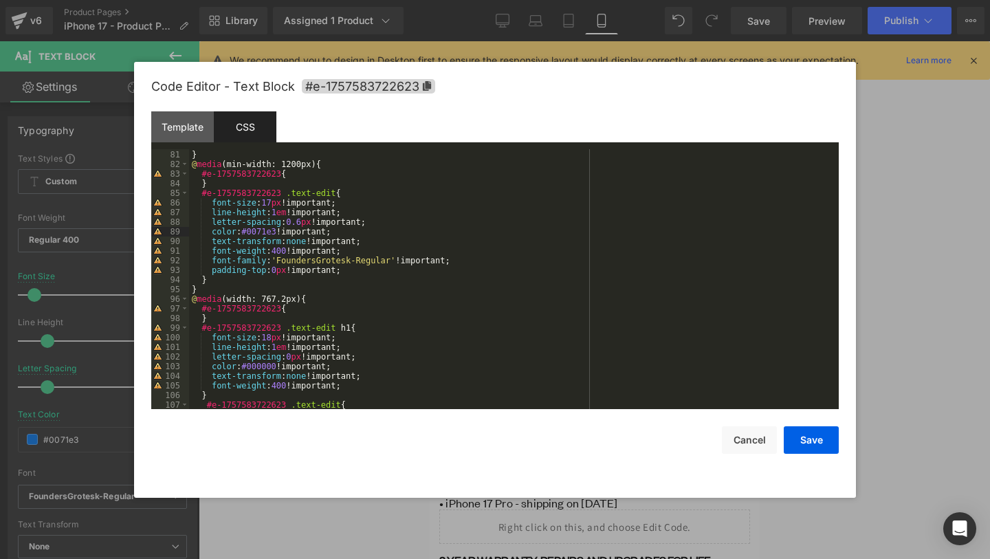
click at [267, 233] on div "} } @ media (min-width: 1200px) { #e-1757583722623 { } #e-1757583722623 .text-e…" at bounding box center [511, 279] width 644 height 279
click at [265, 367] on div "} } @ media (min-width: 1200px) { #e-1757583722623 { } #e-1757583722623 .text-e…" at bounding box center [511, 279] width 644 height 279
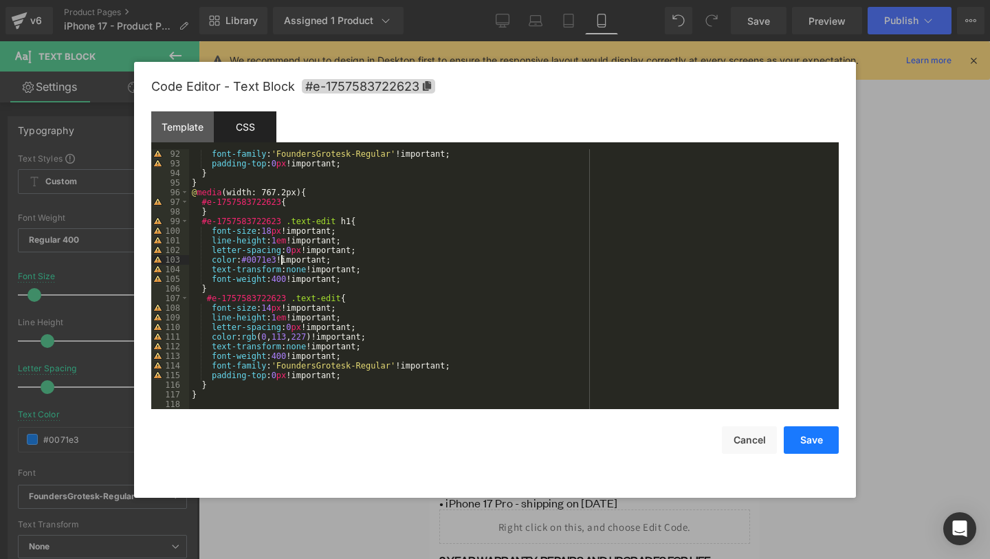
click at [830, 445] on button "Save" at bounding box center [811, 440] width 55 height 28
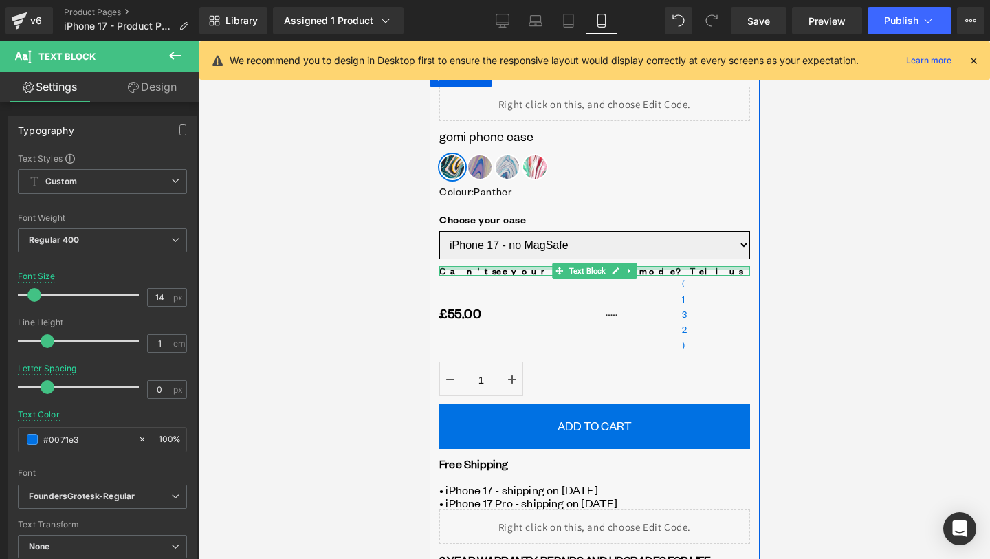
click at [666, 270] on div at bounding box center [594, 267] width 311 height 3
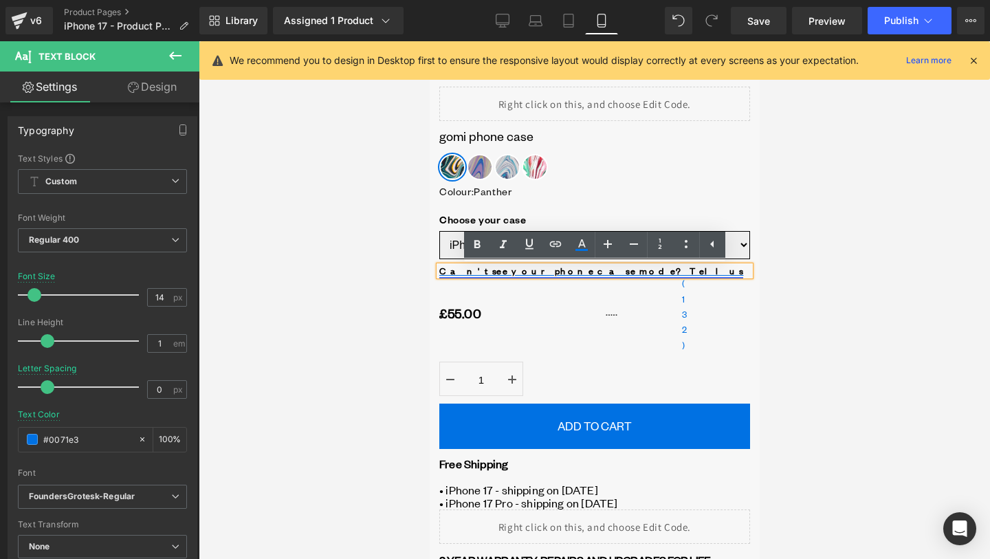
click at [520, 276] on link "Can't see your phone case mode? Tell us" at bounding box center [591, 270] width 304 height 13
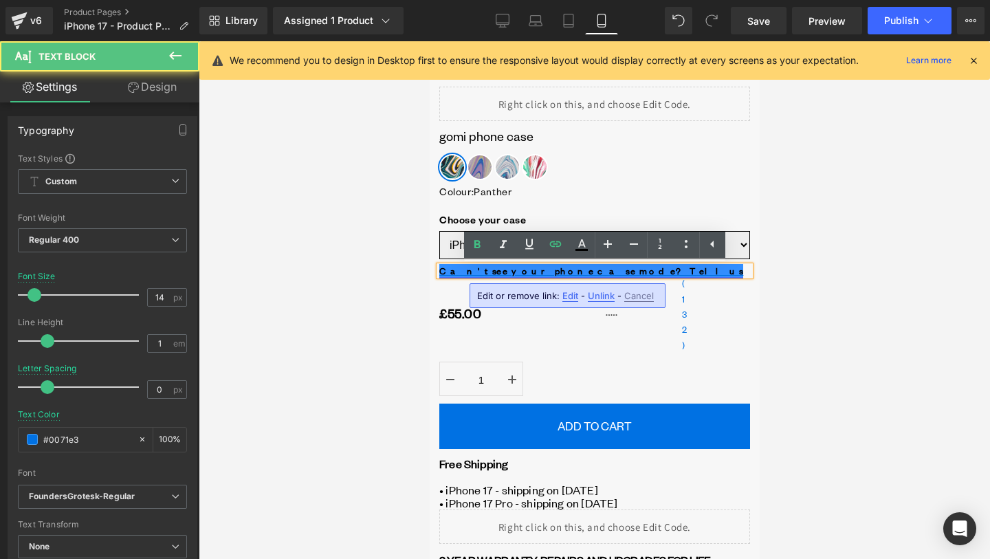
click at [523, 275] on link "Can't see your phone case mode? Tell us" at bounding box center [591, 270] width 304 height 13
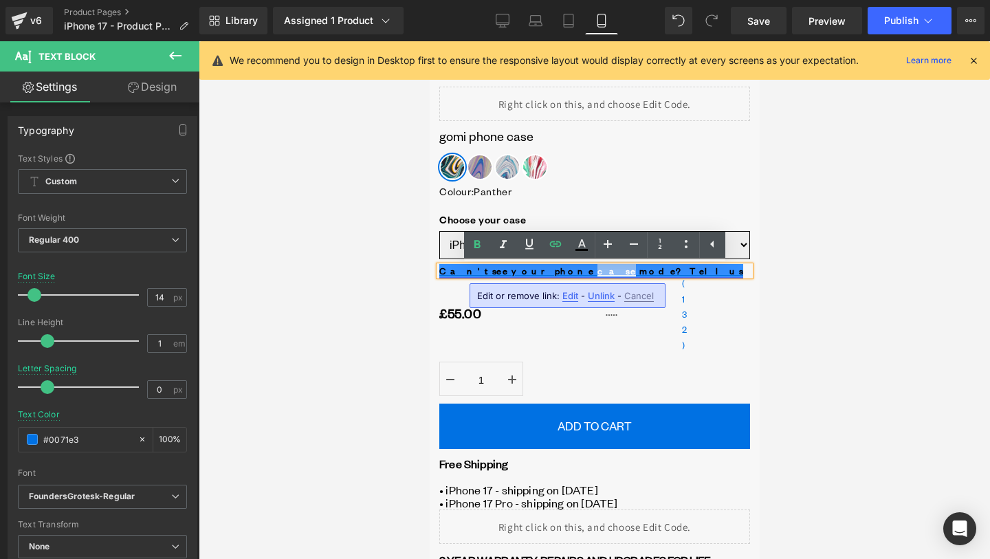
click at [531, 275] on link "Can't see your phone case mode? Tell us" at bounding box center [591, 270] width 304 height 13
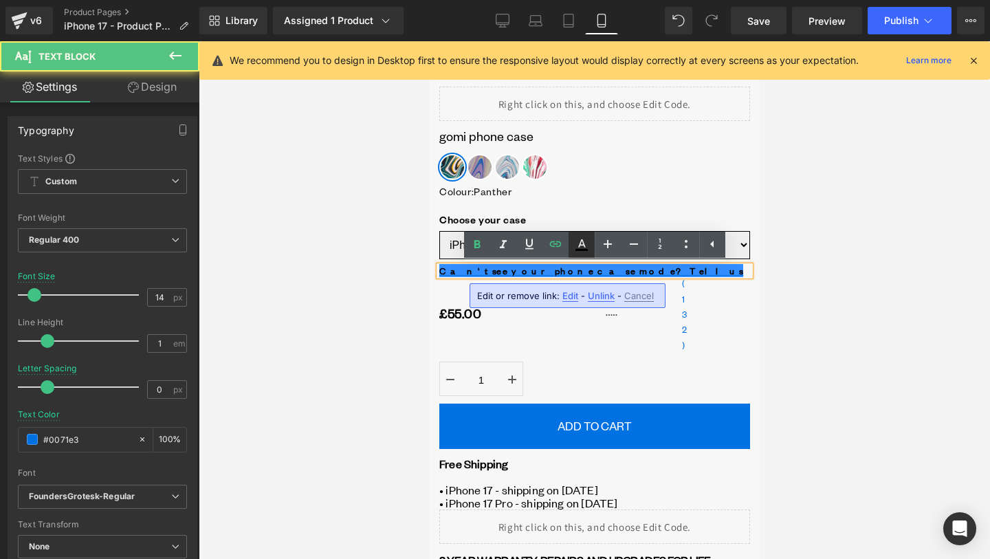
click at [586, 248] on icon at bounding box center [582, 245] width 17 height 17
type input "#000000"
type input "100"
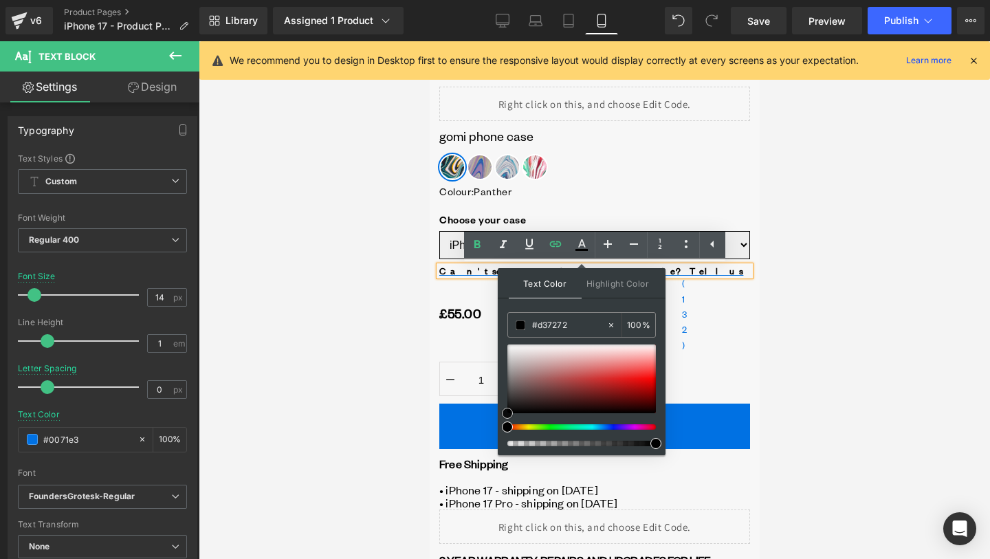
click at [586, 370] on div at bounding box center [582, 379] width 149 height 69
click at [623, 378] on div at bounding box center [582, 379] width 149 height 69
click at [556, 326] on input "#e42525" at bounding box center [569, 325] width 74 height 15
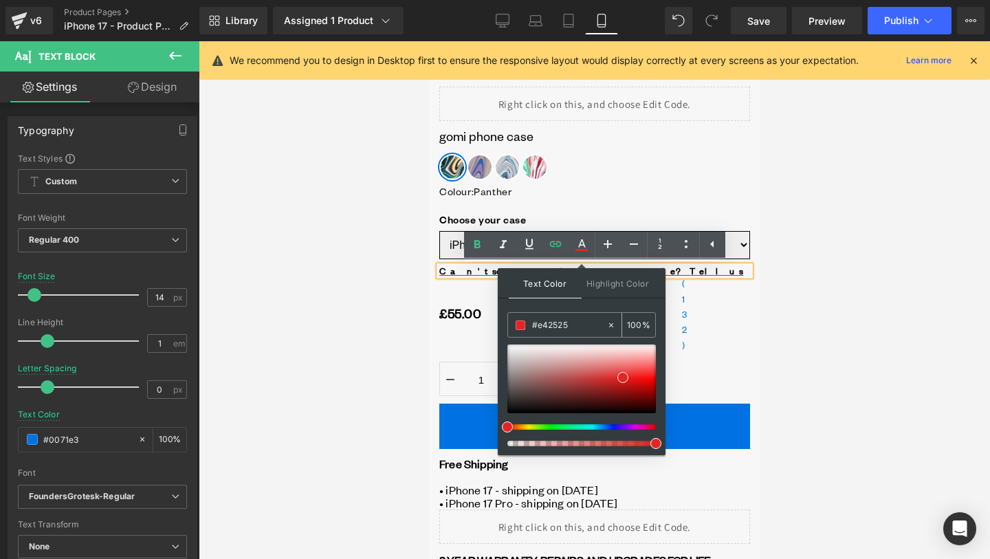
click at [556, 326] on input "#e42525" at bounding box center [569, 325] width 74 height 15
paste input "0071e3"
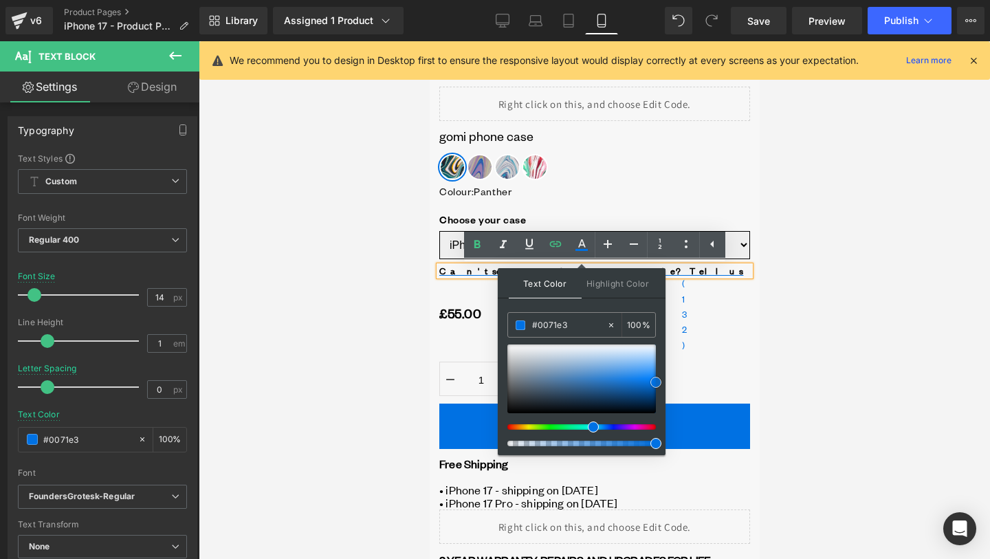
click at [657, 382] on span at bounding box center [656, 382] width 11 height 11
click at [699, 351] on div "£55.00 (P) Price Image (132) Text Block Row Row" at bounding box center [594, 314] width 311 height 76
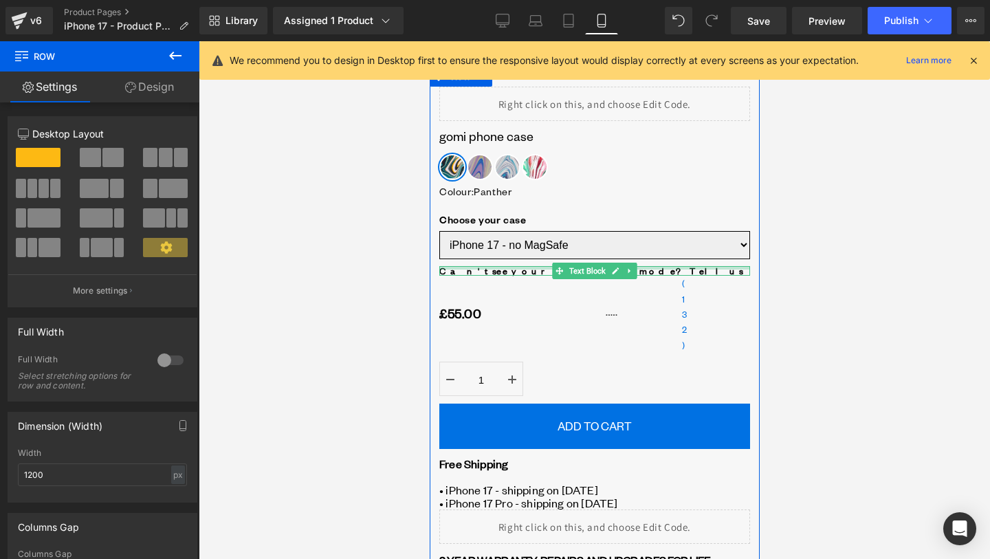
click at [655, 269] on div at bounding box center [594, 267] width 311 height 3
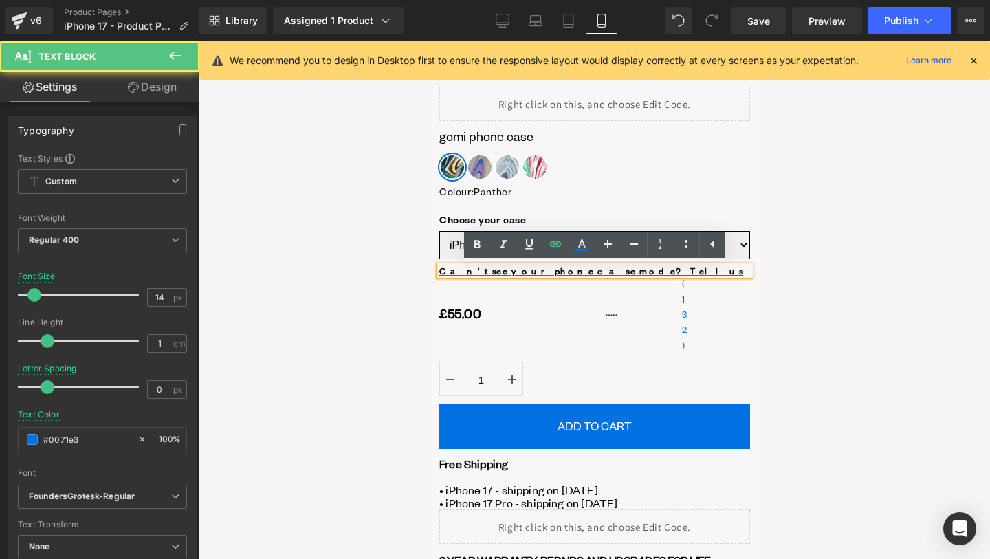
click at [675, 272] on div "Can't see your phone case mode? Tell us" at bounding box center [594, 271] width 311 height 10
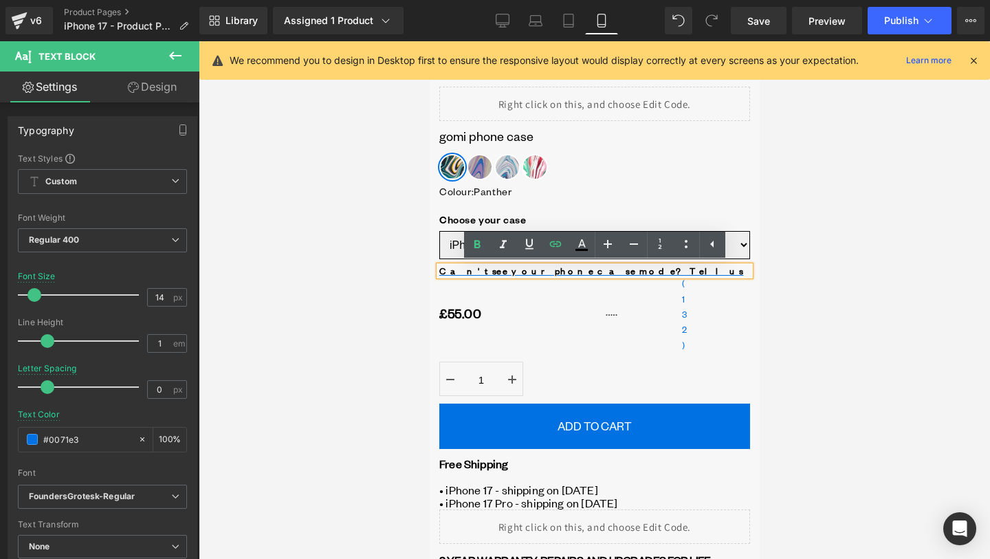
click at [675, 272] on div "Can't see your phone case mode? Tell us" at bounding box center [594, 271] width 311 height 10
click at [587, 246] on icon at bounding box center [582, 245] width 17 height 17
type input "#000000"
type input "100"
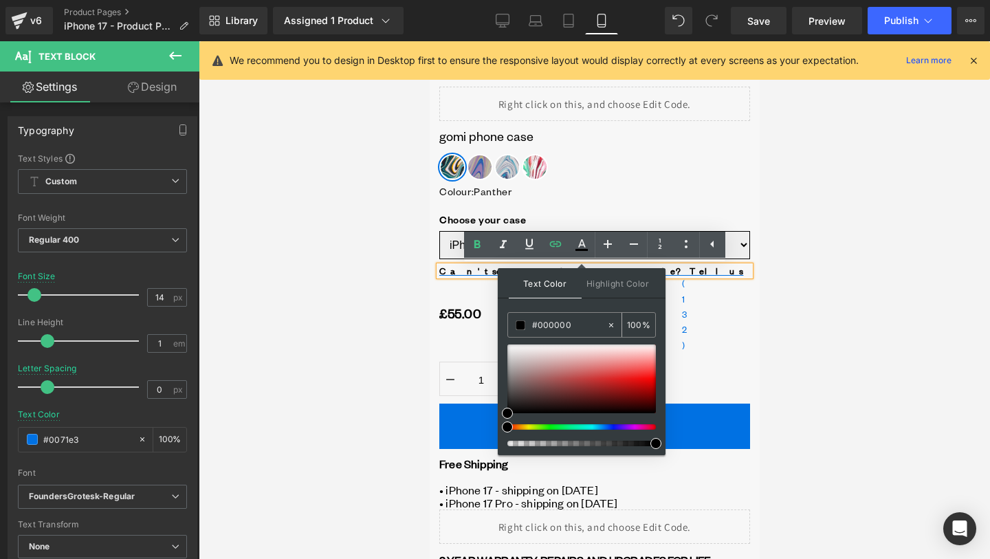
click at [565, 329] on input "#000000" at bounding box center [569, 325] width 74 height 15
paste input "71e3"
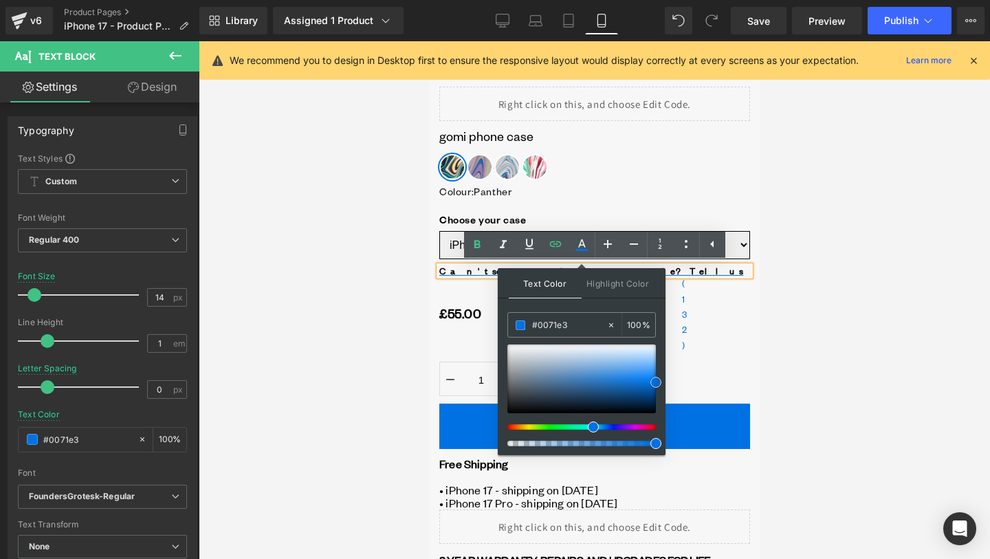
click at [657, 382] on span at bounding box center [656, 382] width 11 height 11
drag, startPoint x: 1231, startPoint y: 346, endPoint x: 729, endPoint y: 350, distance: 502.1
click at [729, 350] on div "£55.00 (P) Price Image (132) Text Block Row Row" at bounding box center [594, 314] width 311 height 76
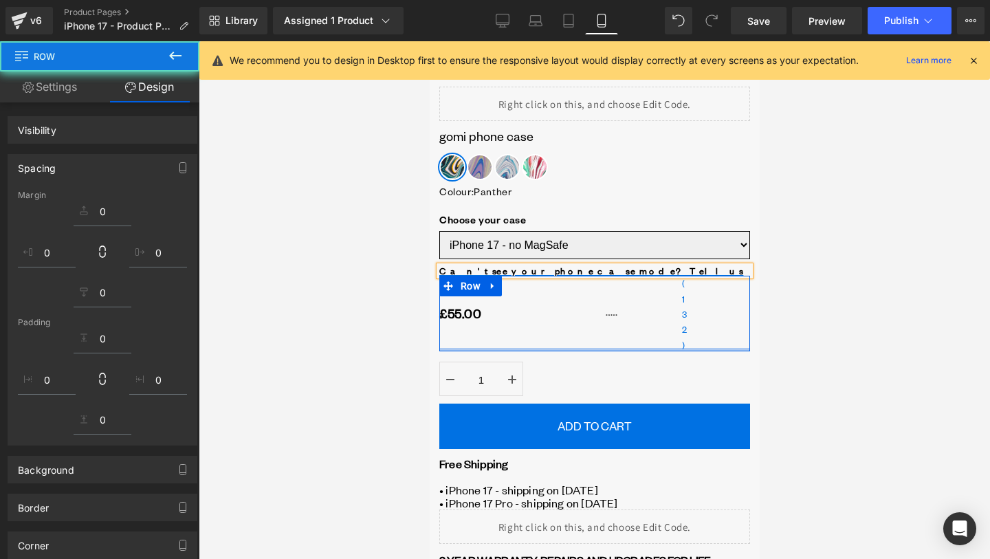
click at [802, 305] on div at bounding box center [595, 300] width 792 height 518
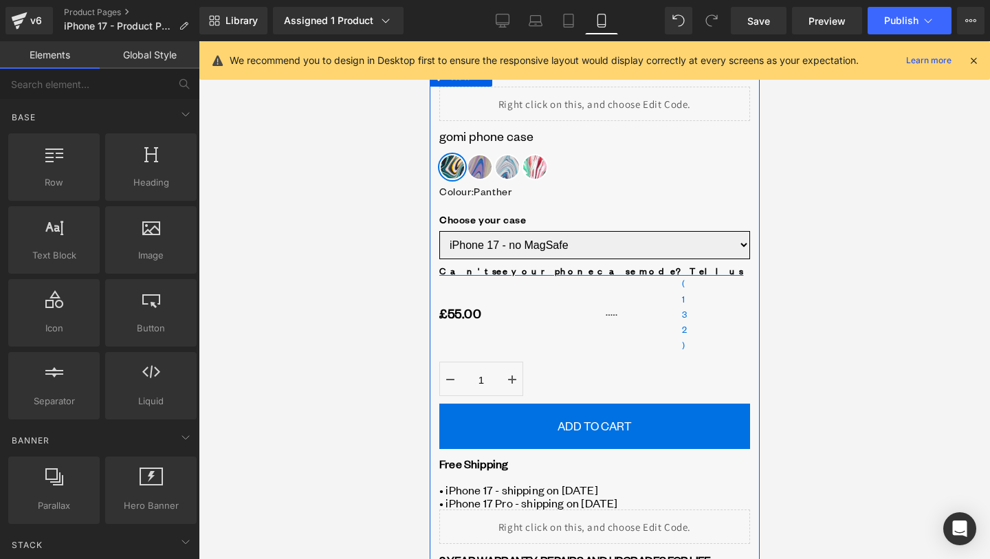
click at [429, 41] on div at bounding box center [429, 41] width 0 height 0
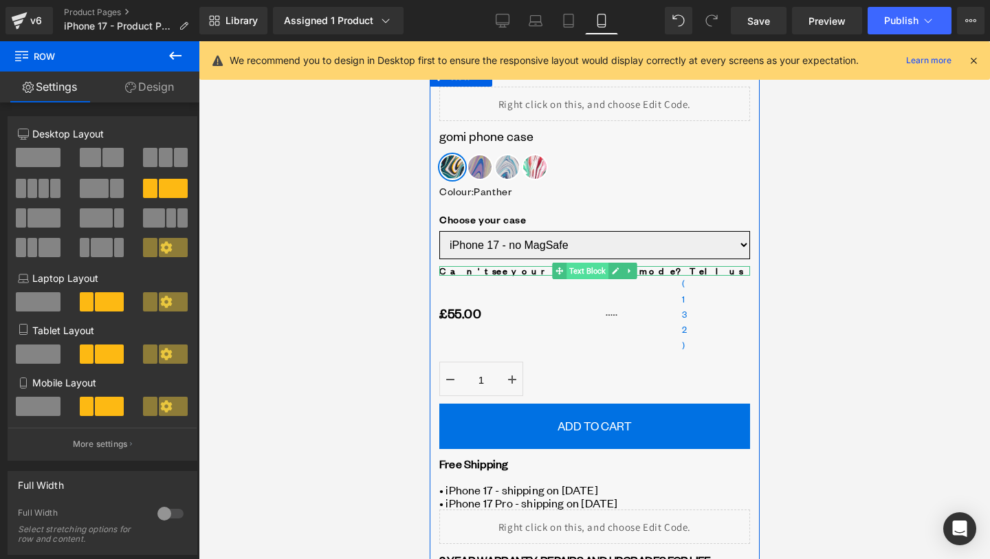
click at [579, 274] on span "Text Block" at bounding box center [587, 271] width 42 height 17
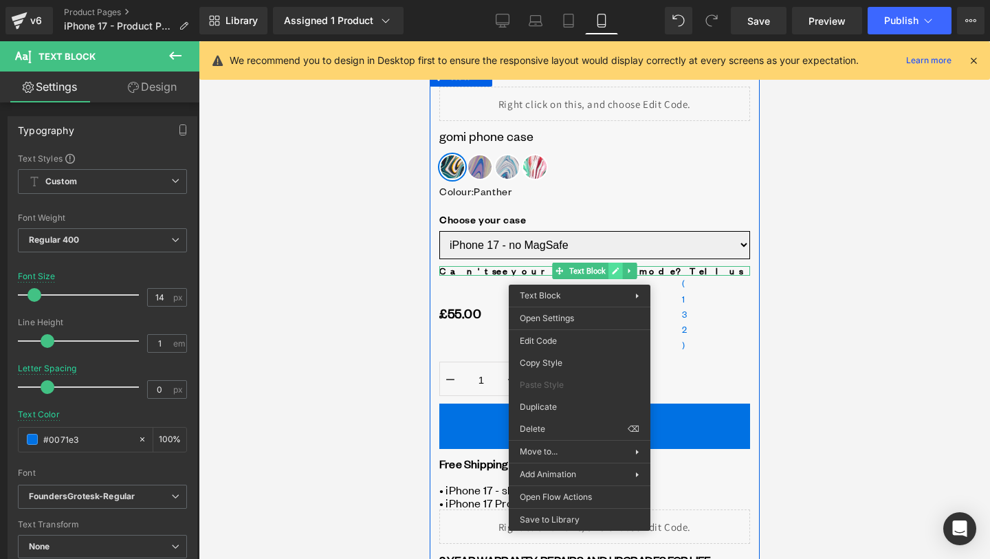
click at [618, 273] on div "Can't see your phone case mode? Tell us Text Block" at bounding box center [594, 271] width 311 height 10
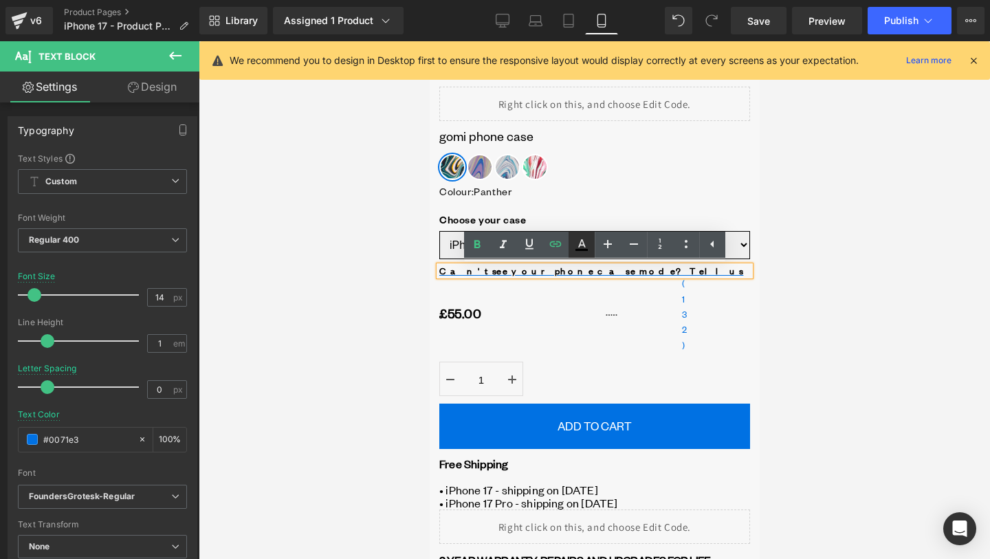
click at [585, 253] on link at bounding box center [582, 245] width 26 height 26
type input "#000000"
type input "100"
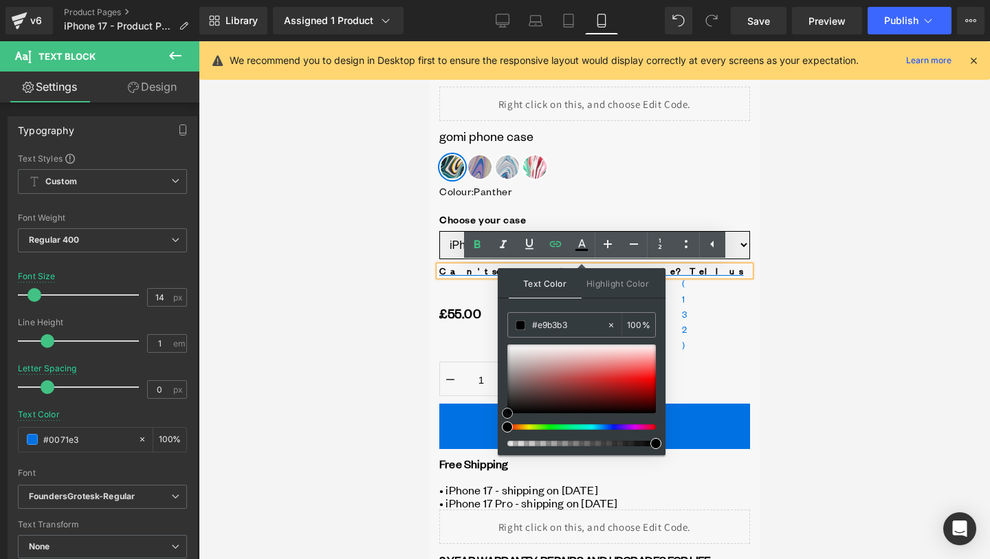
click at [590, 358] on div at bounding box center [582, 379] width 149 height 69
click at [602, 384] on div at bounding box center [582, 379] width 149 height 69
click at [641, 358] on div at bounding box center [582, 379] width 149 height 69
click at [574, 326] on input "#fa9d9d" at bounding box center [569, 325] width 74 height 15
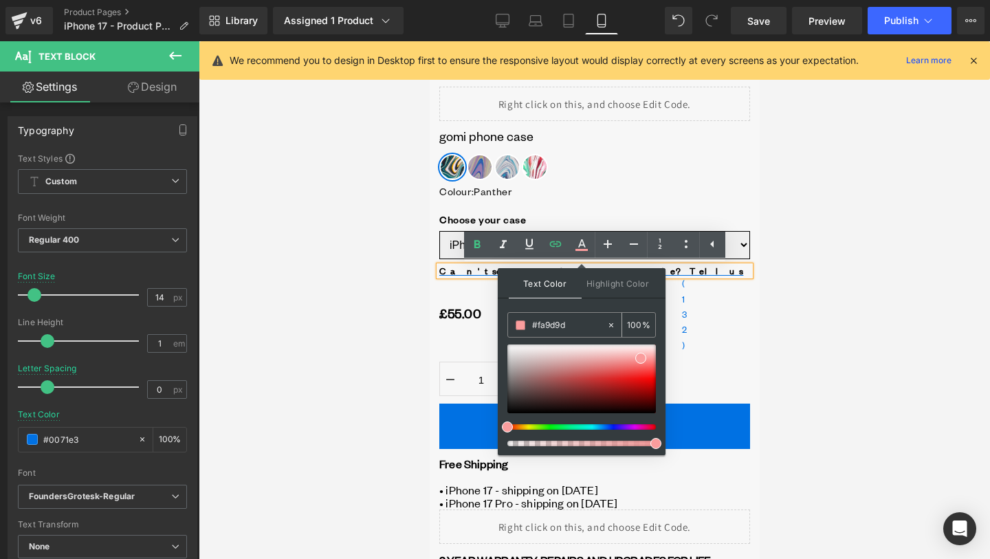
paste input "0071e3"
type input "#0071e3"
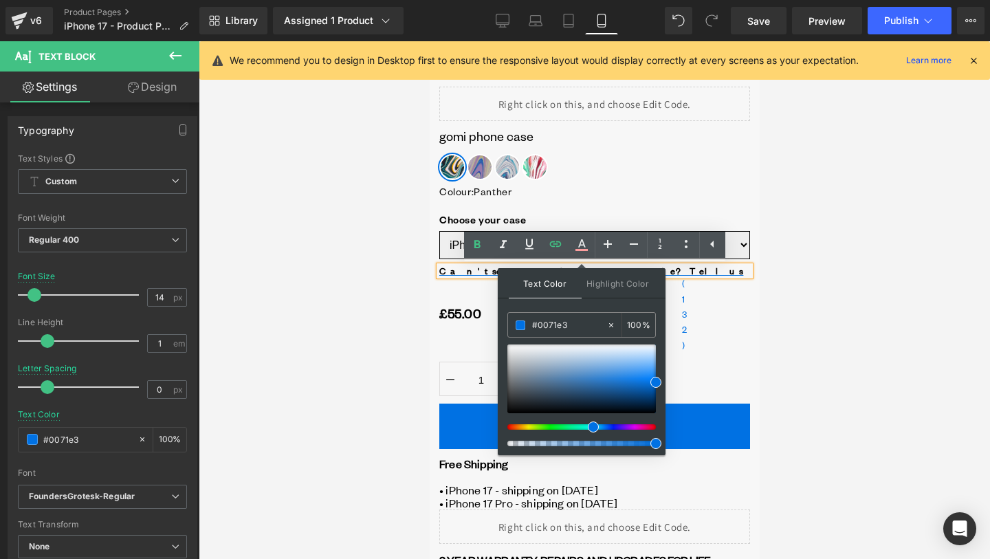
click at [746, 318] on div "£55.00 (P) Price Image (132) Text Block Row Row" at bounding box center [594, 314] width 311 height 76
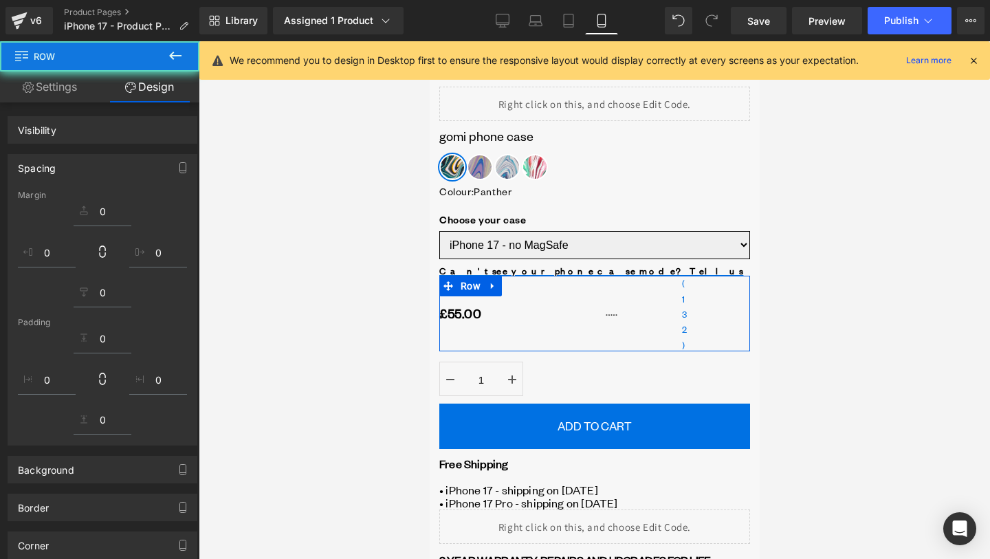
click at [802, 295] on div at bounding box center [595, 300] width 792 height 518
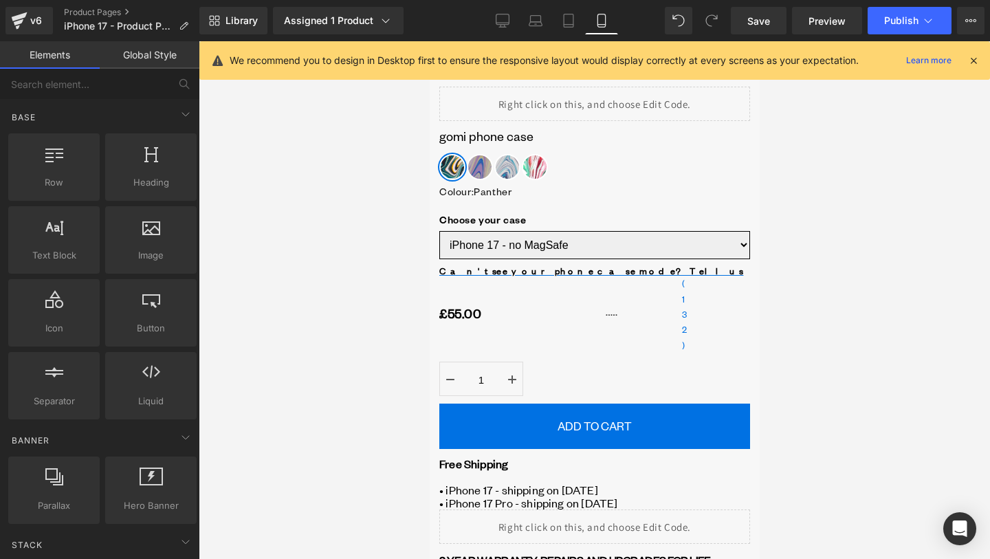
click at [588, 25] on link "Mobile" at bounding box center [601, 21] width 33 height 28
click at [576, 25] on icon at bounding box center [569, 21] width 14 height 14
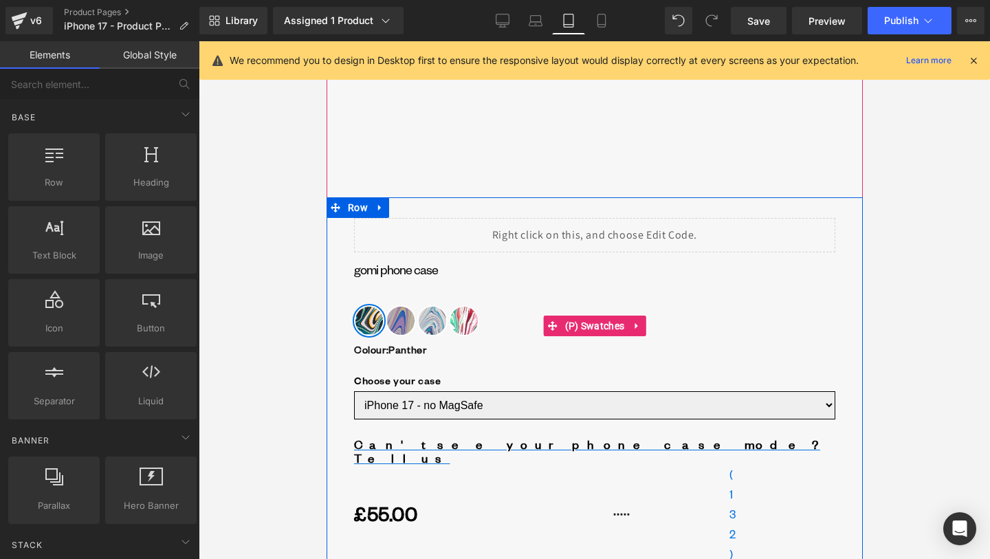
scroll to position [713, 0]
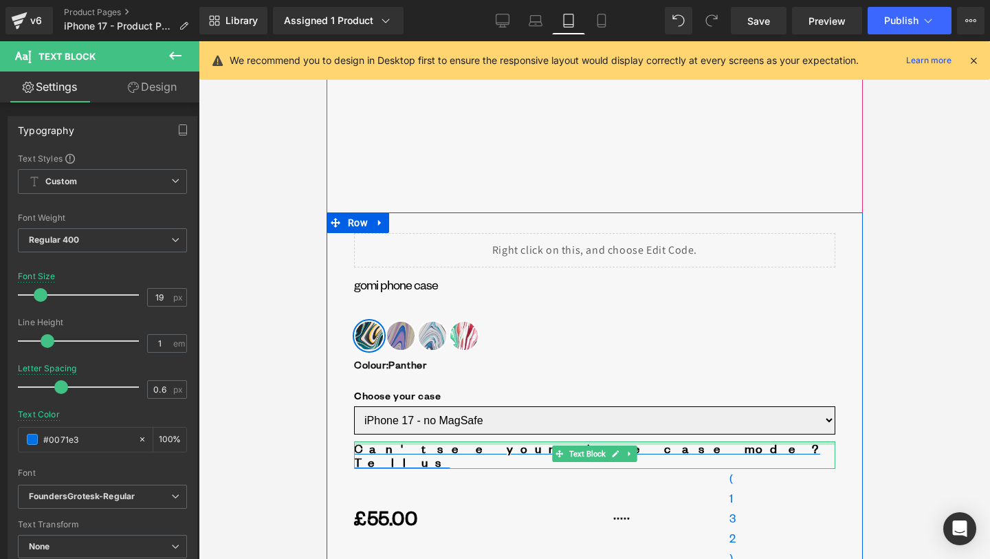
drag, startPoint x: 506, startPoint y: 417, endPoint x: 506, endPoint y: 381, distance: 35.8
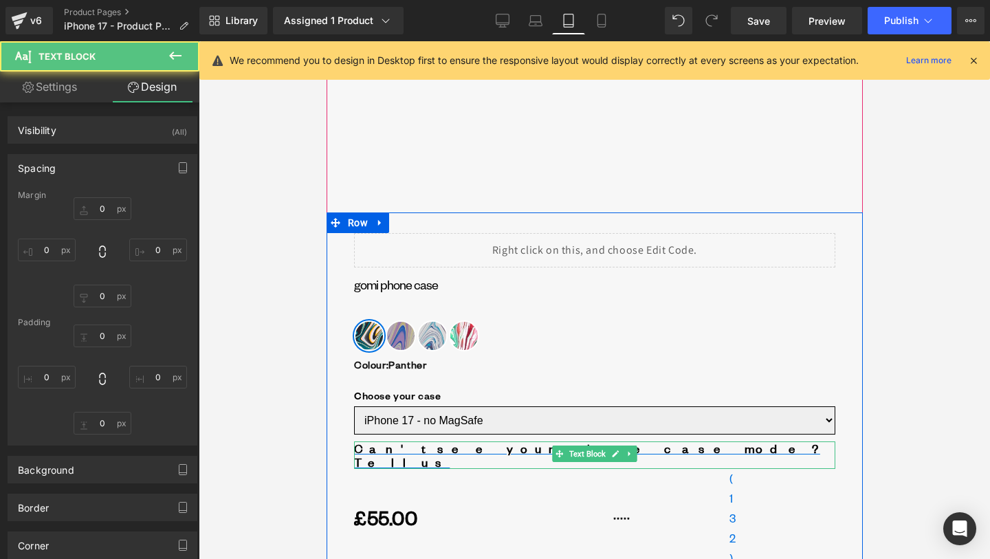
type input "0"
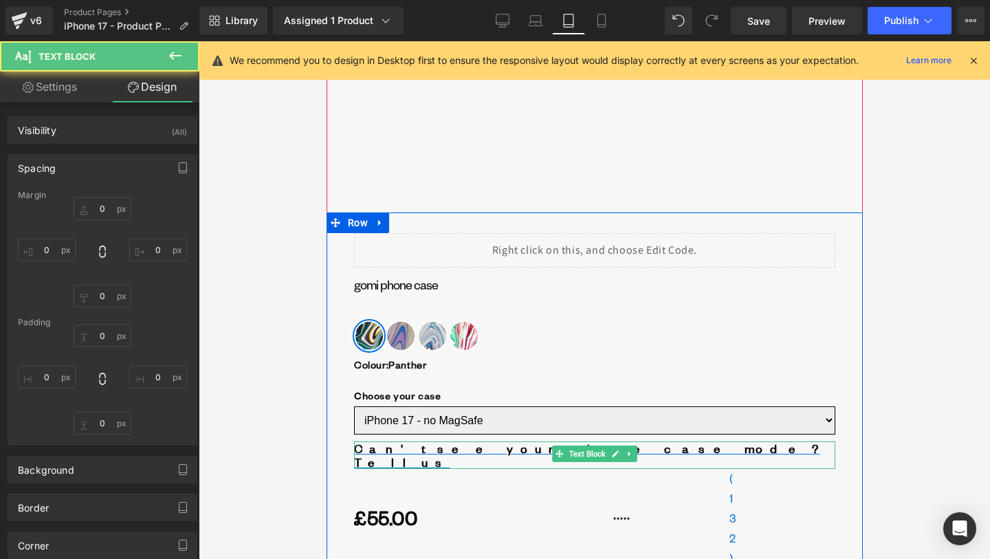
type input "0"
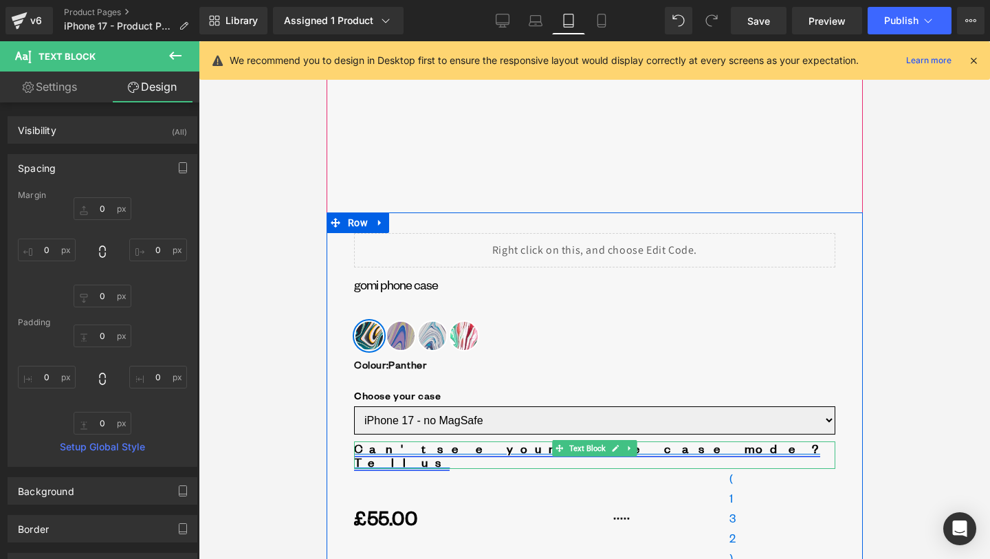
click at [516, 439] on link "Can't see your phone case mode? Tell us" at bounding box center [587, 454] width 466 height 30
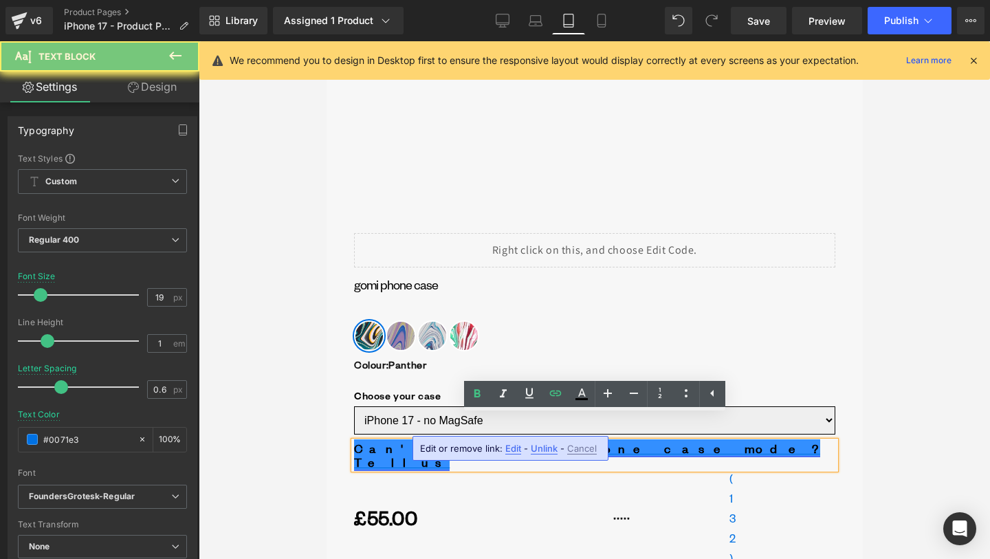
click at [516, 439] on link "Can't see your phone case mode? Tell us" at bounding box center [587, 454] width 466 height 30
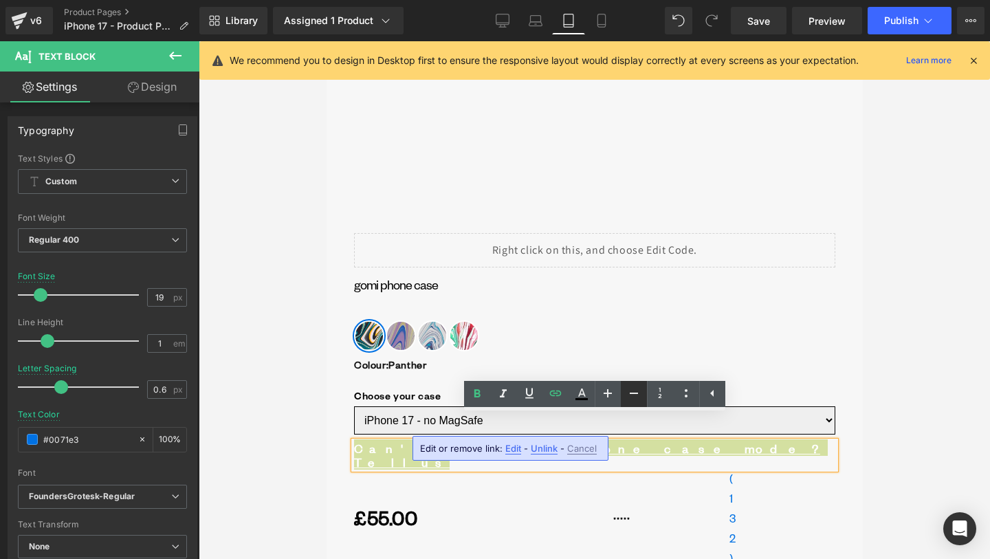
click at [627, 394] on icon at bounding box center [634, 393] width 17 height 17
type input "17"
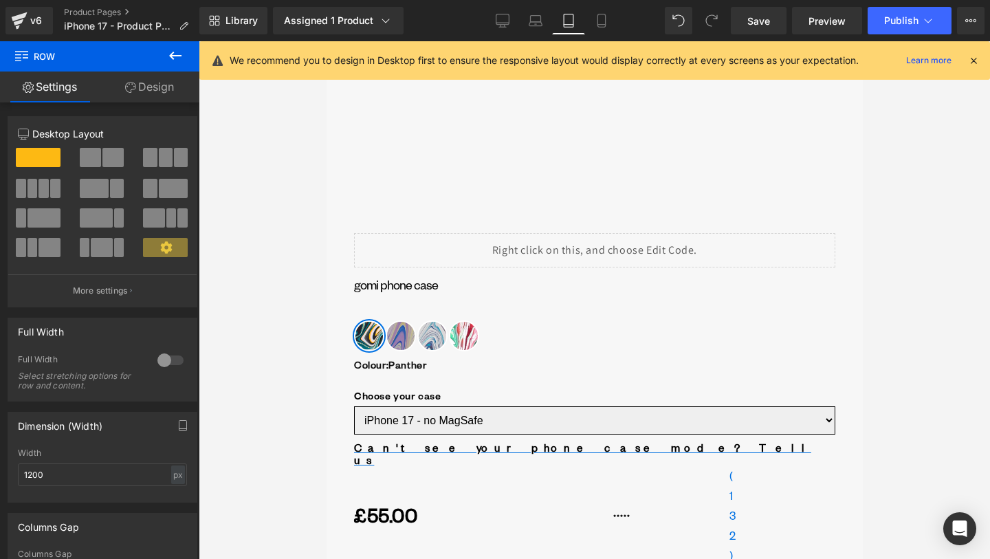
click at [533, 36] on div "Library Assigned 1 Product Product Preview gomi Phone Case Manage assigned prod…" at bounding box center [594, 20] width 791 height 41
click at [533, 22] on icon at bounding box center [536, 21] width 14 height 14
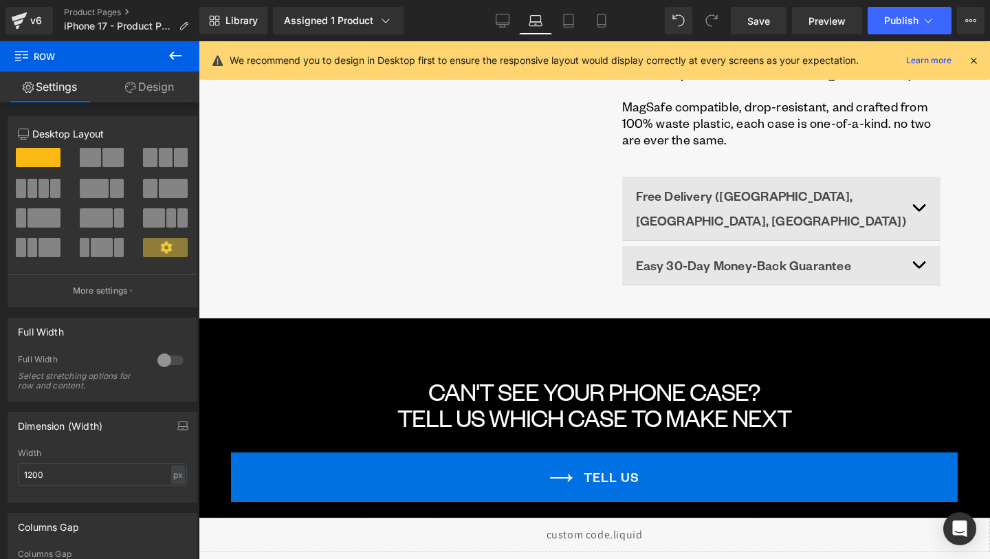
scroll to position [0, 0]
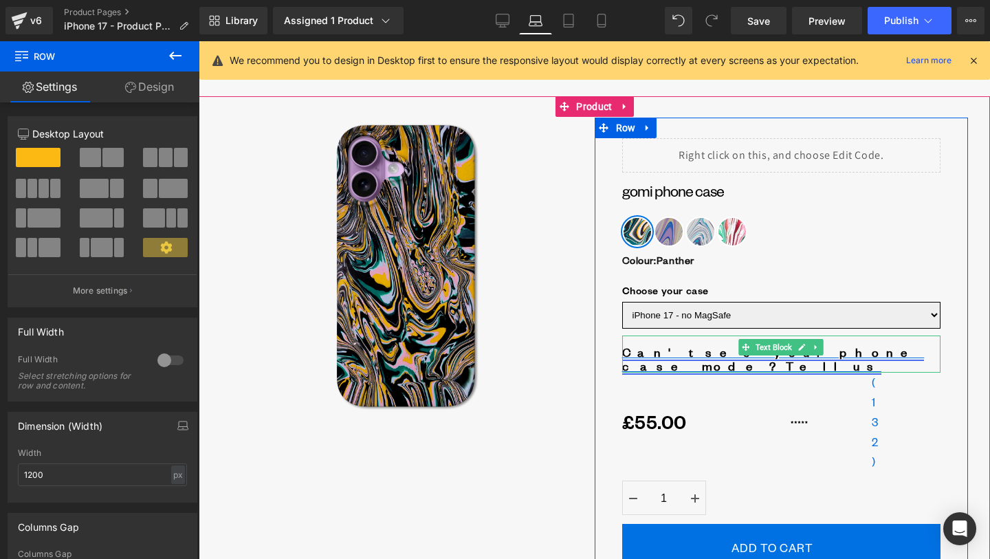
click at [672, 351] on link "Can't see your phone case mode? Tell us" at bounding box center [773, 358] width 303 height 30
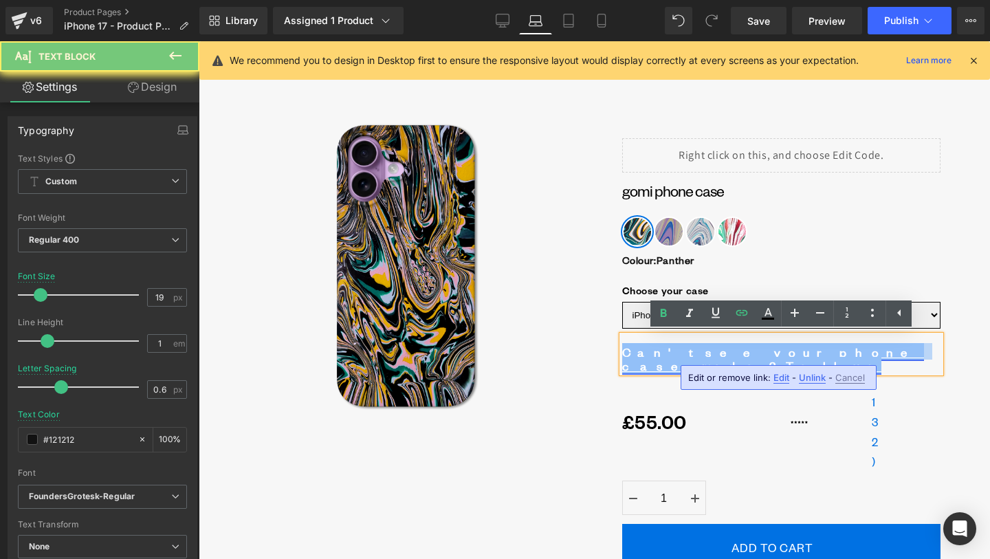
click at [672, 351] on link "Can't see your phone case mode? Tell us" at bounding box center [773, 358] width 303 height 30
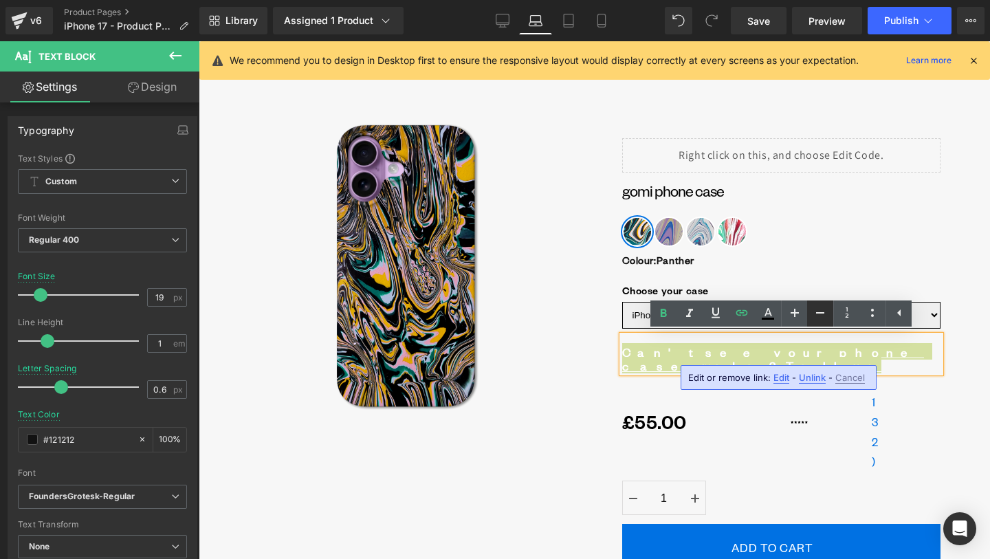
click at [813, 318] on icon at bounding box center [820, 313] width 17 height 17
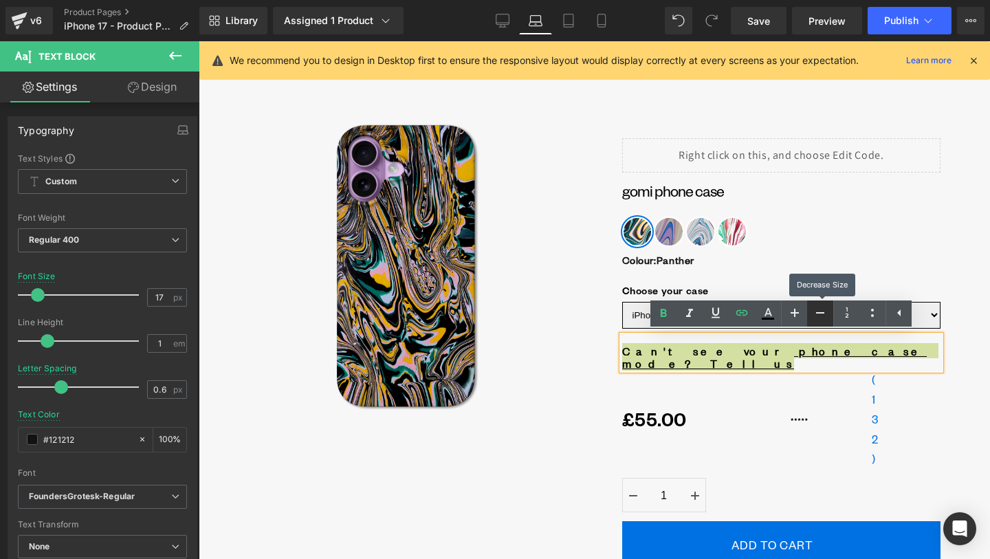
click at [813, 318] on icon at bounding box center [820, 313] width 17 height 17
type input "15"
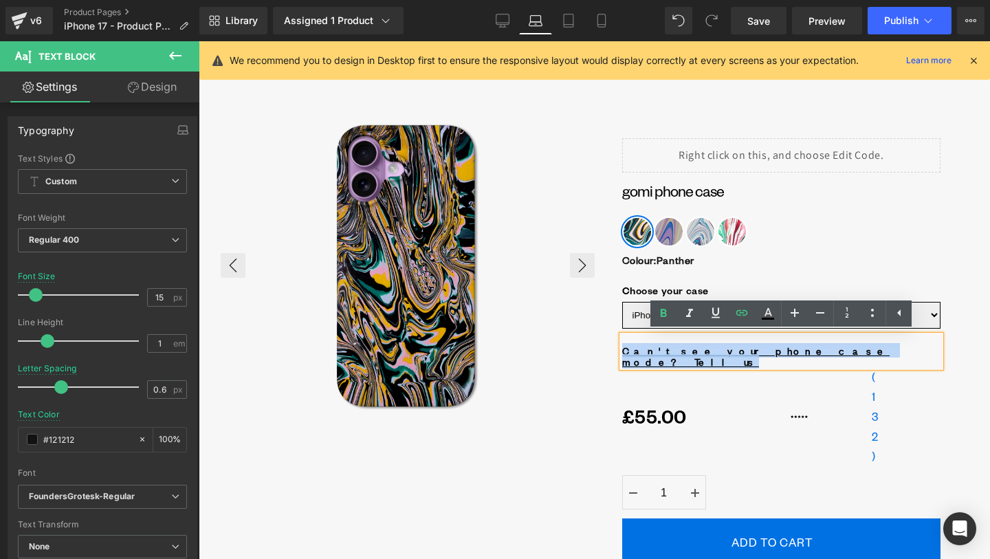
click at [578, 332] on div at bounding box center [408, 266] width 374 height 296
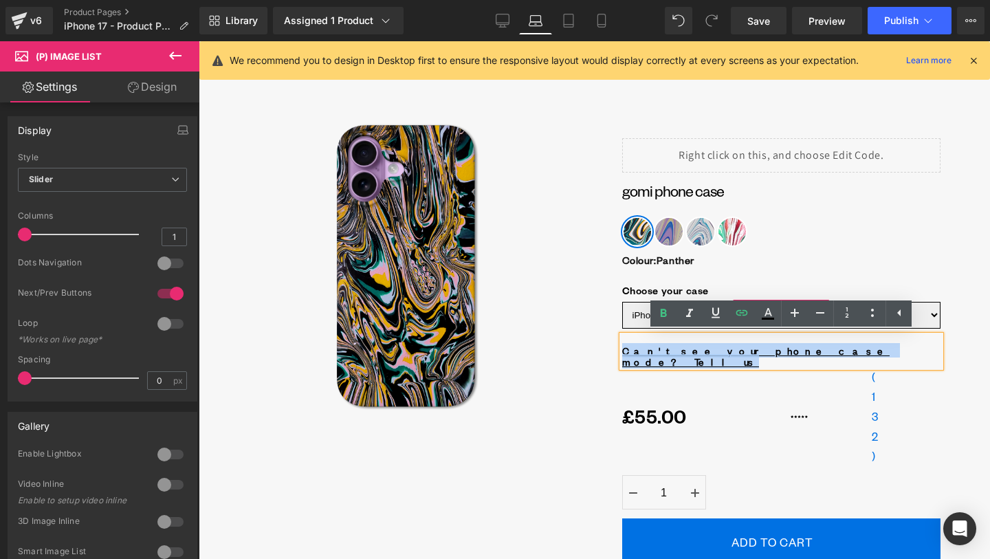
click at [621, 325] on div "Liquid GOMI phone case Heading Colour : Panther Panther Ultraviolet Avalanche R…" at bounding box center [782, 568] width 374 height 860
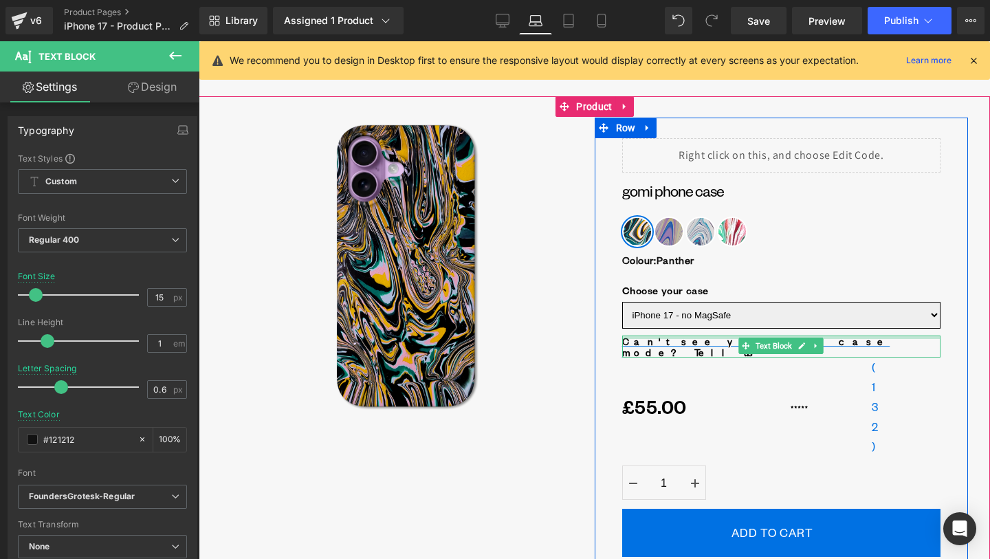
drag, startPoint x: 662, startPoint y: 336, endPoint x: 662, endPoint y: 308, distance: 28.2
click at [662, 309] on div "Liquid GOMI phone case Heading Colour : Panther Panther Ultraviolet Avalanche R…" at bounding box center [782, 563] width 374 height 851
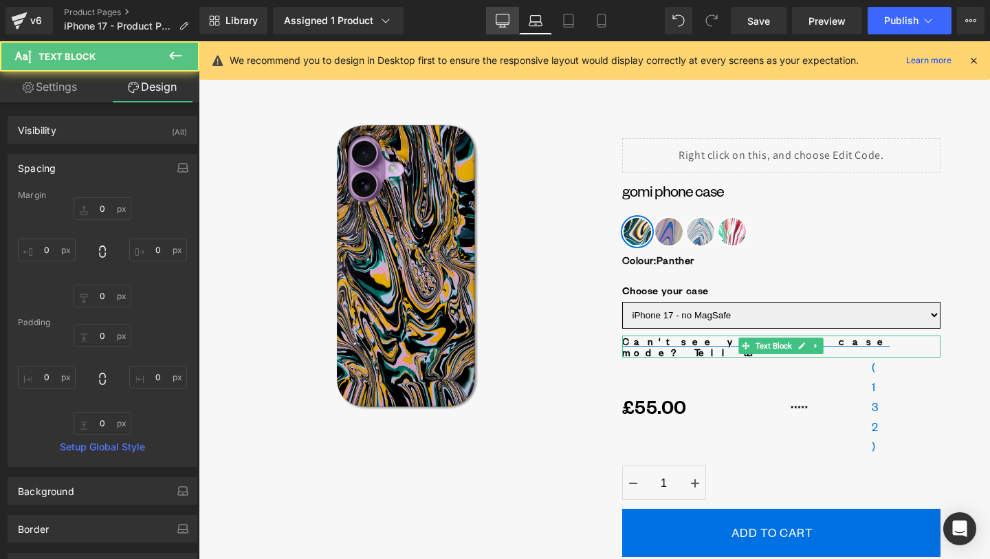
click at [505, 20] on icon at bounding box center [503, 21] width 14 height 14
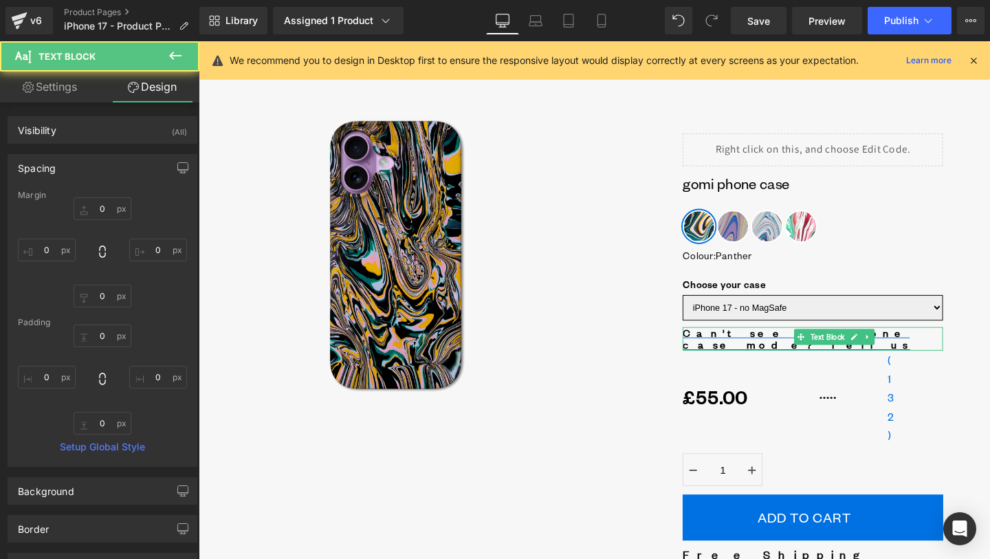
type input "0"
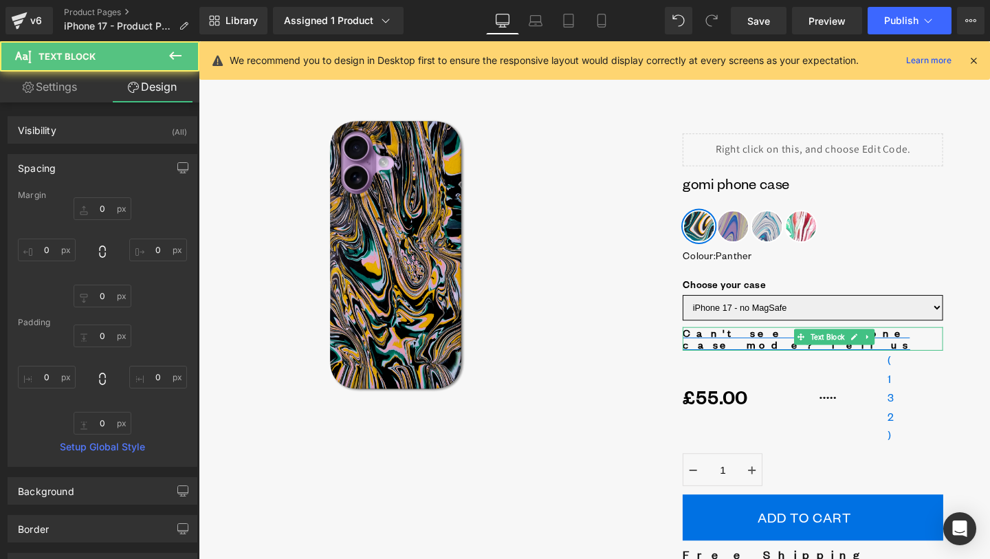
type input "0"
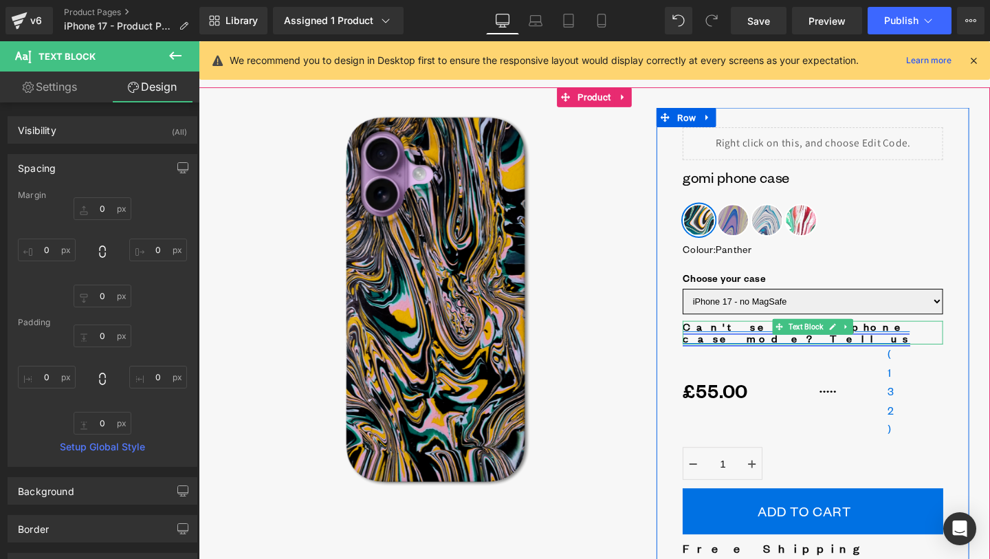
click at [767, 341] on link "Can't see your phone case mode? Tell us" at bounding box center [827, 348] width 239 height 28
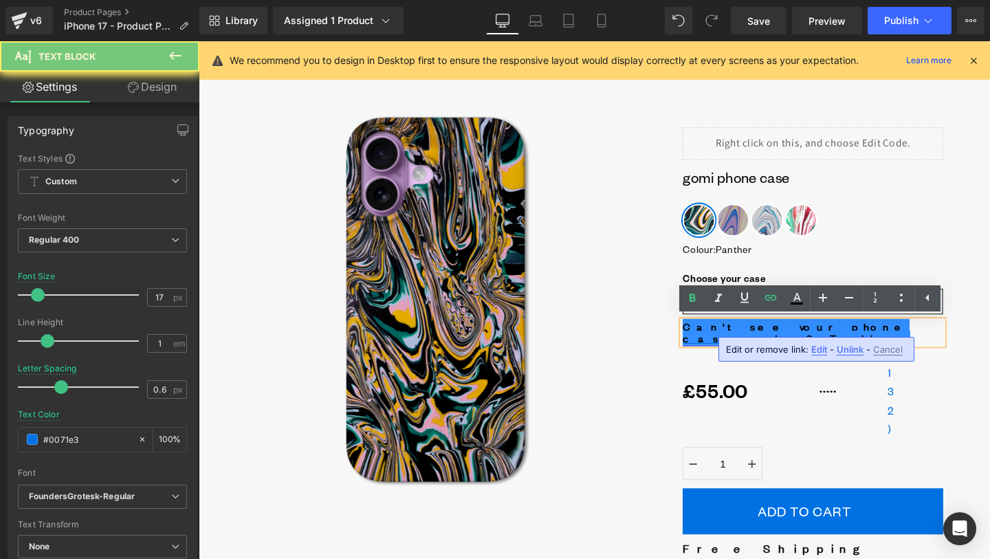
click at [767, 341] on link "Can't see your phone case mode? Tell us" at bounding box center [827, 348] width 239 height 28
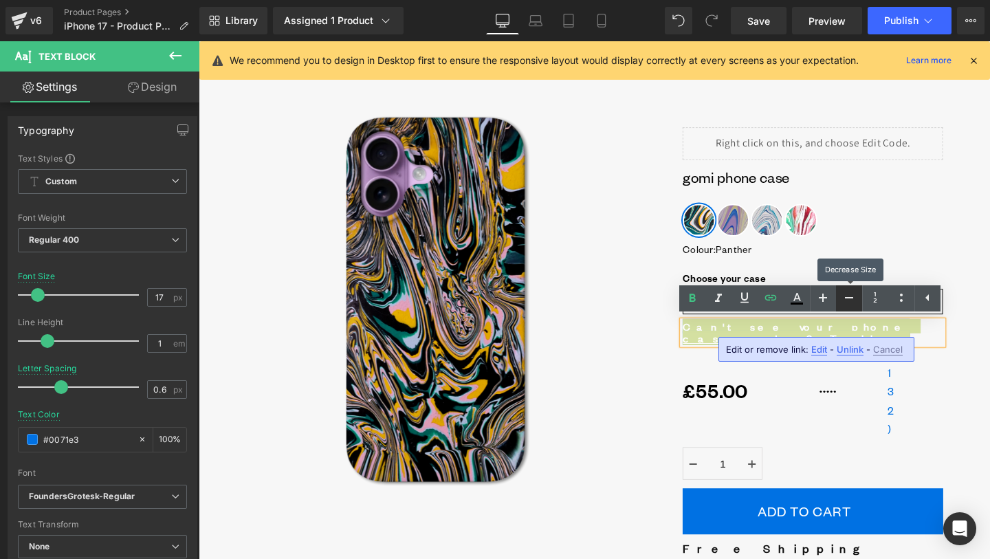
click at [856, 297] on icon at bounding box center [849, 298] width 17 height 17
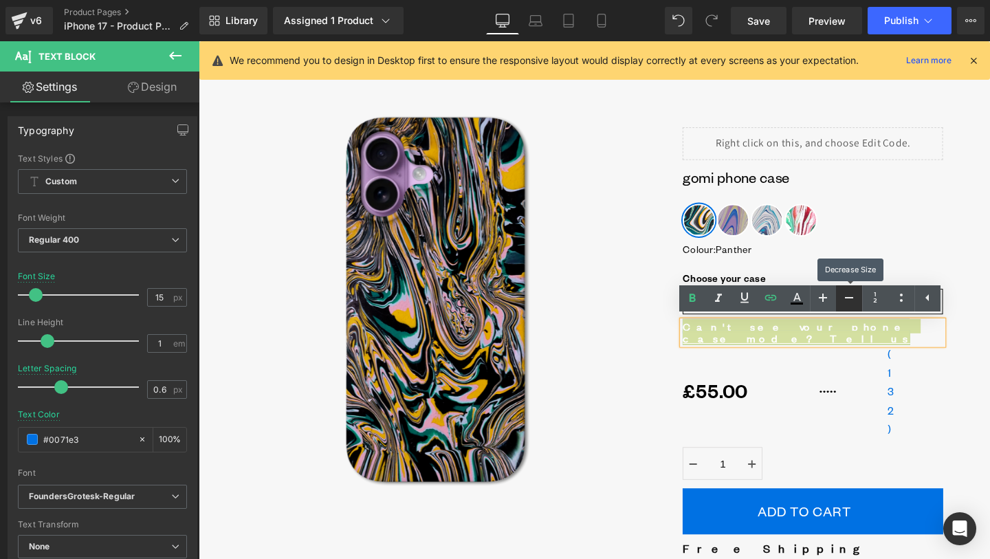
click at [856, 297] on icon at bounding box center [849, 298] width 17 height 17
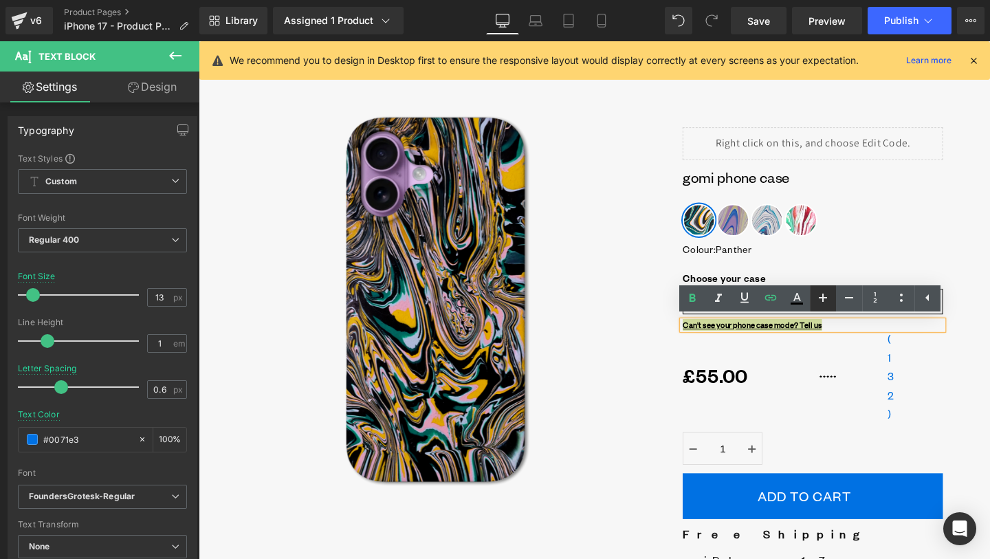
click at [829, 297] on icon at bounding box center [823, 298] width 17 height 17
type input "15"
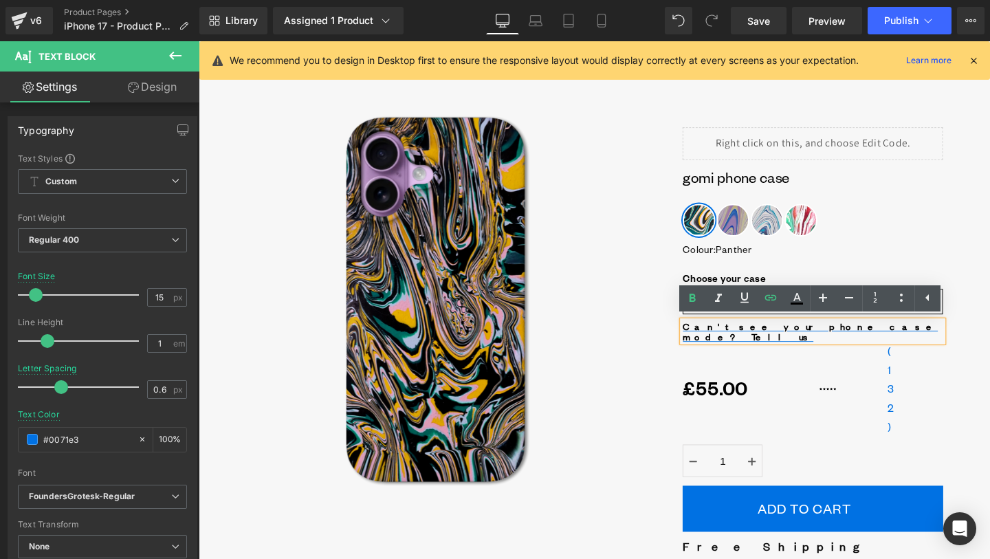
click at [887, 340] on div "Can't see your phone case mode? Tell us" at bounding box center [845, 347] width 274 height 22
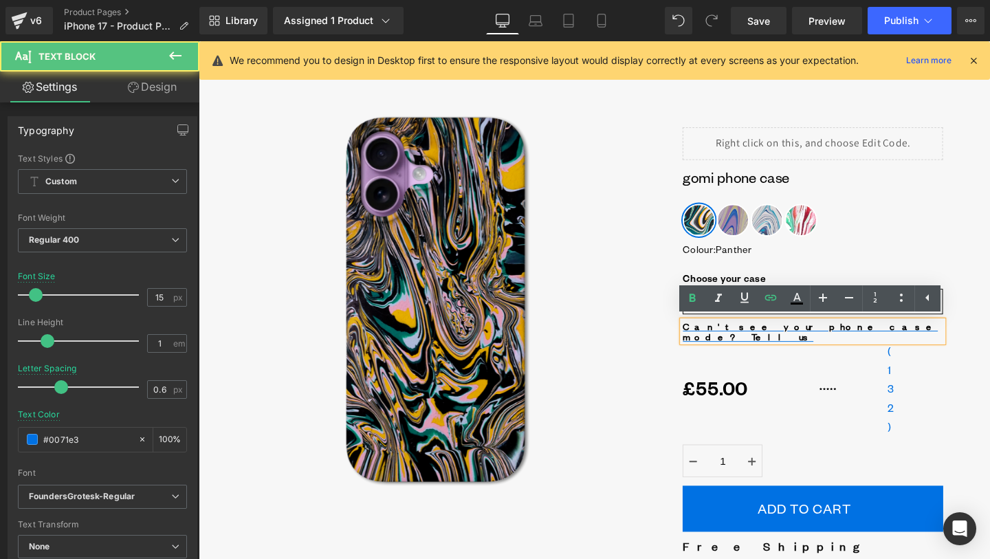
click at [912, 343] on div "Can't see your phone case mode? Tell us" at bounding box center [845, 347] width 274 height 22
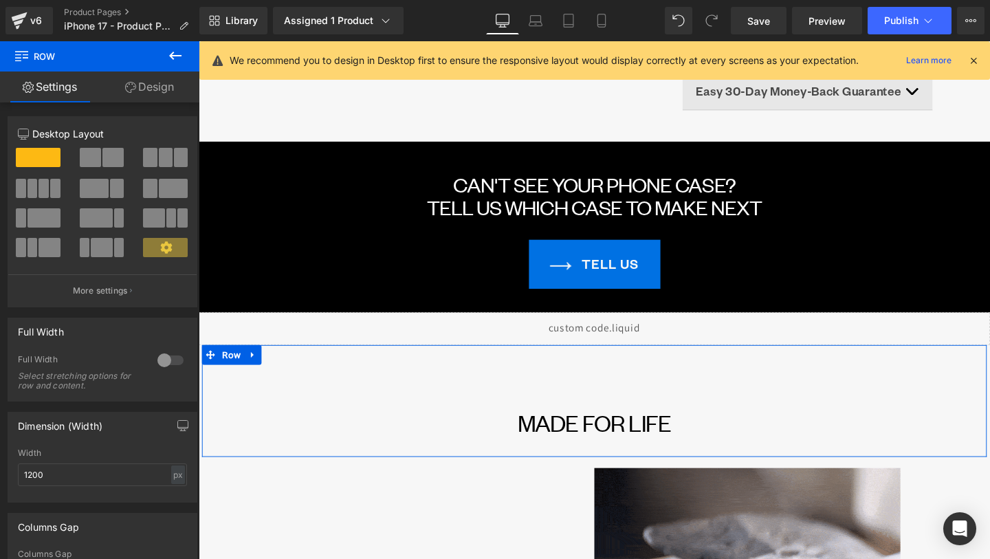
scroll to position [739, 0]
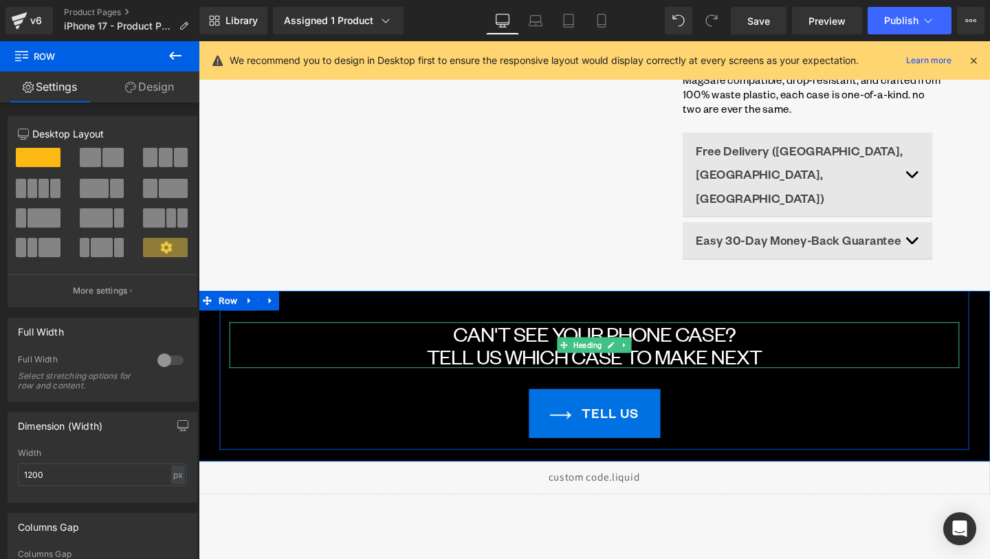
click at [534, 360] on font "TELL US WHICH CASE TO MAKE NEXT" at bounding box center [615, 372] width 353 height 25
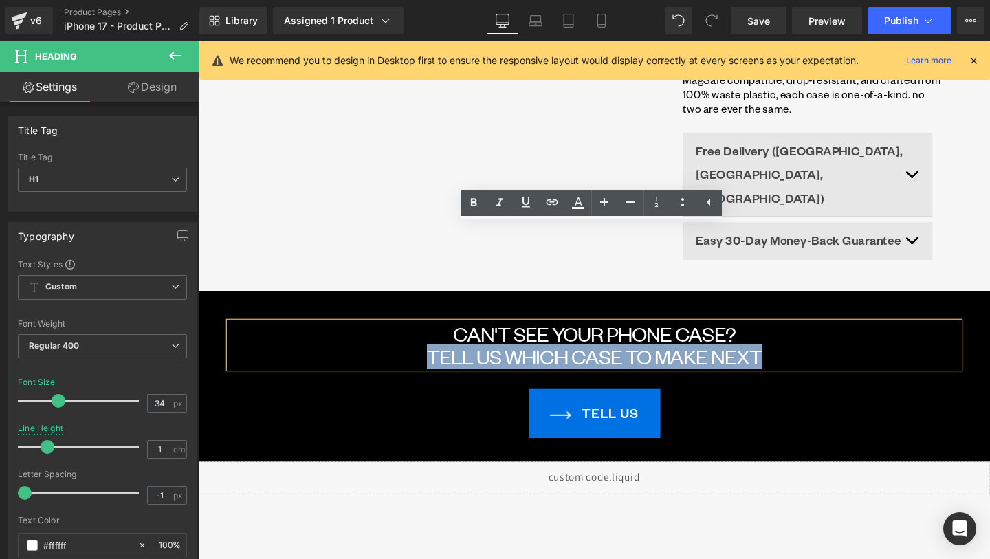
click at [524, 407] on div "TELL US" at bounding box center [615, 432] width 768 height 51
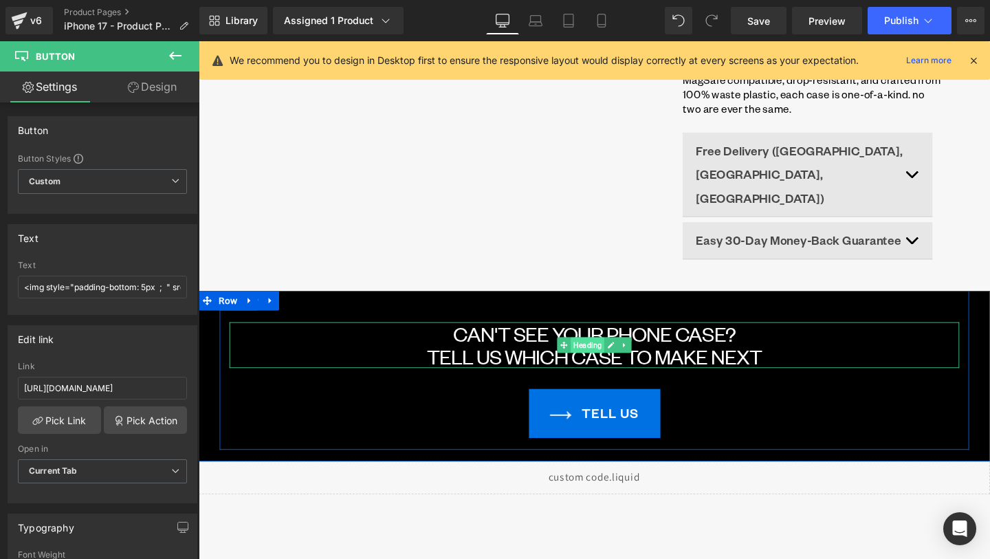
click at [611, 353] on span "Heading" at bounding box center [607, 361] width 35 height 17
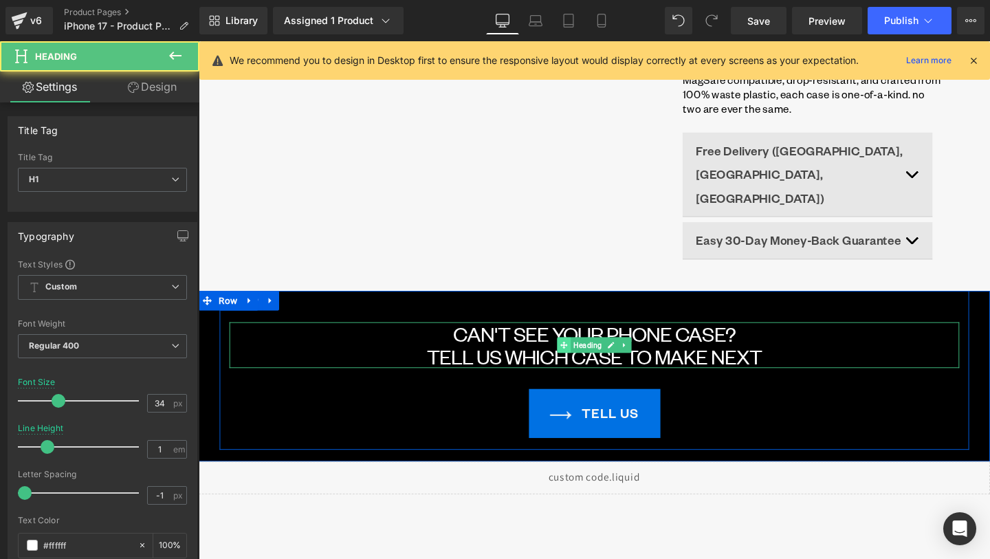
click at [581, 358] on icon at bounding box center [583, 362] width 8 height 8
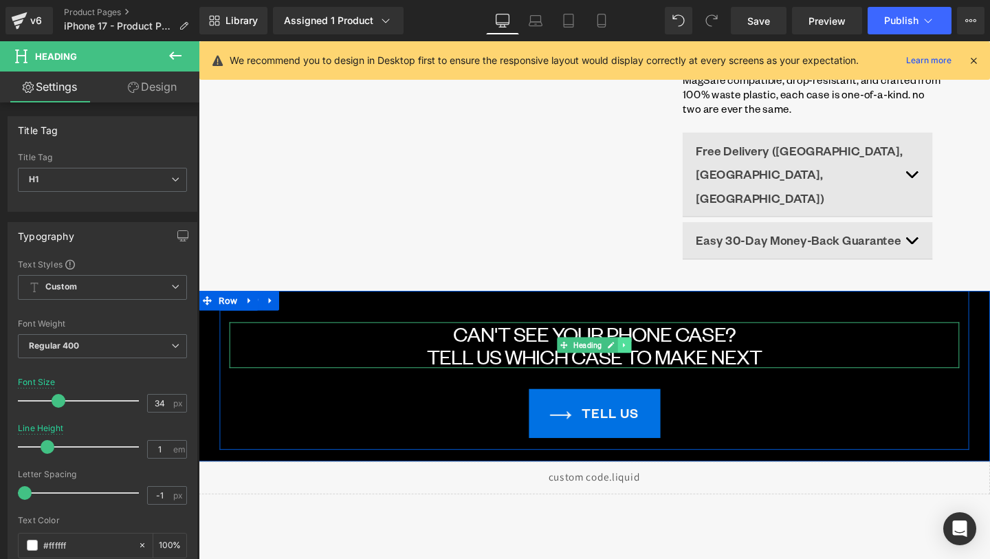
click at [647, 359] on icon at bounding box center [646, 361] width 2 height 5
click at [642, 358] on icon at bounding box center [640, 362] width 8 height 8
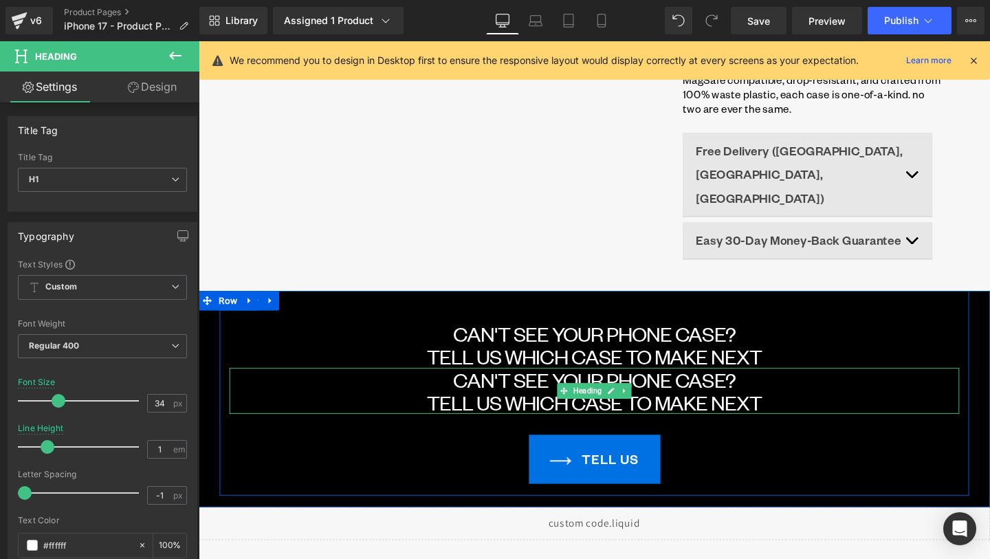
click at [508, 384] on font "CAN'T SEE YOUR PHONE CASE?" at bounding box center [614, 396] width 297 height 25
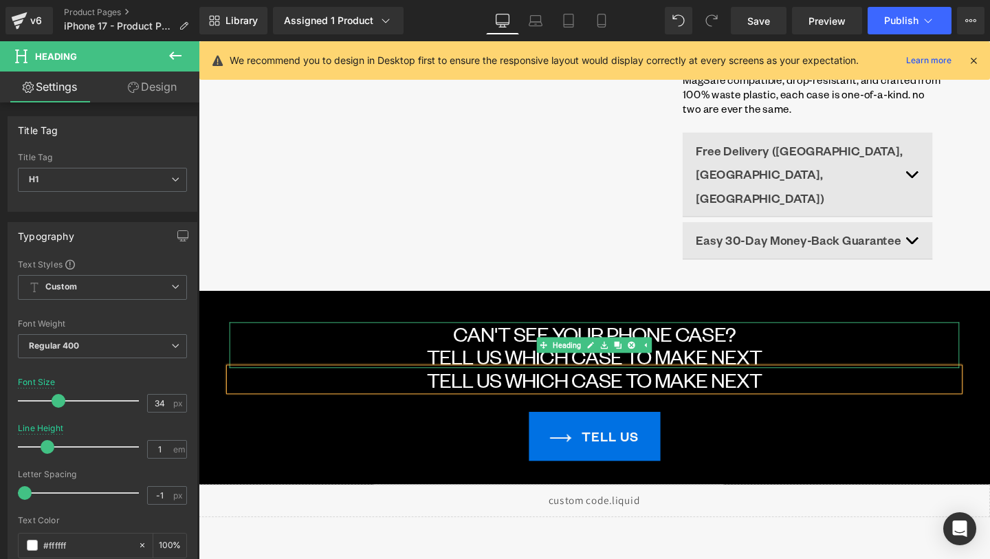
click at [475, 360] on font "TELL US WHICH CASE TO MAKE NEXT" at bounding box center [615, 372] width 353 height 25
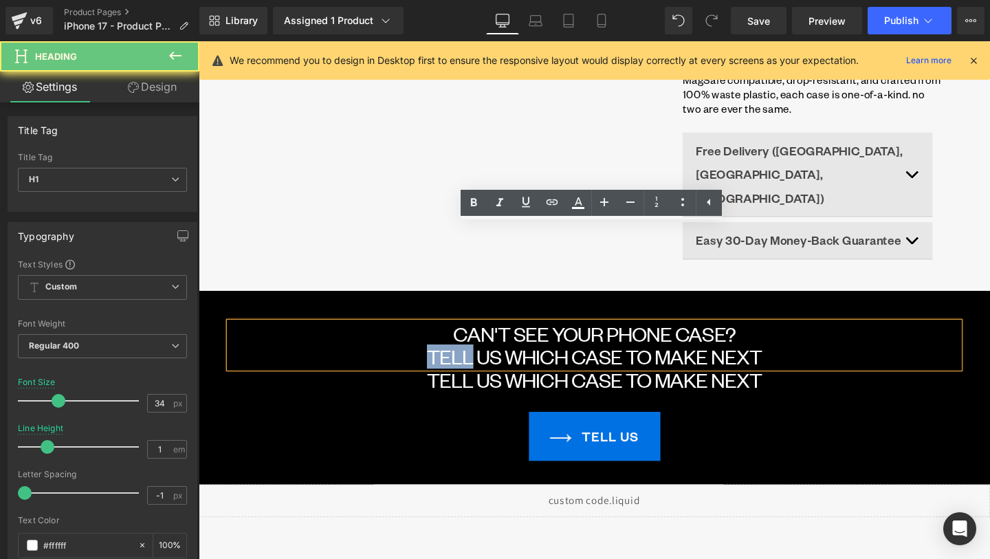
click at [475, 360] on font "TELL US WHICH CASE TO MAKE NEXT" at bounding box center [615, 372] width 353 height 25
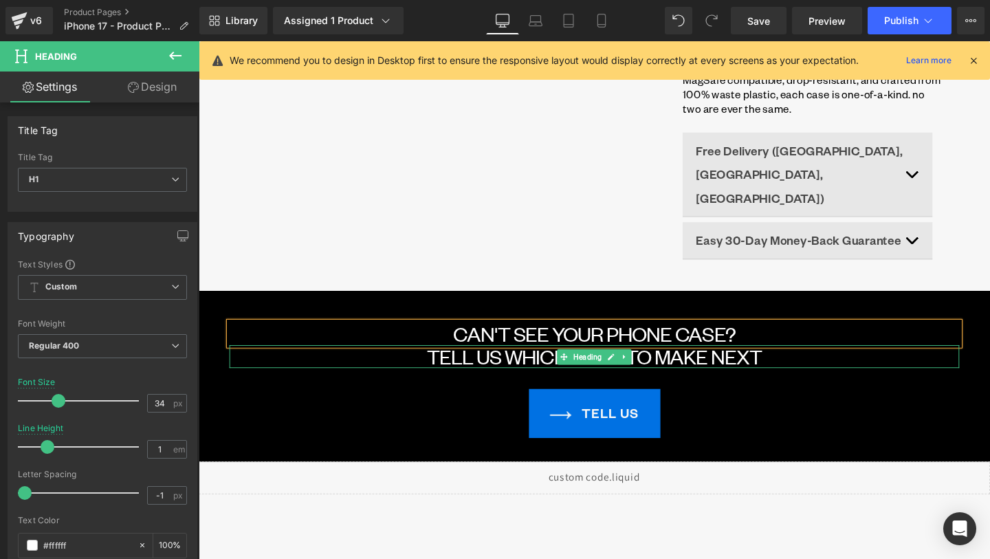
click at [466, 360] on font "TELL US WHICH CASE TO MAKE NEXT" at bounding box center [615, 372] width 353 height 25
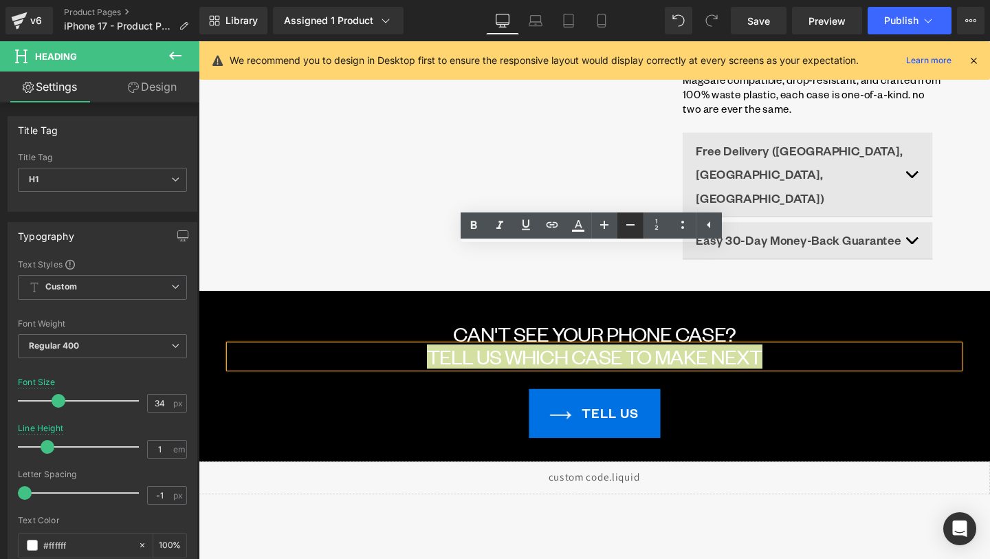
click at [626, 221] on icon at bounding box center [630, 225] width 17 height 17
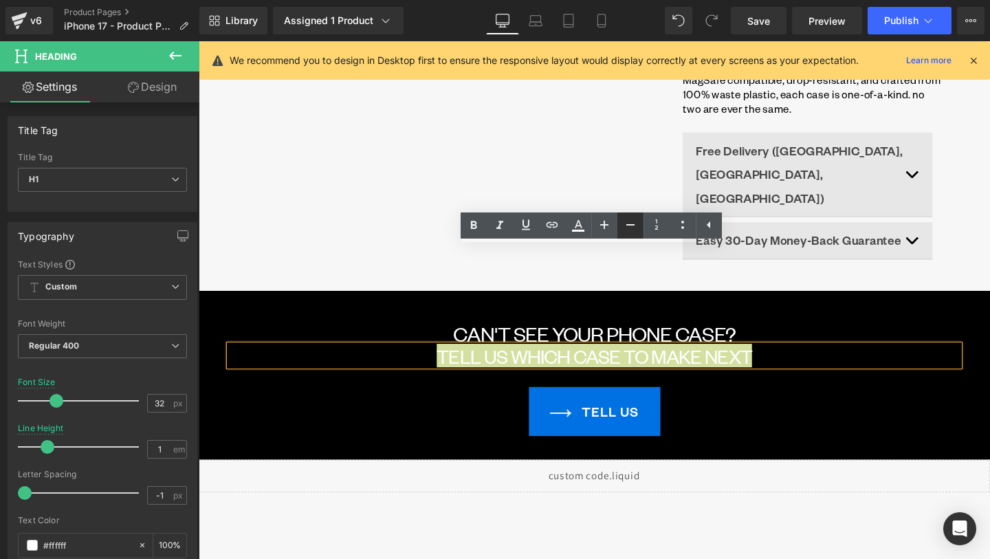
click at [626, 221] on icon at bounding box center [630, 225] width 17 height 17
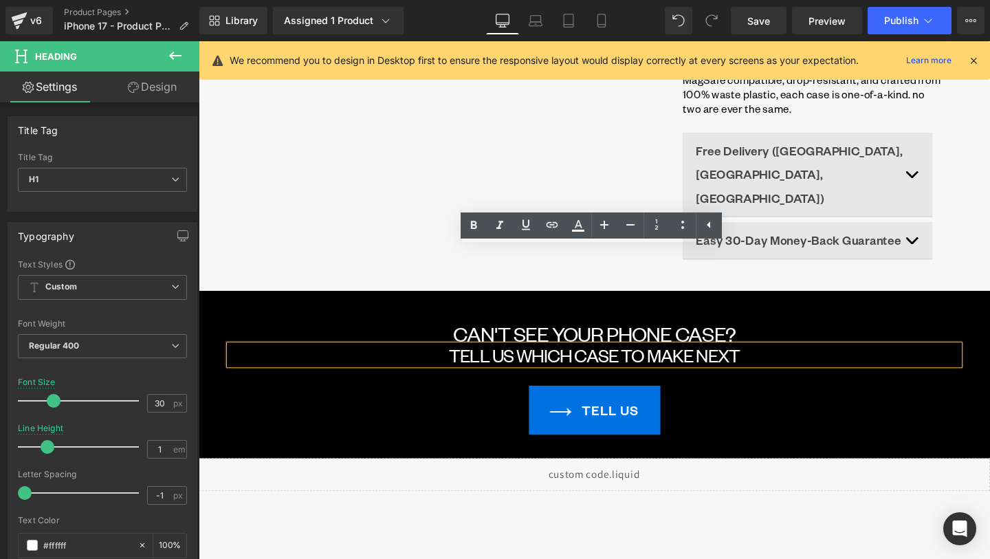
click at [605, 361] on div "TELL US WHICH CASE TO MAKE NEXT" at bounding box center [615, 371] width 768 height 21
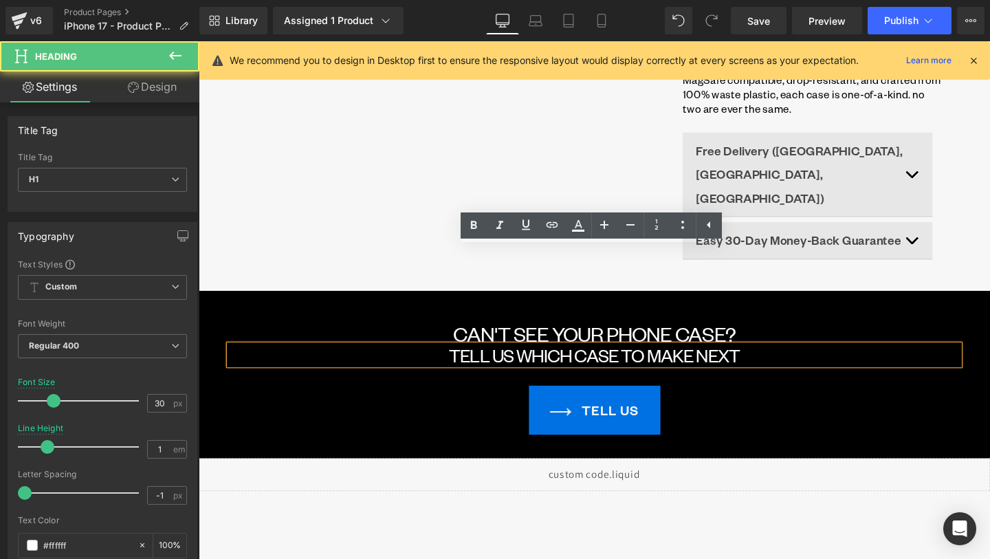
click at [576, 360] on font "TELL US WHICH CASE TO MAKE NEXT" at bounding box center [615, 371] width 306 height 23
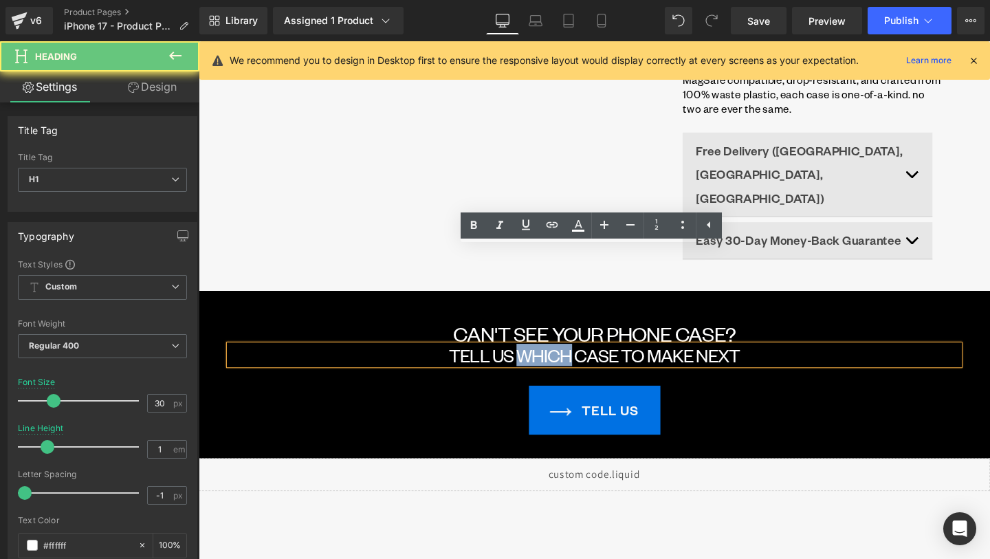
click at [576, 360] on font "TELL US WHICH CASE TO MAKE NEXT" at bounding box center [615, 371] width 306 height 23
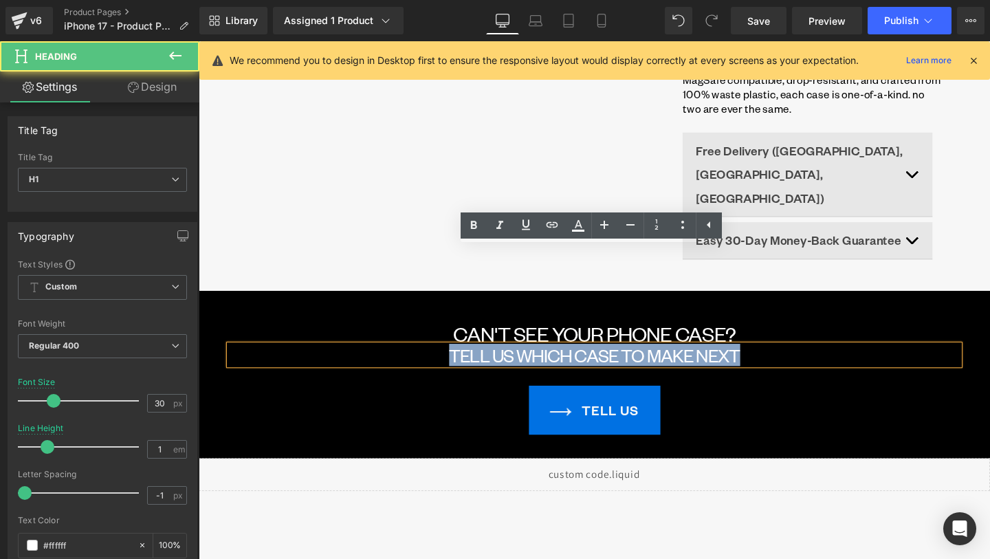
click at [576, 360] on font "TELL US WHICH CASE TO MAKE NEXT" at bounding box center [615, 371] width 306 height 23
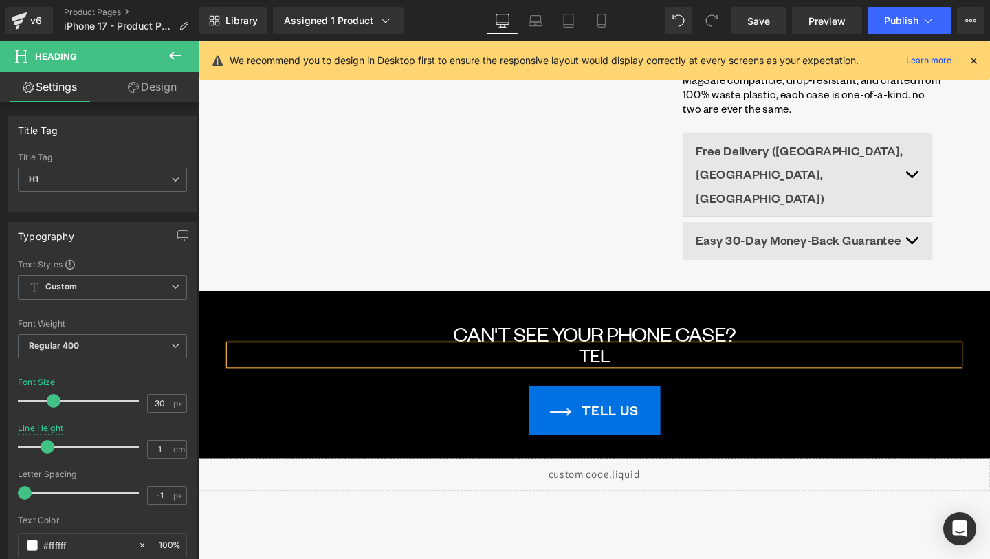
type input "34"
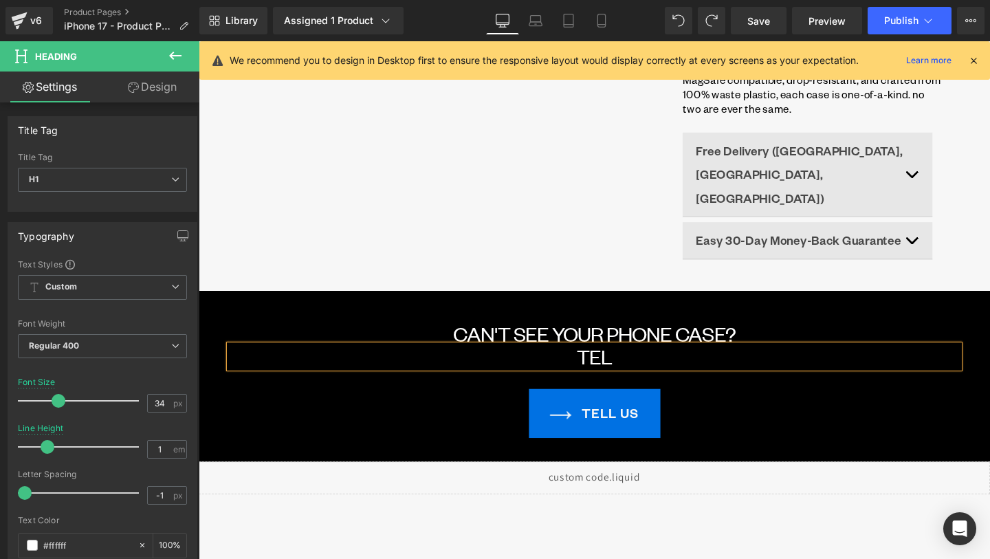
scroll to position [762, 0]
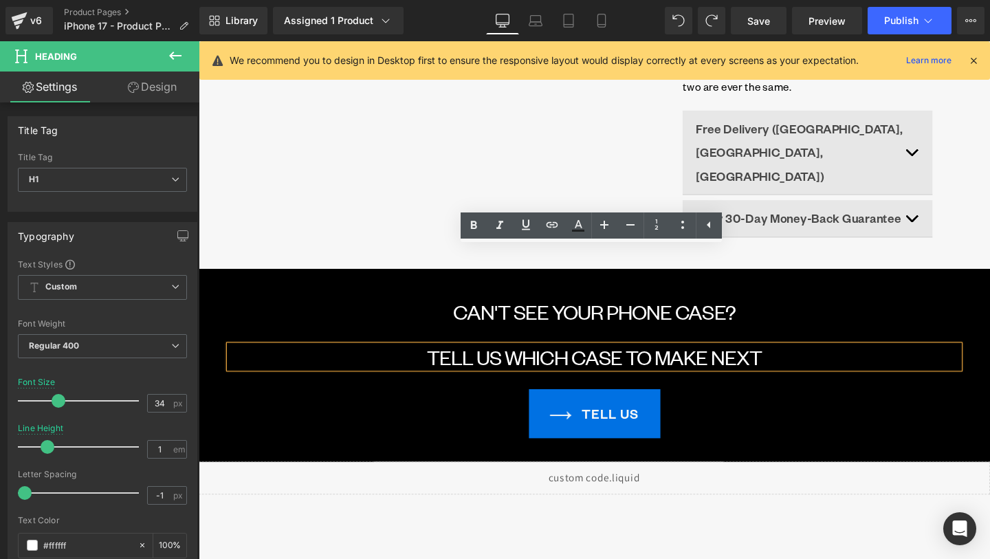
click at [450, 314] on h1 "CAN'T SEE YOUR PHONE CASE?" at bounding box center [615, 326] width 768 height 24
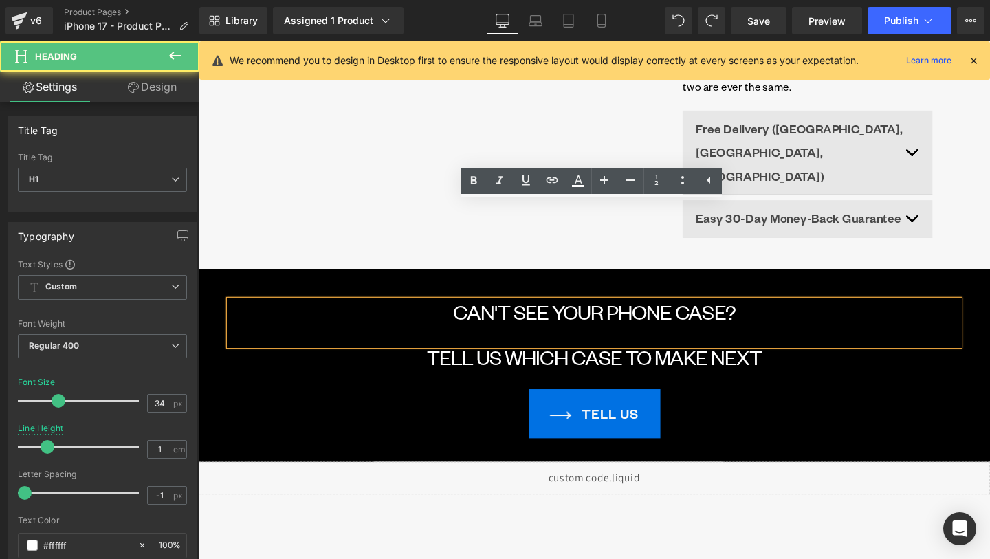
click at [486, 338] on h1 at bounding box center [615, 349] width 768 height 23
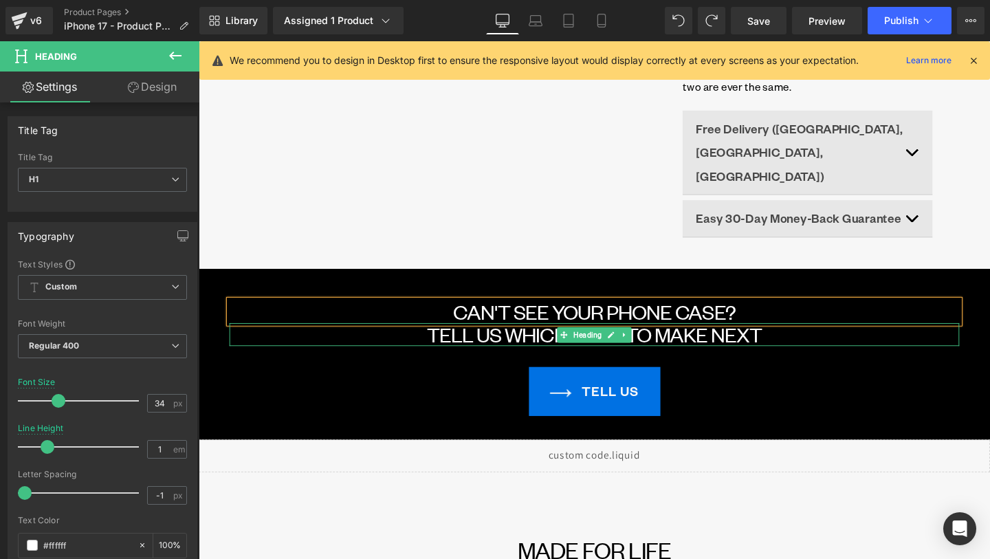
click at [484, 337] on font "TELL US WHICH CASE TO MAKE NEXT" at bounding box center [615, 349] width 353 height 25
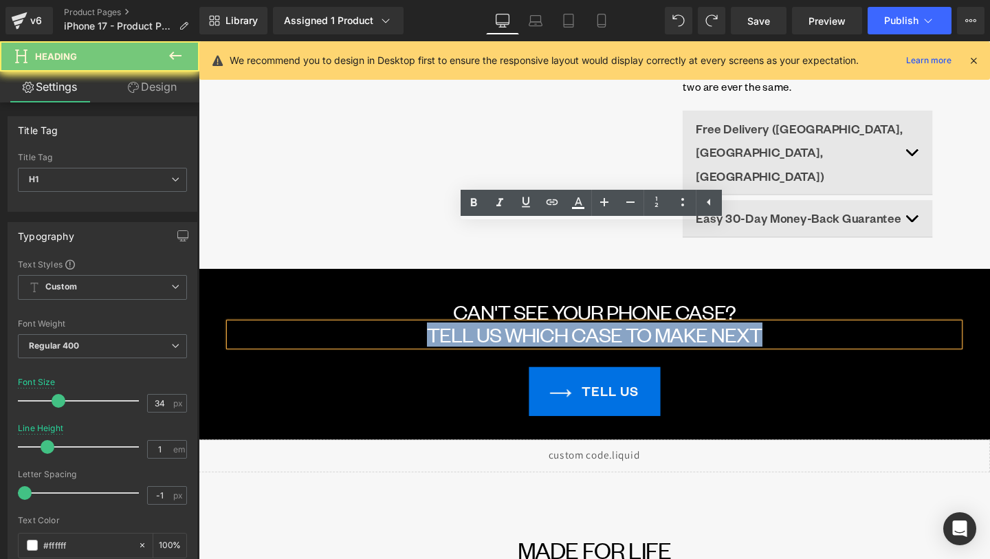
click at [484, 337] on font "TELL US WHICH CASE TO MAKE NEXT" at bounding box center [615, 349] width 353 height 25
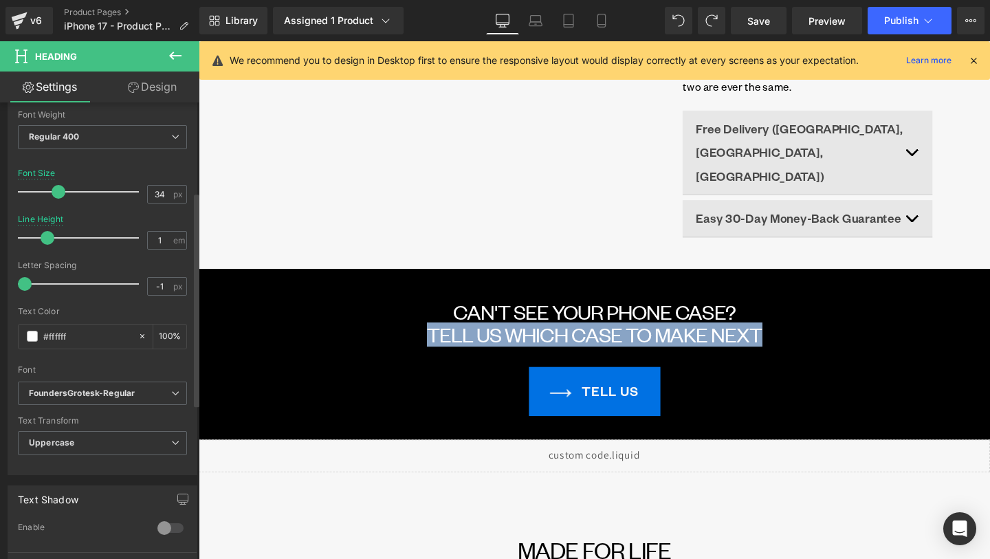
scroll to position [254, 0]
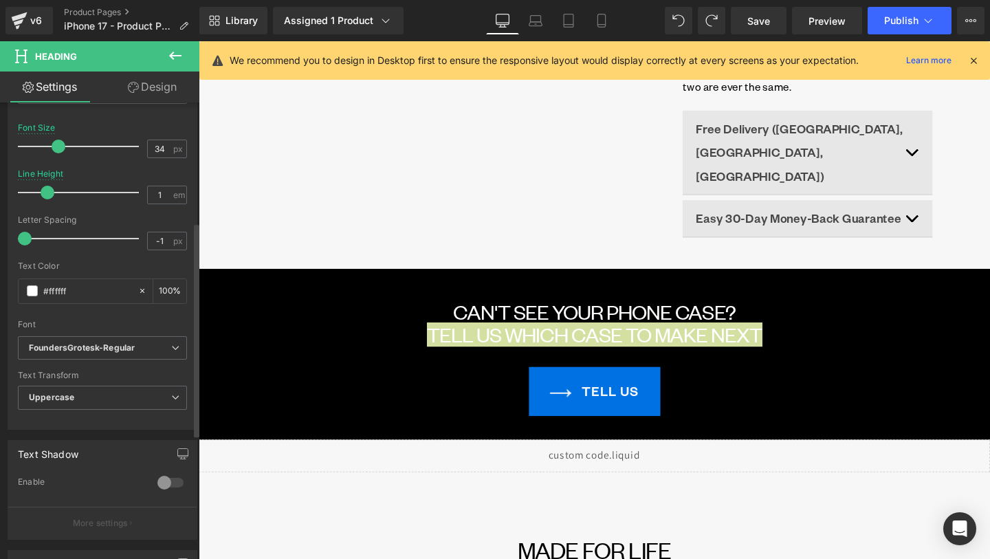
click at [133, 385] on div "Text Transform Uppercase None Uppercase Lowercase Capitalize" at bounding box center [102, 398] width 169 height 55
click at [136, 394] on span "Uppercase" at bounding box center [102, 398] width 169 height 24
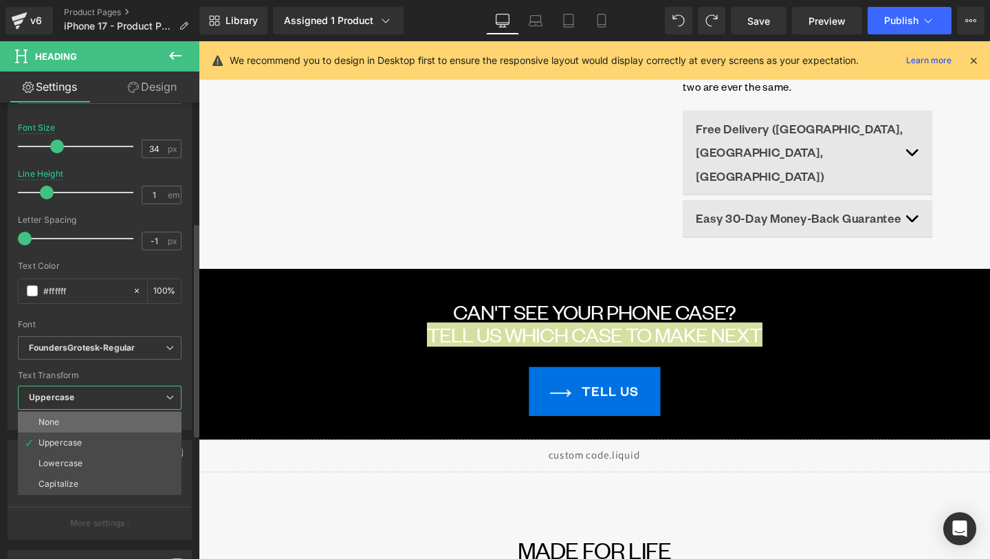
click at [145, 420] on li "None" at bounding box center [100, 422] width 164 height 21
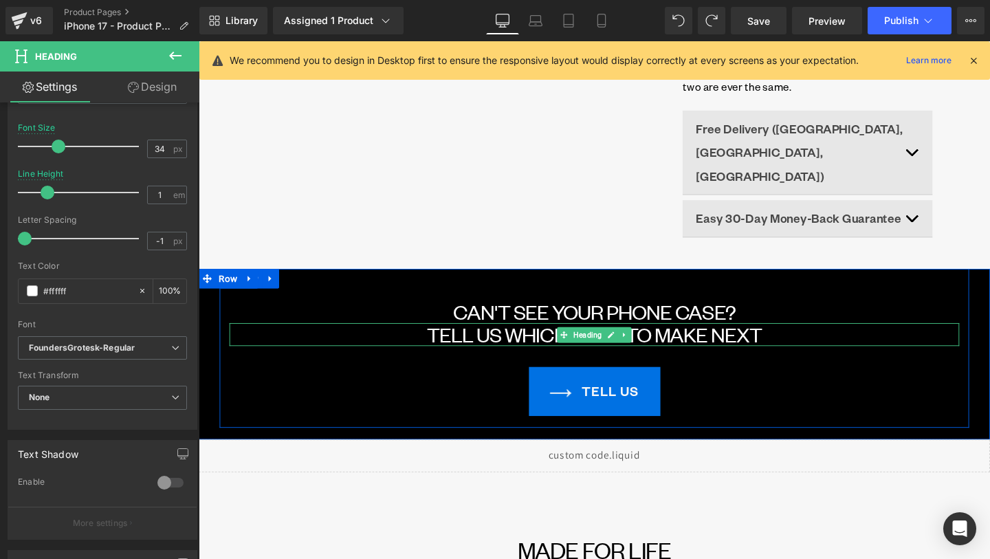
click at [501, 337] on font "TELL US WHICH CASE TO MAKE NEXT" at bounding box center [615, 349] width 353 height 25
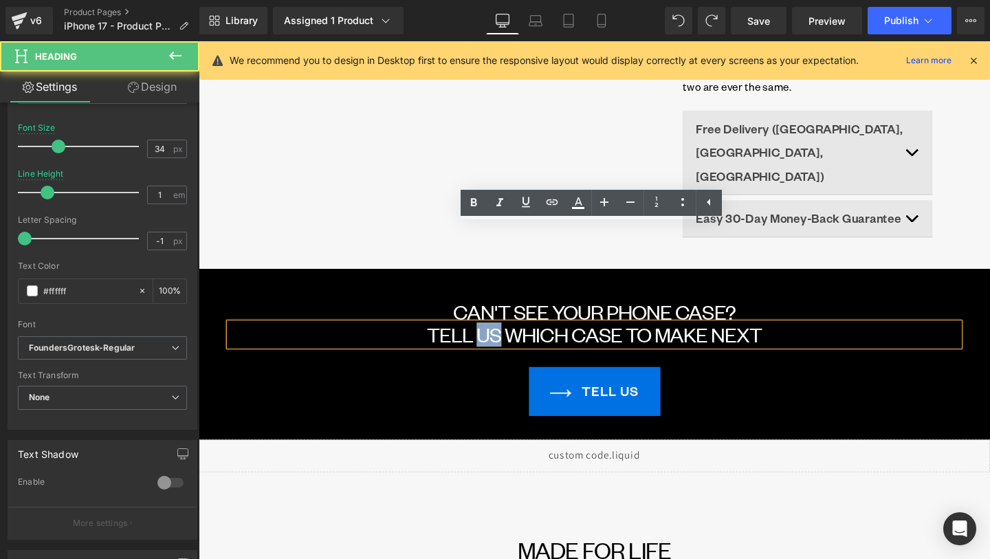
click at [501, 337] on font "TELL US WHICH CASE TO MAKE NEXT" at bounding box center [615, 349] width 353 height 25
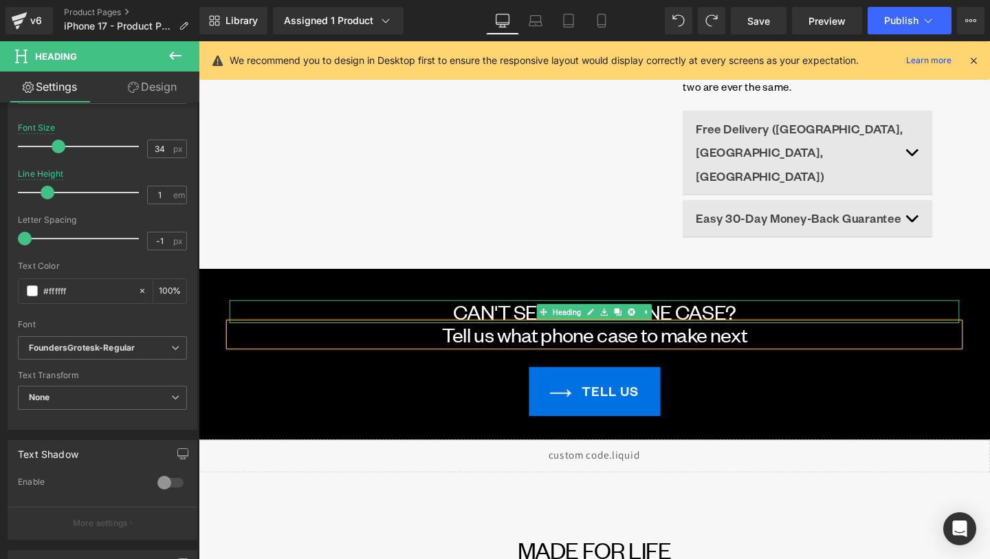
click at [793, 314] on h1 "CAN'T SEE YOUR PHONE CASE?" at bounding box center [615, 326] width 768 height 24
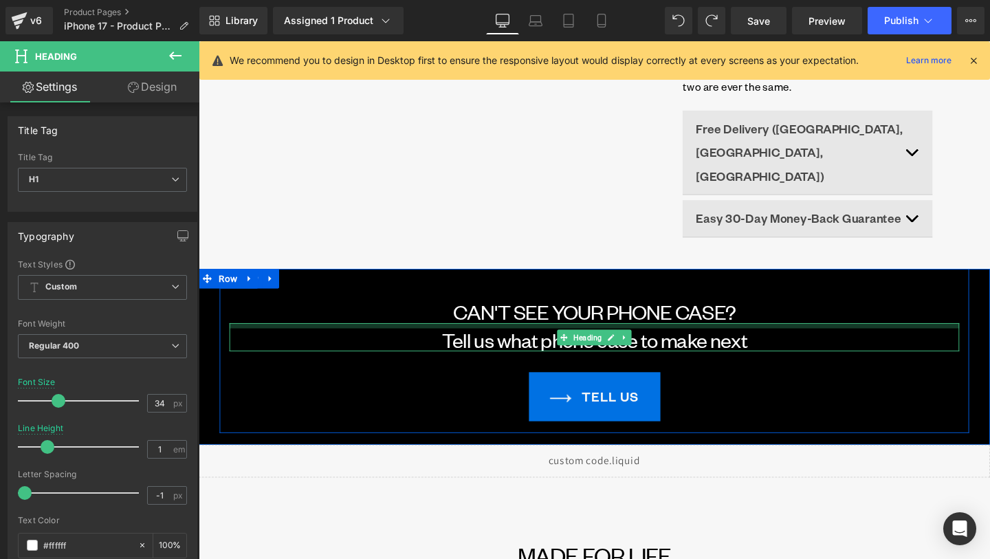
click at [493, 338] on div "Tell us what phone case to make next Heading" at bounding box center [615, 353] width 768 height 30
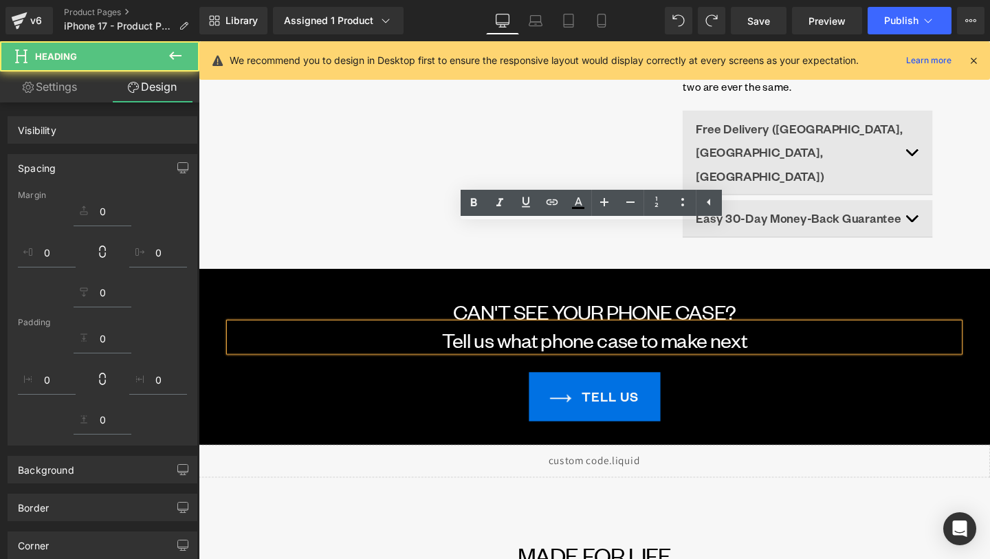
click at [513, 343] on font "Tell us what phone case to make next" at bounding box center [615, 355] width 321 height 25
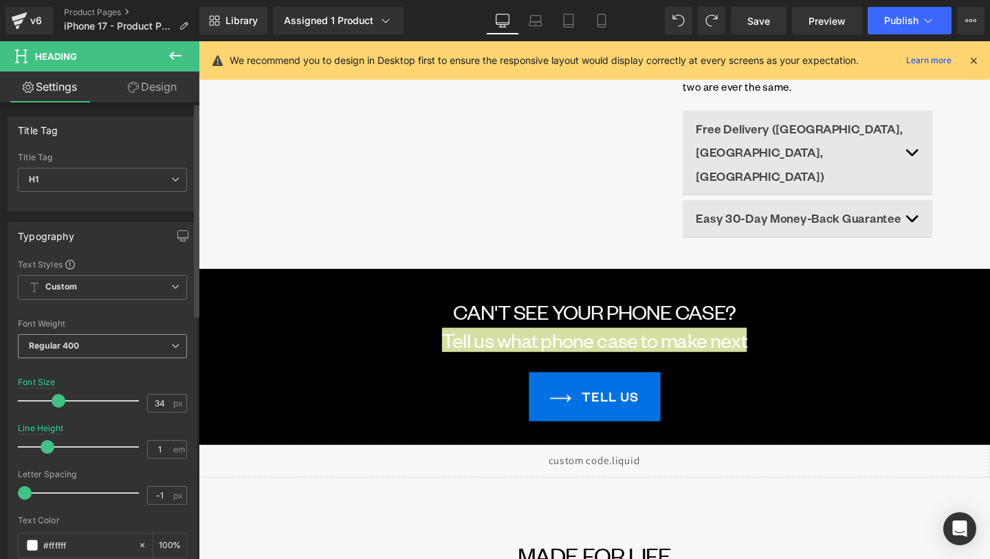
click at [171, 349] on icon at bounding box center [175, 346] width 8 height 8
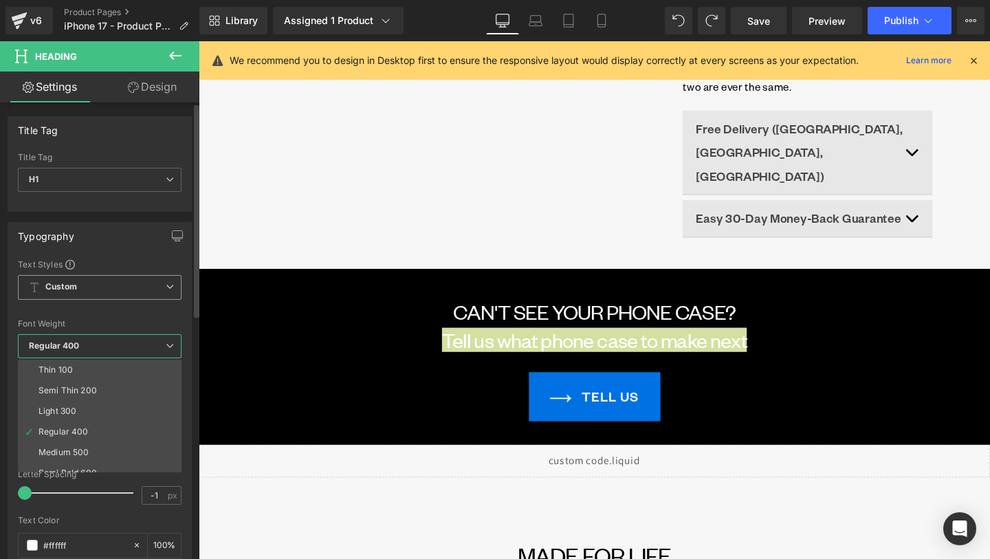
click at [156, 296] on span "Custom Setup Global Style" at bounding box center [100, 287] width 164 height 25
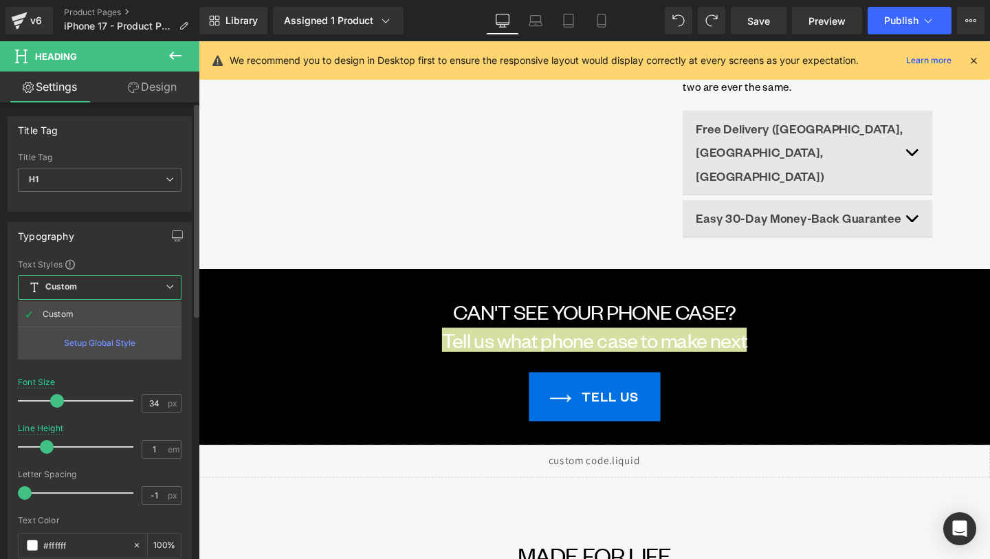
click at [142, 250] on div "Typography Text Styles Custom Custom Setup Global Style Custom Setup Global Sty…" at bounding box center [100, 453] width 184 height 462
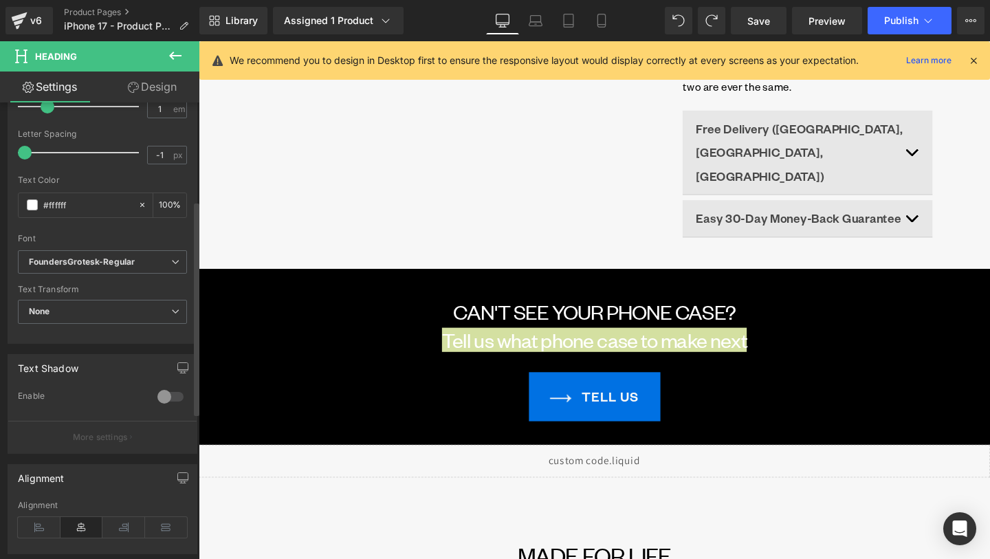
scroll to position [419, 0]
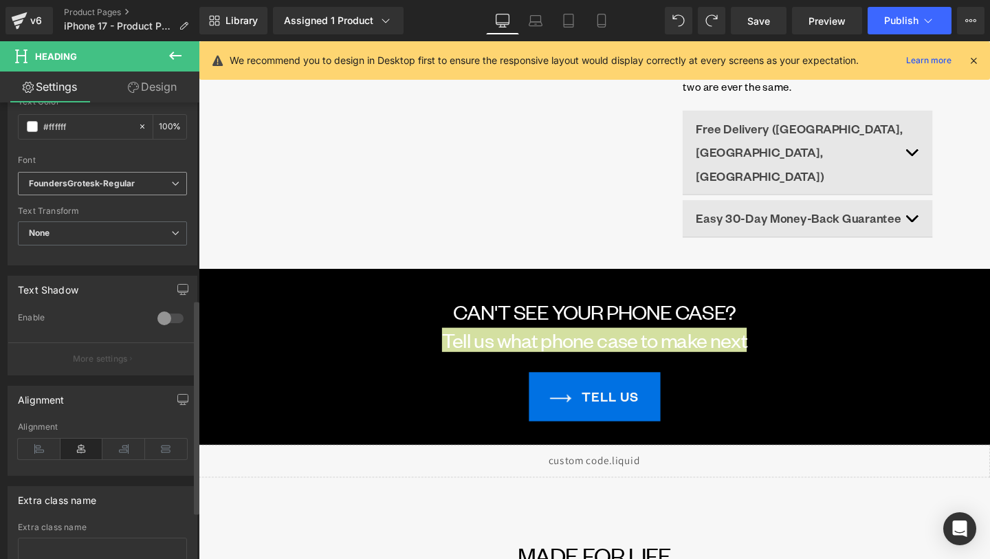
click at [131, 192] on span "FoundersGrotesk-Regular" at bounding box center [102, 184] width 169 height 24
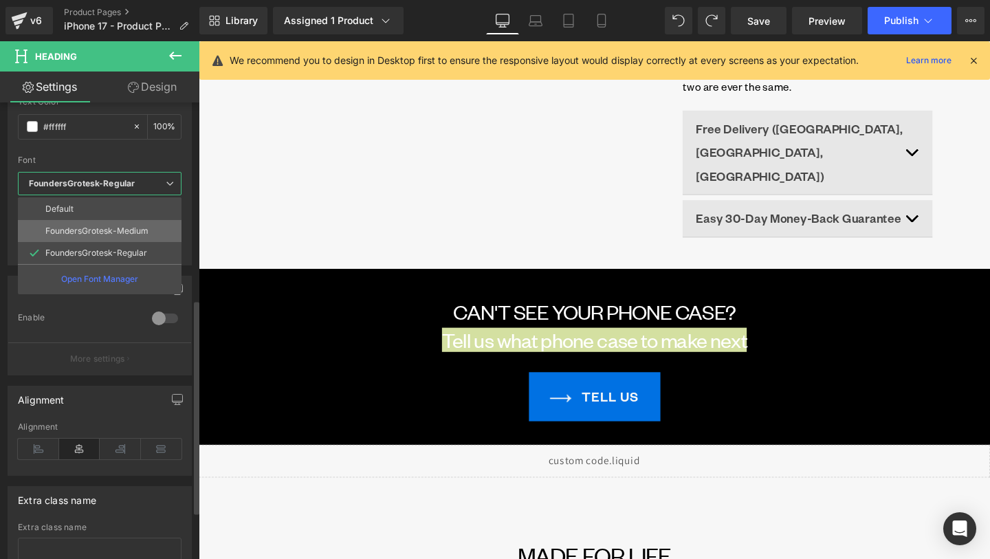
click at [132, 230] on p "FoundersGrotesk-Medium" at bounding box center [96, 231] width 103 height 10
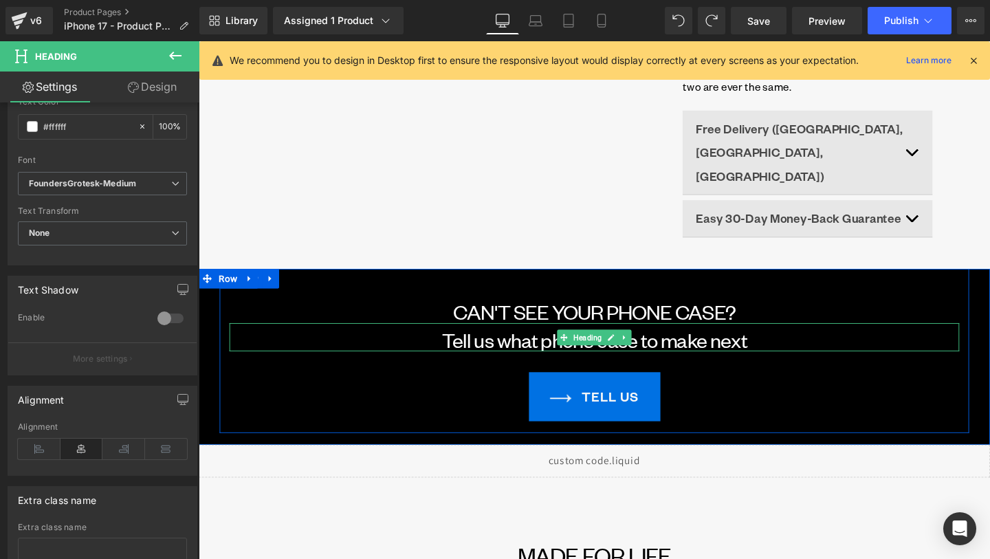
click at [450, 343] on h1 "Tell us what phone case to make next" at bounding box center [615, 355] width 768 height 24
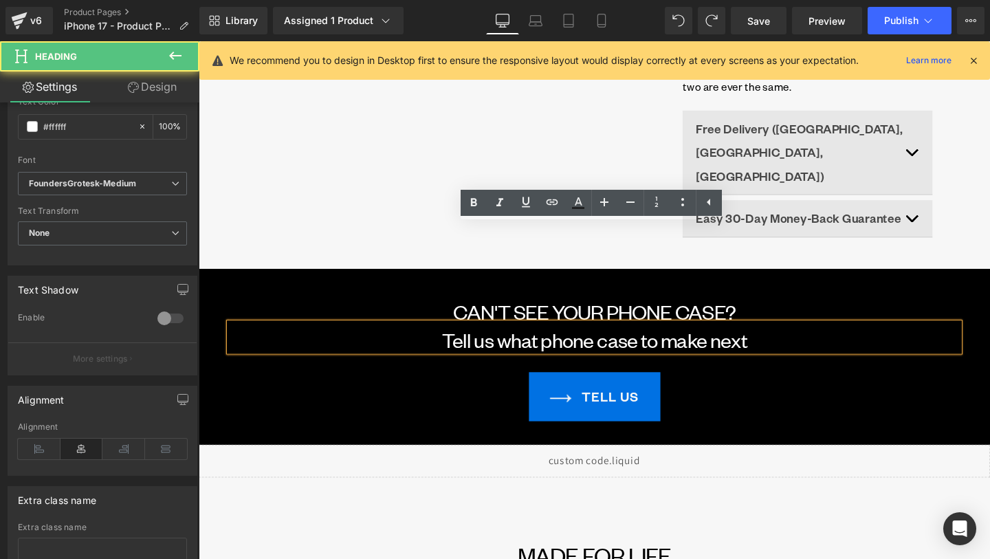
click at [540, 389] on div "TELL US Button" at bounding box center [615, 414] width 768 height 51
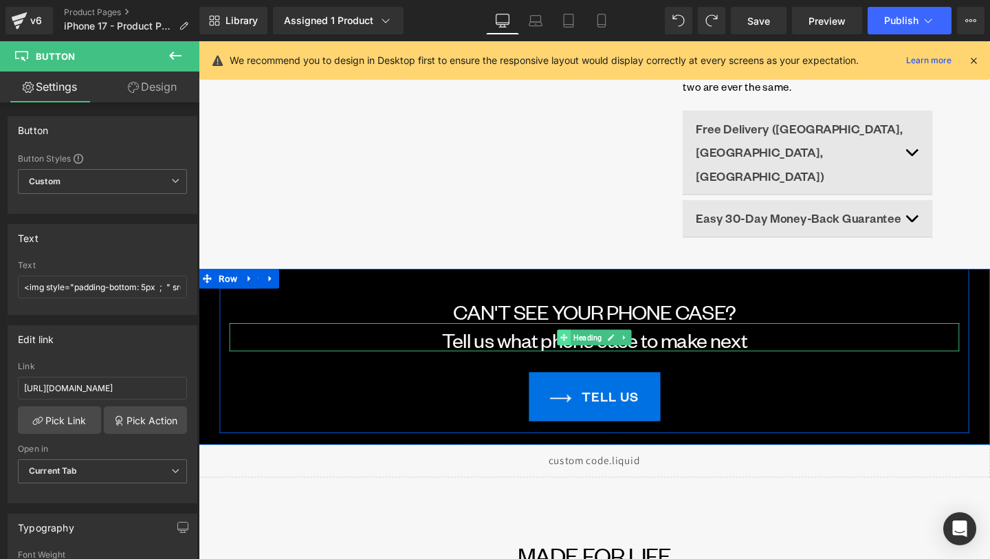
click at [585, 345] on span at bounding box center [583, 353] width 14 height 17
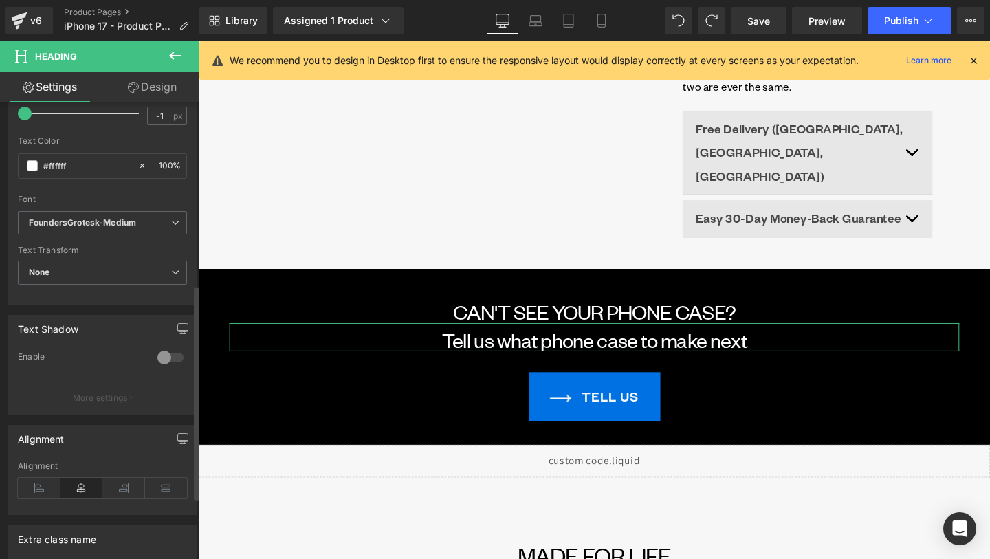
scroll to position [373, 0]
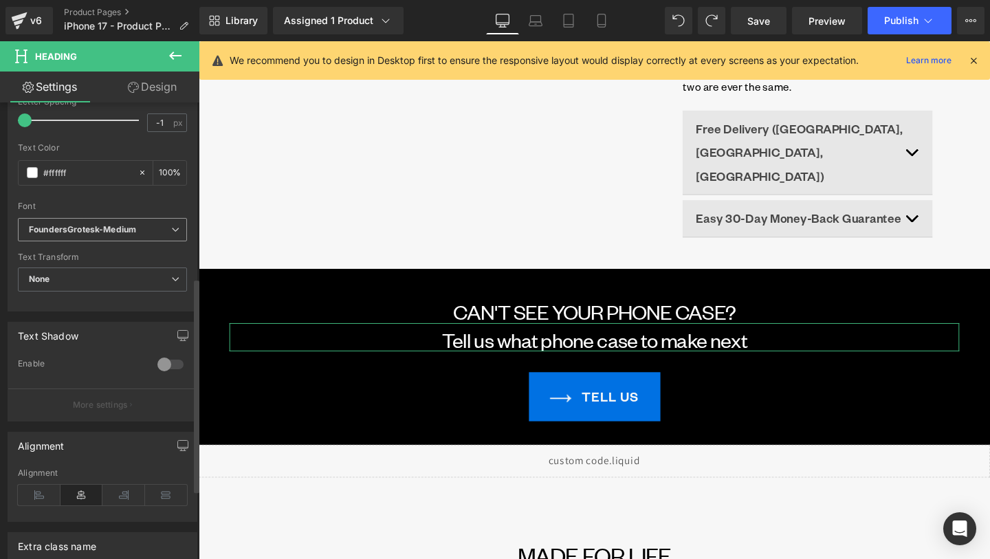
click at [141, 239] on span "FoundersGrotesk-Medium" at bounding box center [102, 230] width 169 height 24
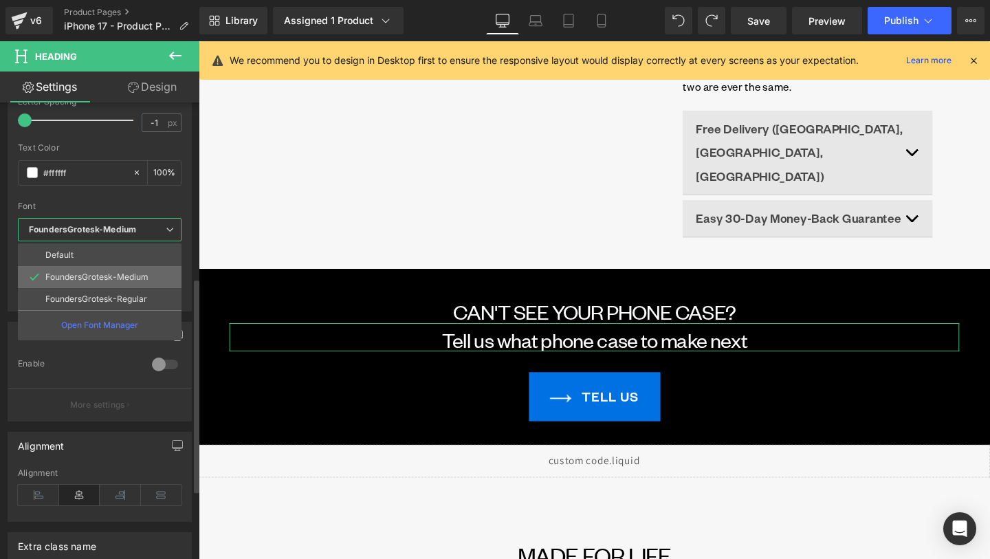
click at [137, 282] on li "FoundersGrotesk-Medium" at bounding box center [100, 277] width 164 height 22
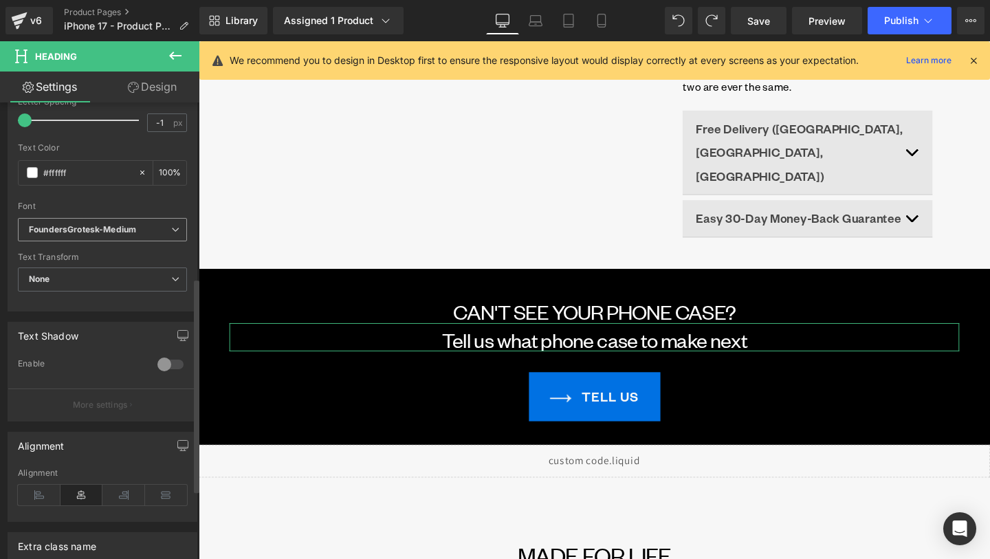
click at [135, 219] on span "FoundersGrotesk-Medium" at bounding box center [102, 230] width 169 height 24
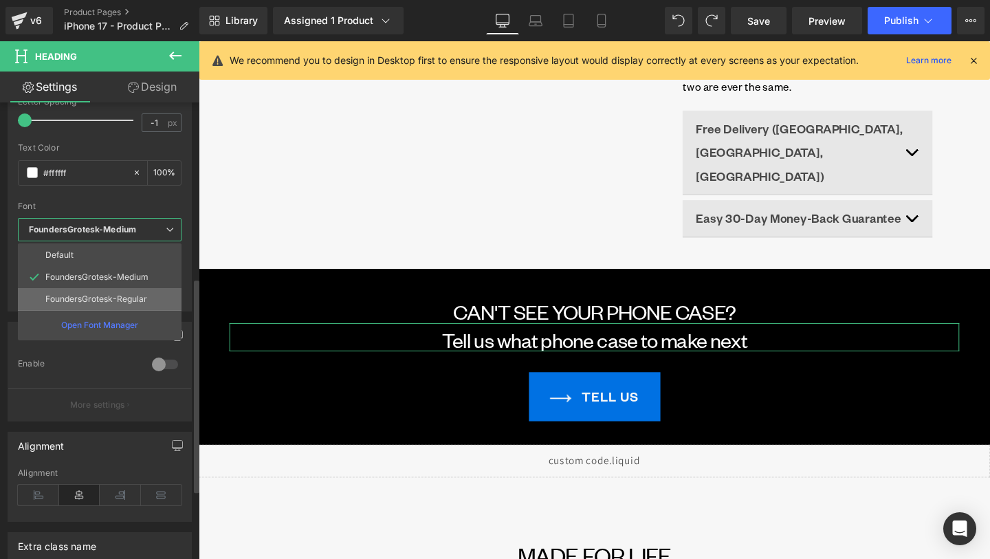
click at [135, 302] on p "FoundersGrotesk-Regular" at bounding box center [96, 299] width 102 height 10
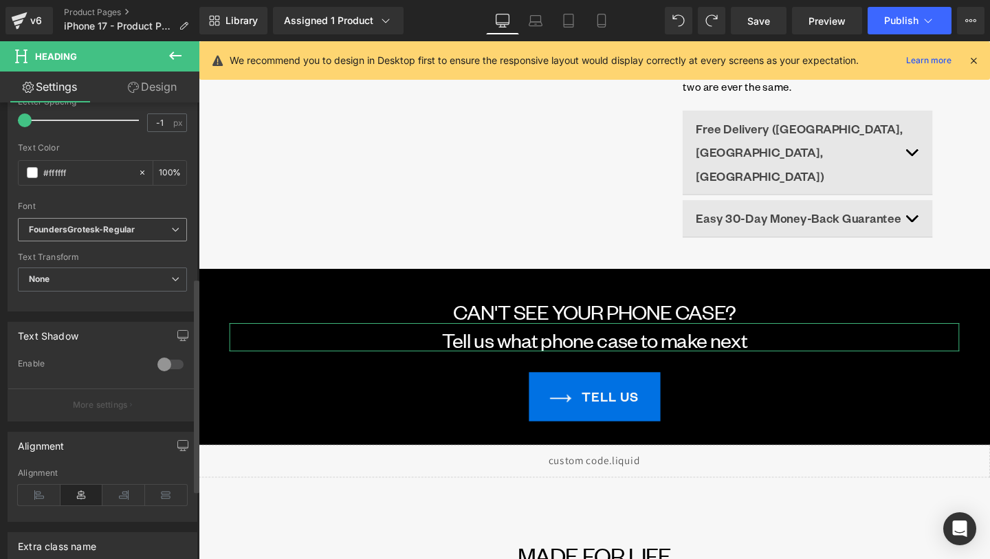
click at [132, 235] on icon "FoundersGrotesk-Regular" at bounding box center [82, 230] width 106 height 12
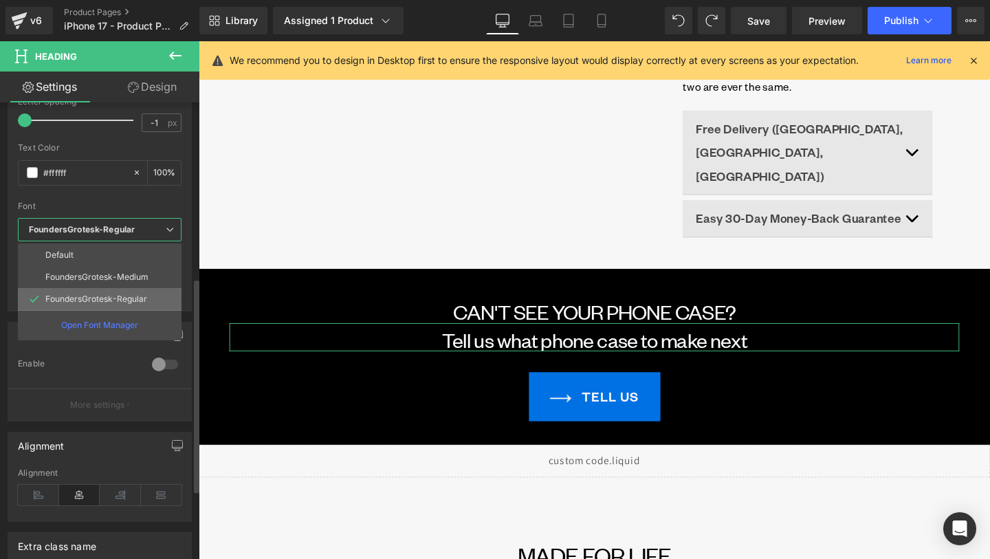
click at [137, 294] on p "FoundersGrotesk-Regular" at bounding box center [96, 299] width 102 height 10
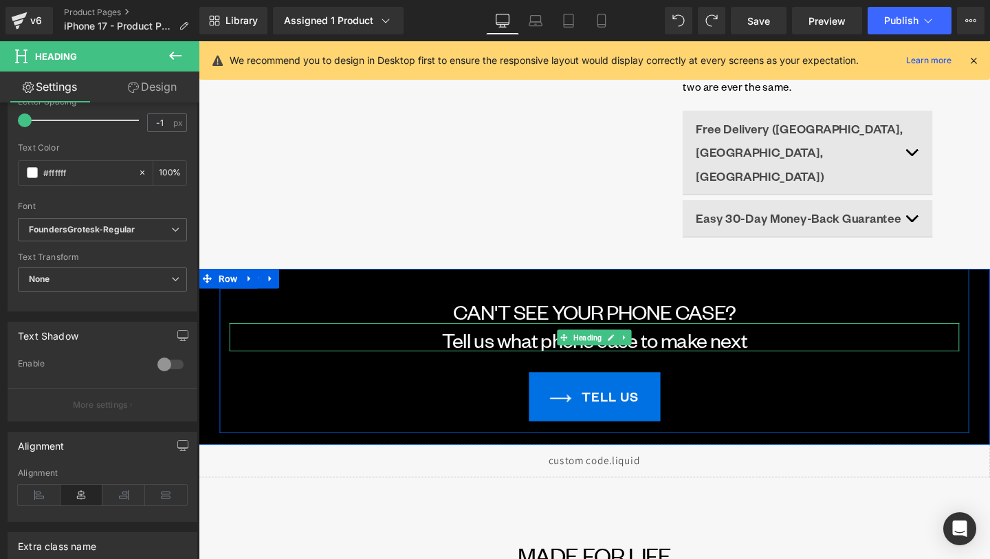
click at [439, 343] on h1 "Tell us what phone case to make next" at bounding box center [615, 355] width 768 height 24
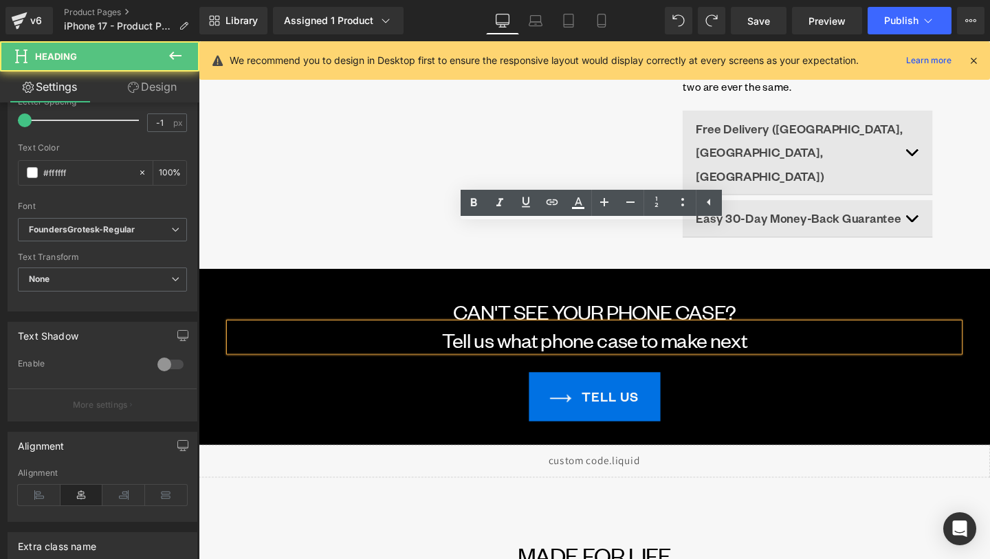
click at [439, 343] on h1 "Tell us what phone case to make next" at bounding box center [615, 355] width 768 height 24
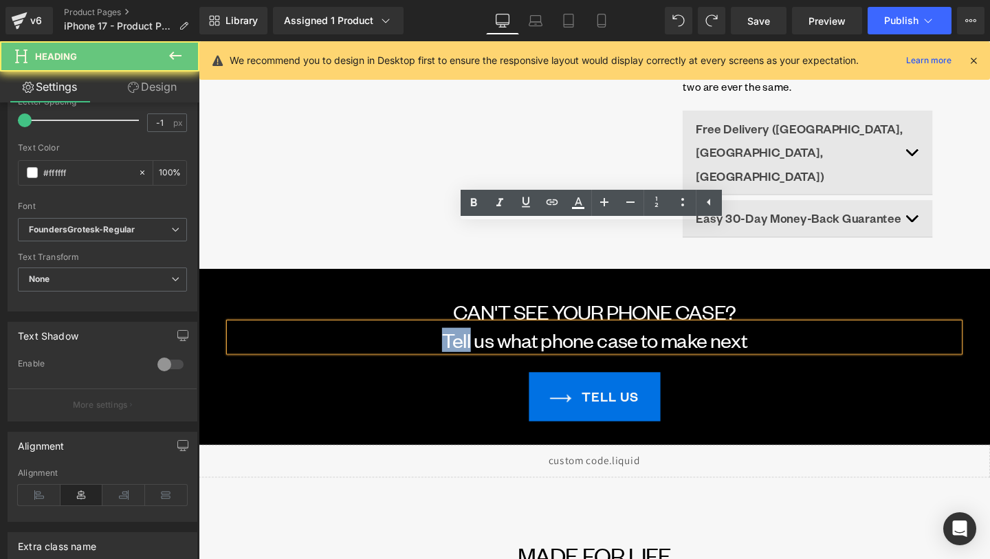
click at [439, 343] on h1 "Tell us what phone case to make next" at bounding box center [615, 355] width 768 height 24
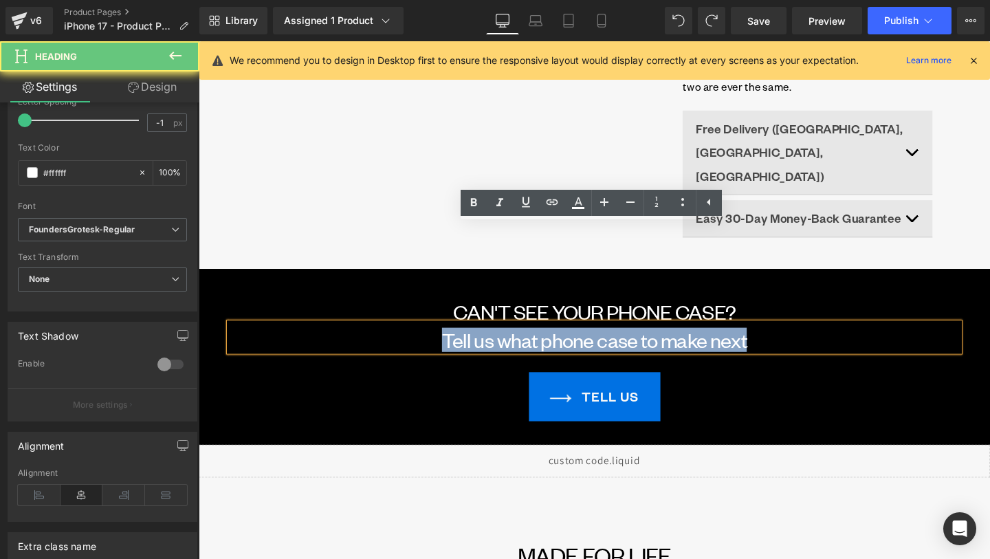
click at [439, 343] on h1 "Tell us what phone case to make next" at bounding box center [615, 355] width 768 height 24
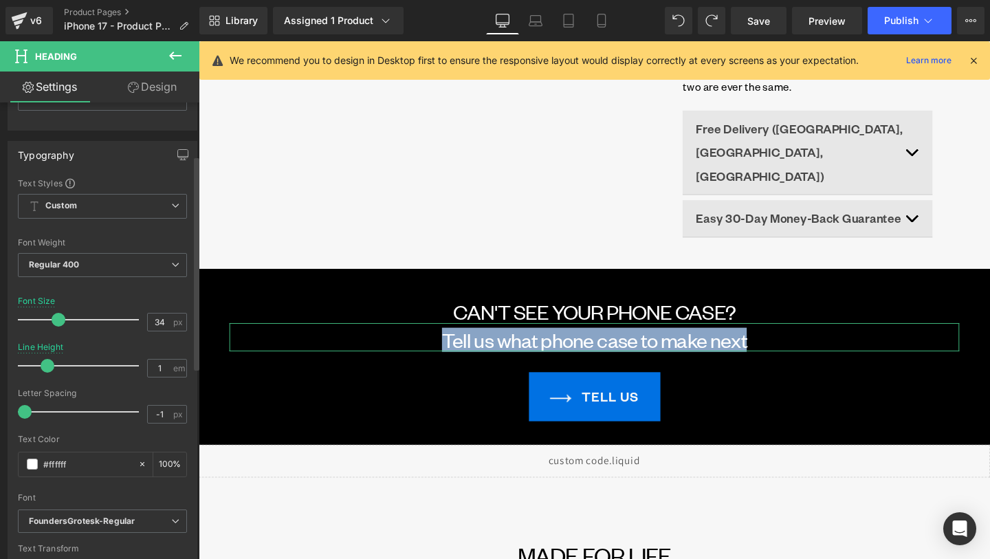
scroll to position [0, 0]
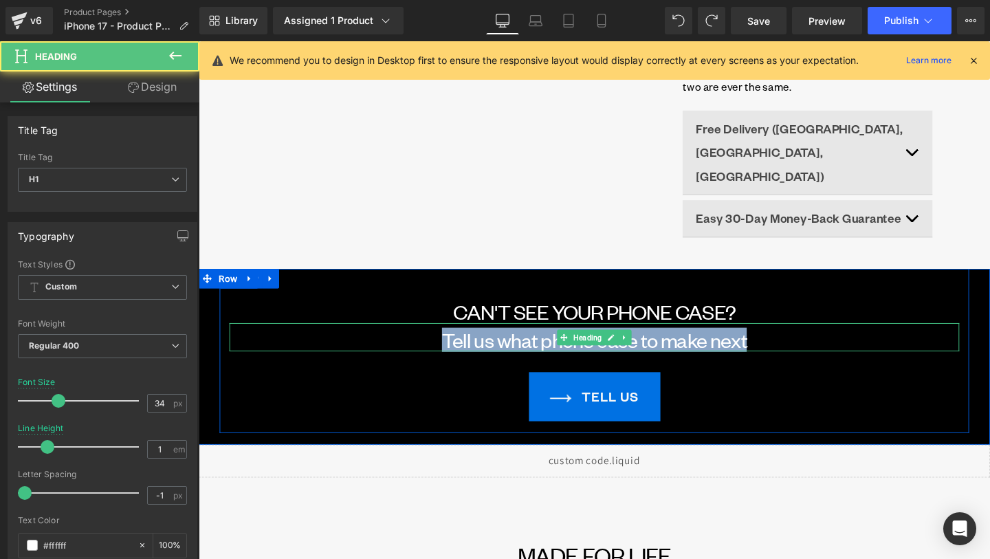
click at [523, 343] on font "Tell us what phone case to make next" at bounding box center [615, 355] width 321 height 25
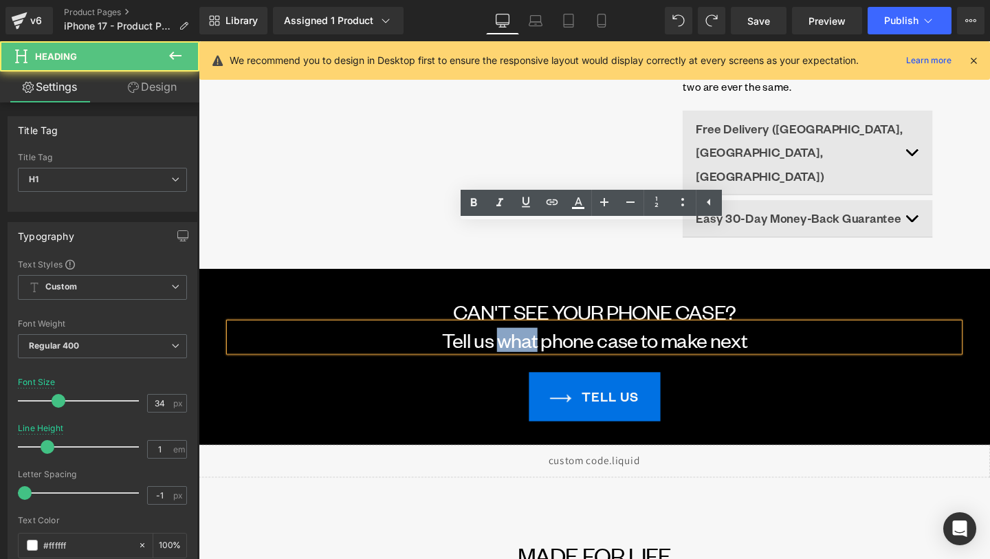
click at [523, 343] on font "Tell us what phone case to make next" at bounding box center [615, 355] width 321 height 25
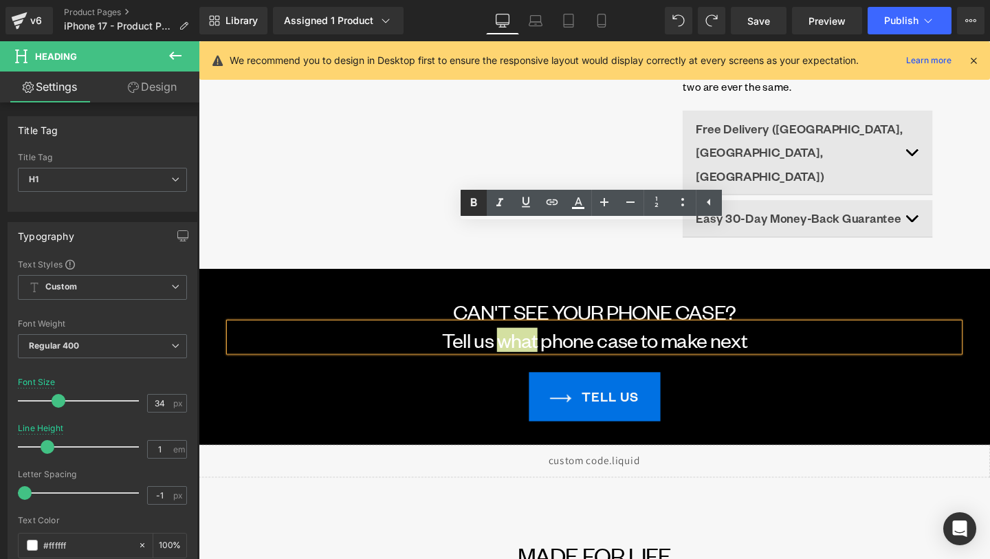
click at [481, 209] on icon at bounding box center [474, 203] width 17 height 17
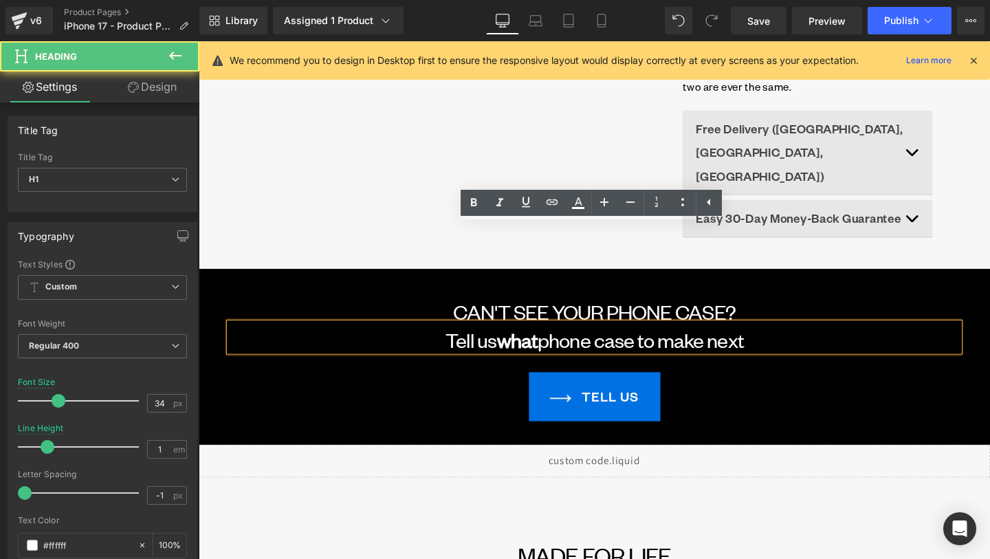
click at [538, 343] on span "what" at bounding box center [533, 355] width 43 height 25
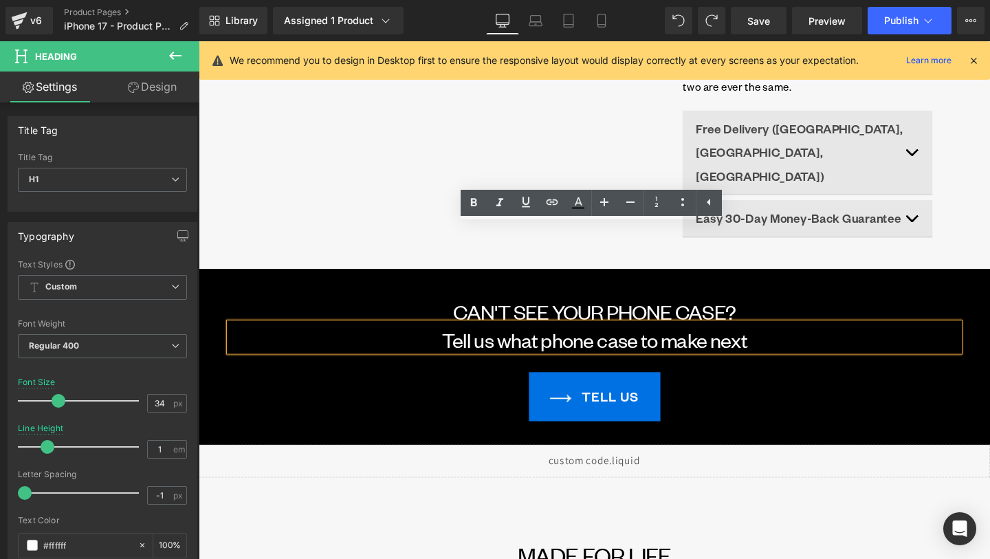
click at [474, 343] on font "Tell us what phone case to make next" at bounding box center [615, 355] width 321 height 25
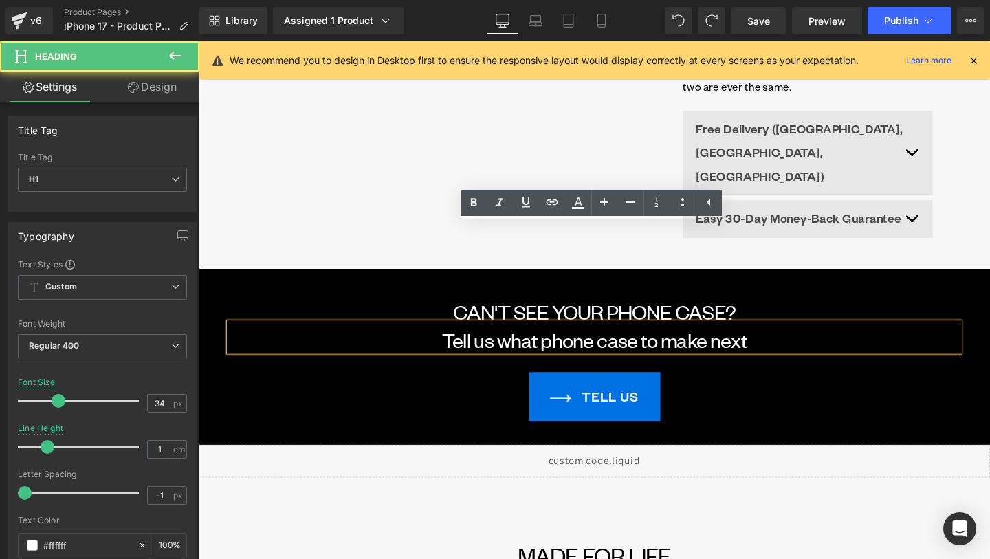
click at [429, 343] on h1 "Tell us what phone case to make next" at bounding box center [615, 355] width 768 height 24
click at [433, 389] on div "TELL US" at bounding box center [615, 414] width 768 height 51
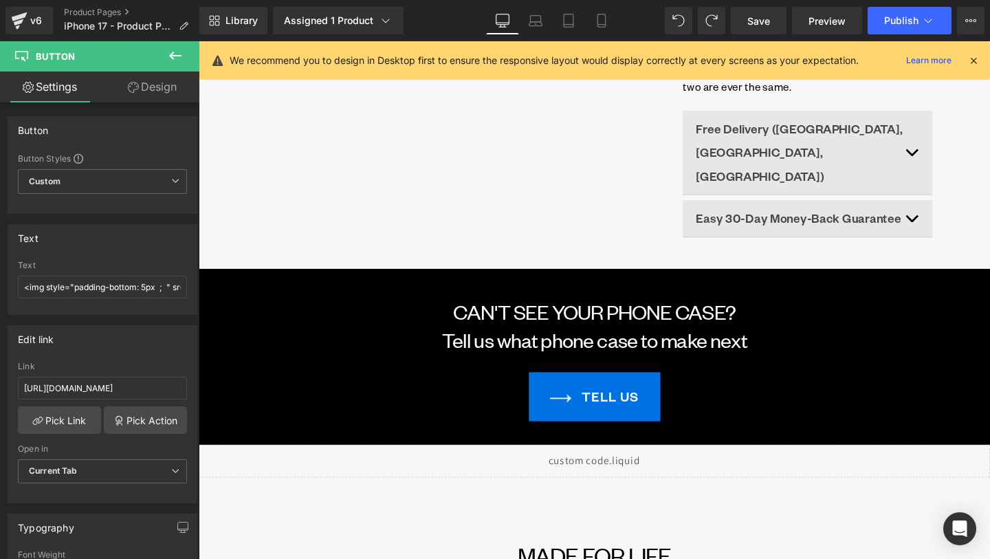
click at [448, 466] on div "Liquid" at bounding box center [615, 483] width 832 height 34
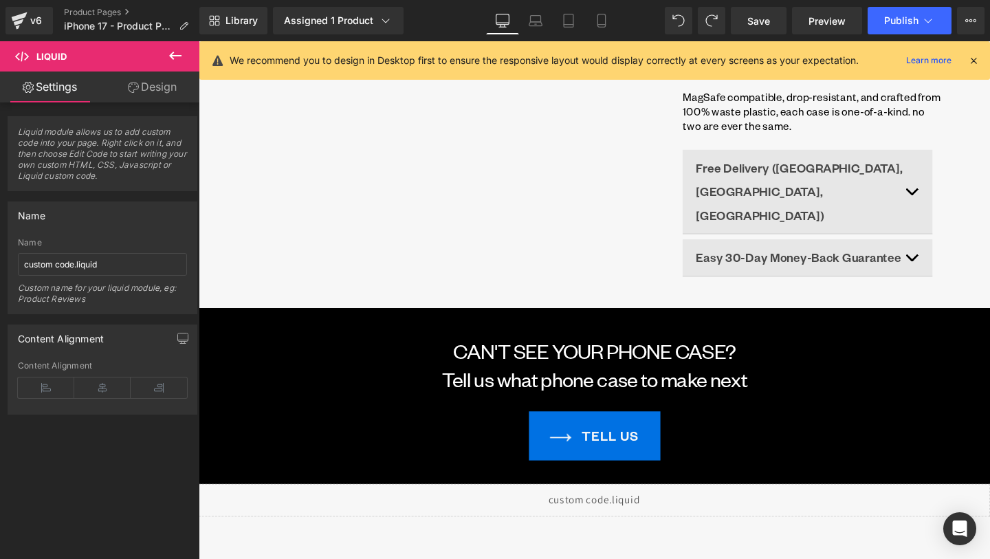
scroll to position [710, 0]
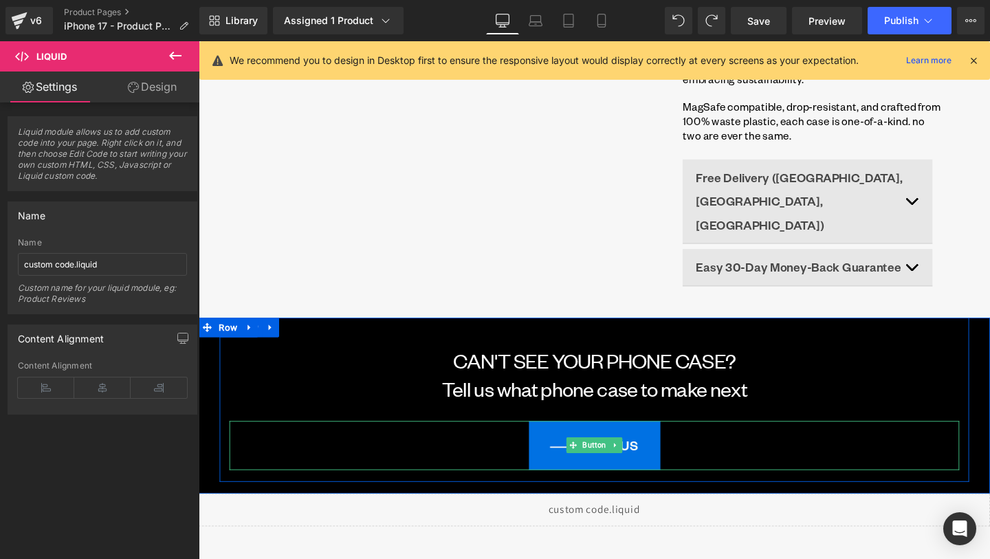
click at [575, 441] on link "TELL US" at bounding box center [615, 466] width 138 height 51
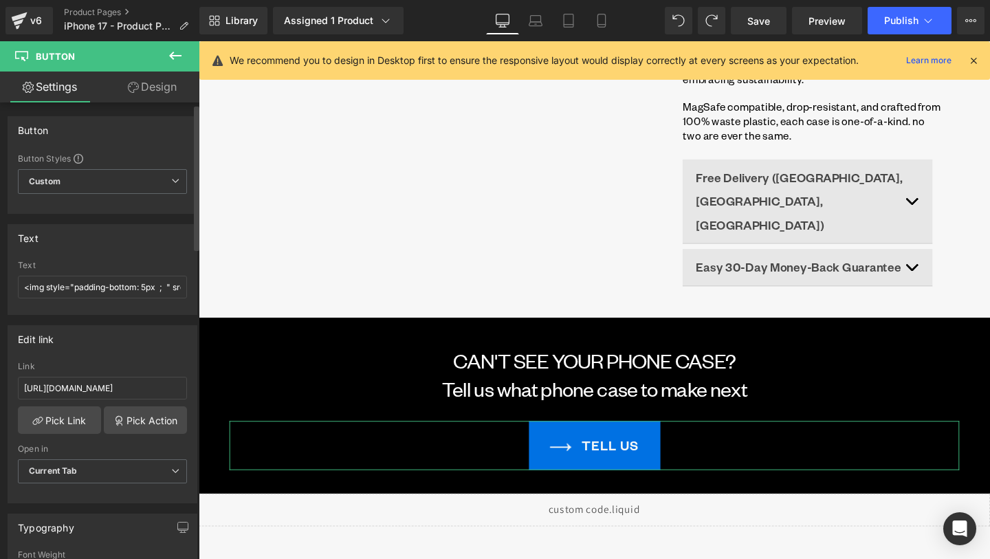
scroll to position [10, 0]
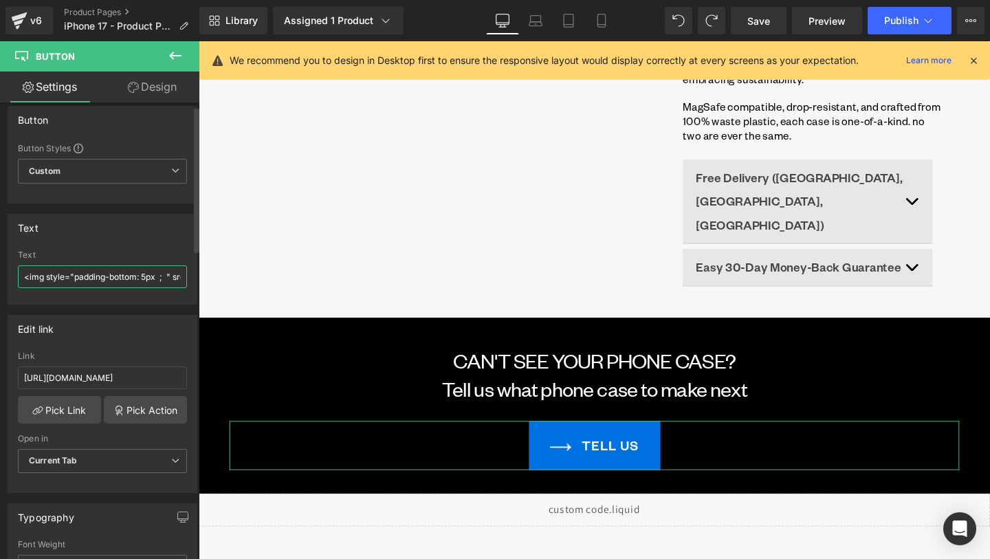
click at [144, 272] on input "<img style="padding-bottom: 5px ; " src="[URL][DOMAIN_NAME]" alt="arrow" width=…" at bounding box center [102, 276] width 169 height 23
click at [89, 272] on input "<img style="padding-bottom: 5px ; " src="[URL][DOMAIN_NAME]" alt="arrow" width=…" at bounding box center [102, 276] width 169 height 23
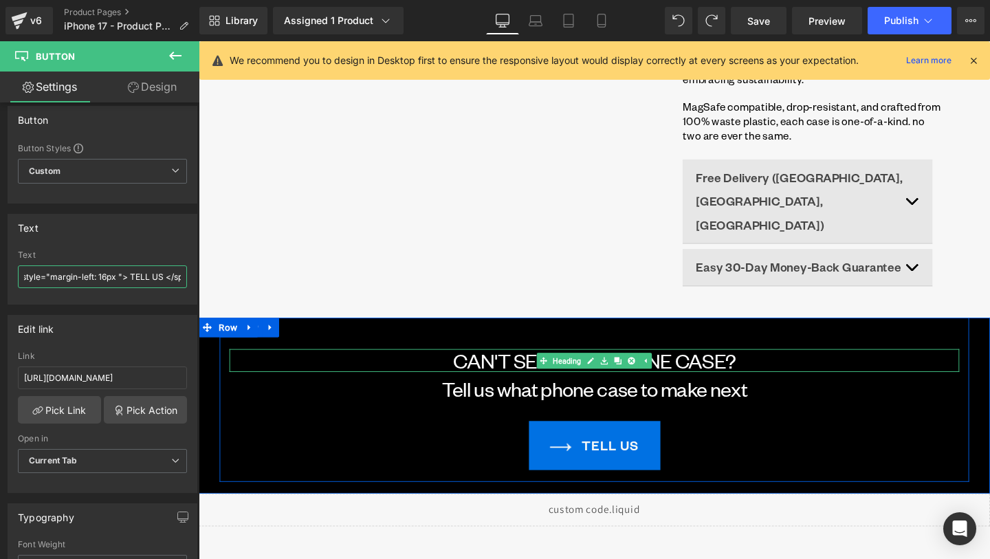
scroll to position [0, 805]
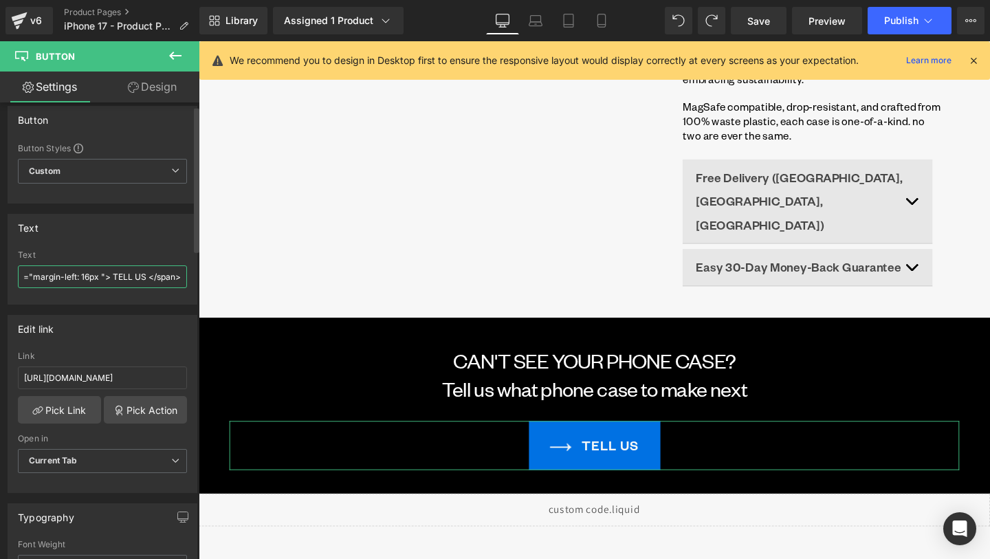
drag, startPoint x: 69, startPoint y: 272, endPoint x: 158, endPoint y: 272, distance: 89.4
click at [158, 272] on input "<img style="padding-bottom: 5px ; " src="[URL][DOMAIN_NAME]" alt="arrow" width=…" at bounding box center [102, 276] width 169 height 23
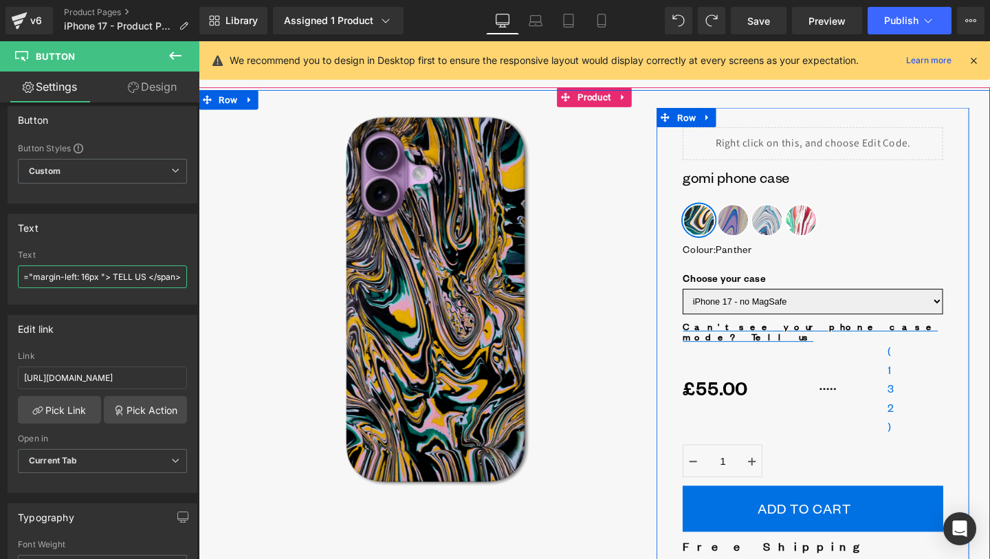
scroll to position [0, 0]
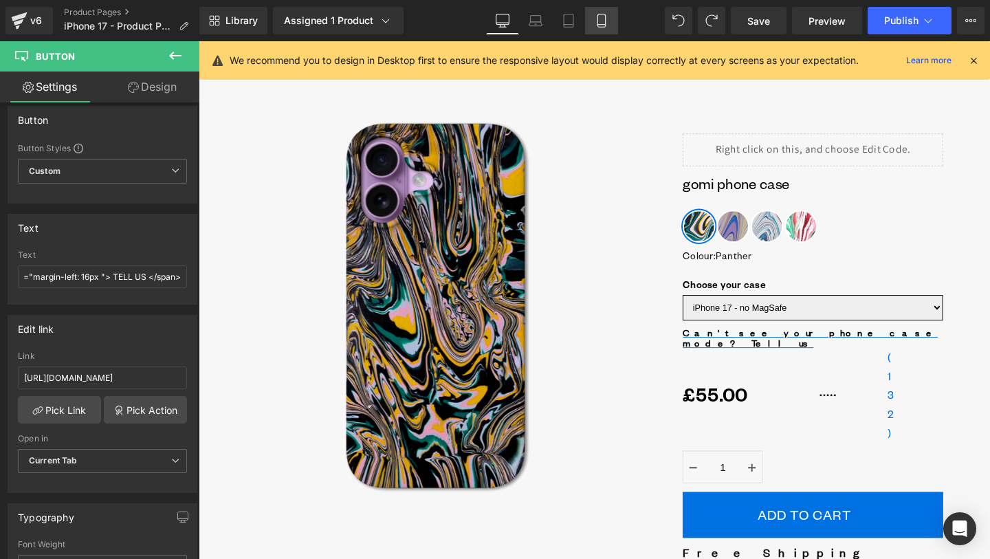
click at [599, 28] on link "Mobile" at bounding box center [601, 21] width 33 height 28
type input "18"
type input "100"
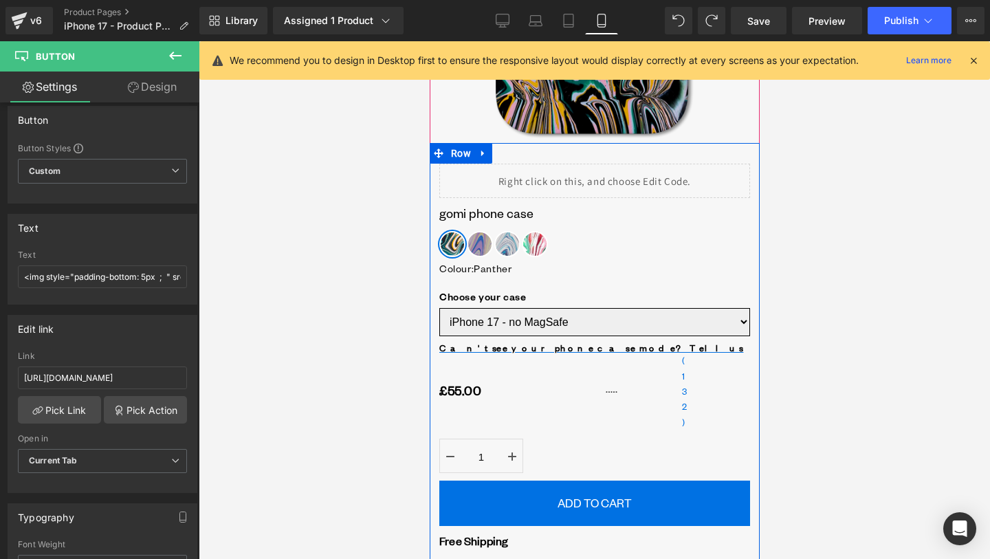
scroll to position [378, 0]
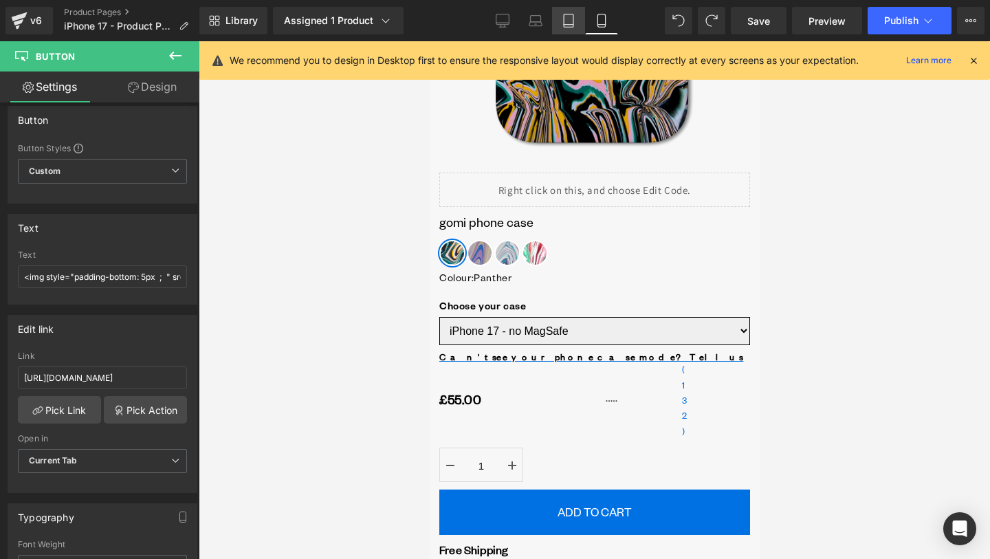
click at [572, 32] on link "Tablet" at bounding box center [568, 21] width 33 height 28
type input "20"
type input "100"
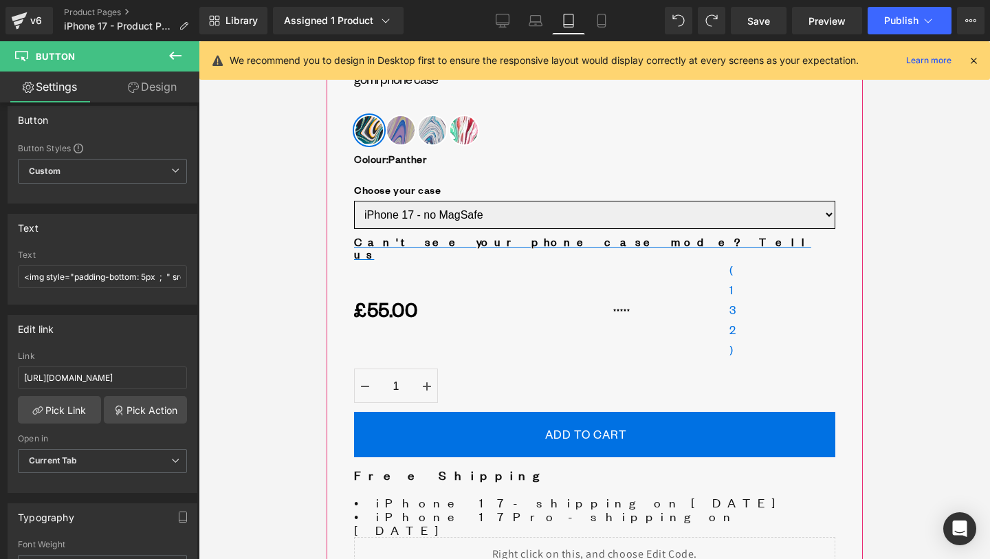
scroll to position [928, 0]
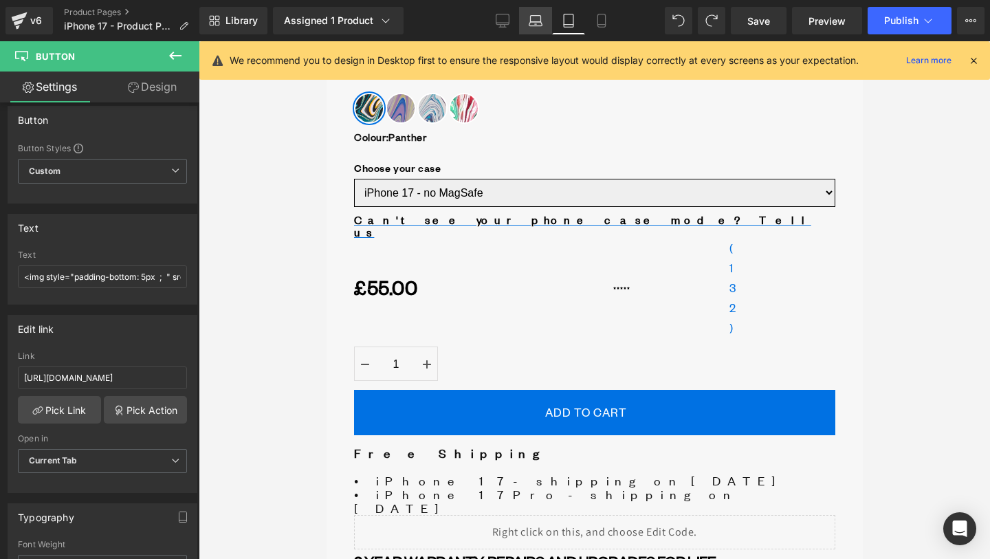
click at [532, 22] on icon at bounding box center [536, 21] width 14 height 14
type input "100"
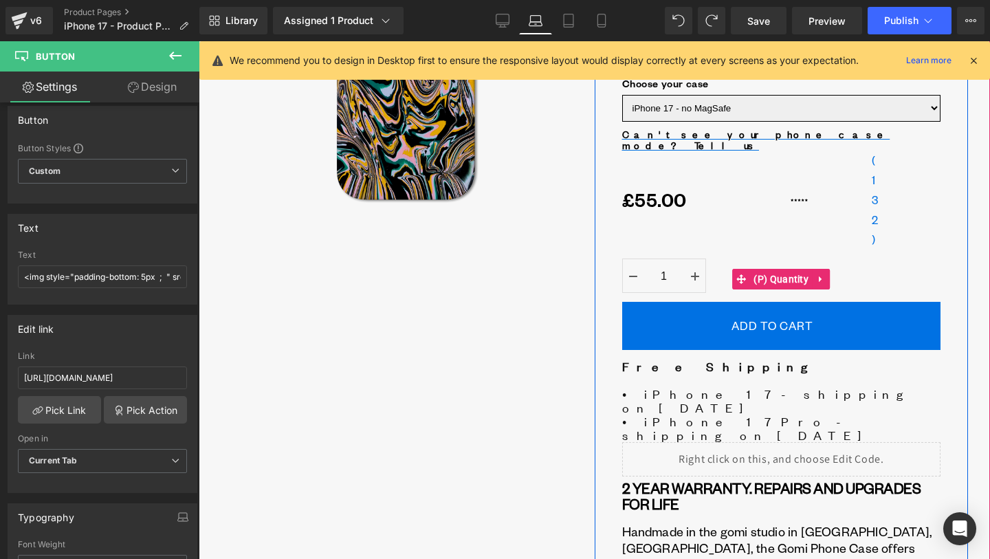
scroll to position [138, 0]
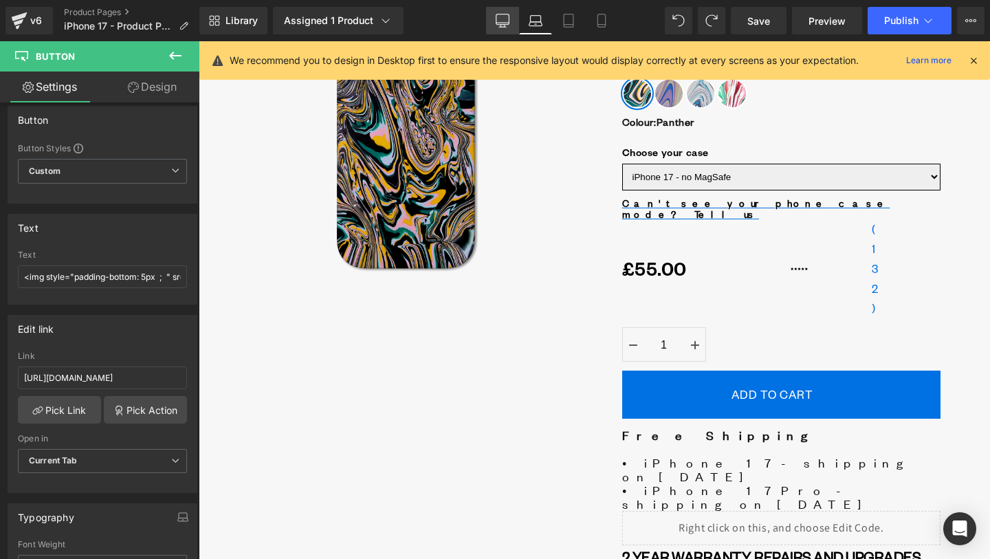
click at [514, 21] on link "Desktop" at bounding box center [502, 21] width 33 height 28
type input "22"
type input "100"
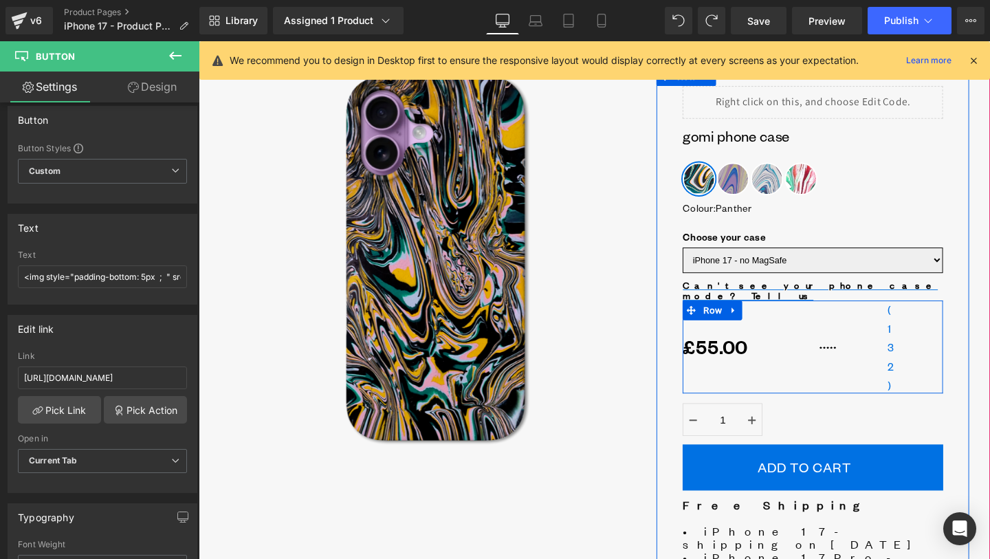
scroll to position [35, 0]
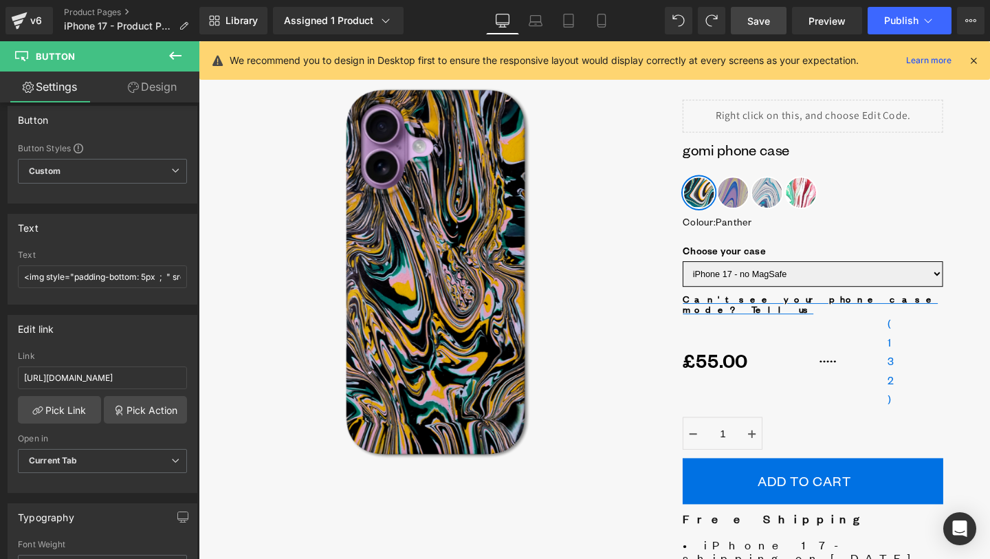
click at [765, 26] on span "Save" at bounding box center [759, 21] width 23 height 14
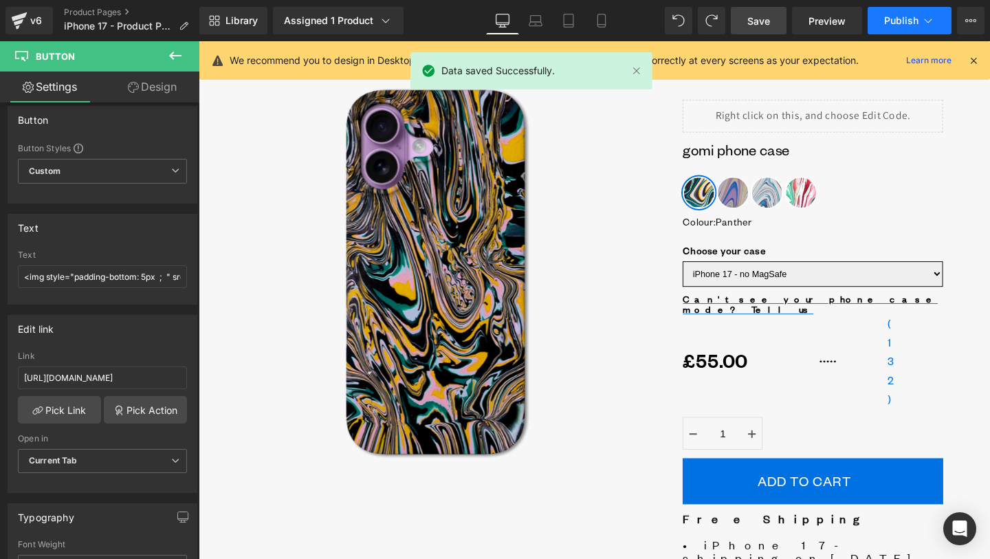
click at [897, 32] on button "Publish" at bounding box center [910, 21] width 84 height 28
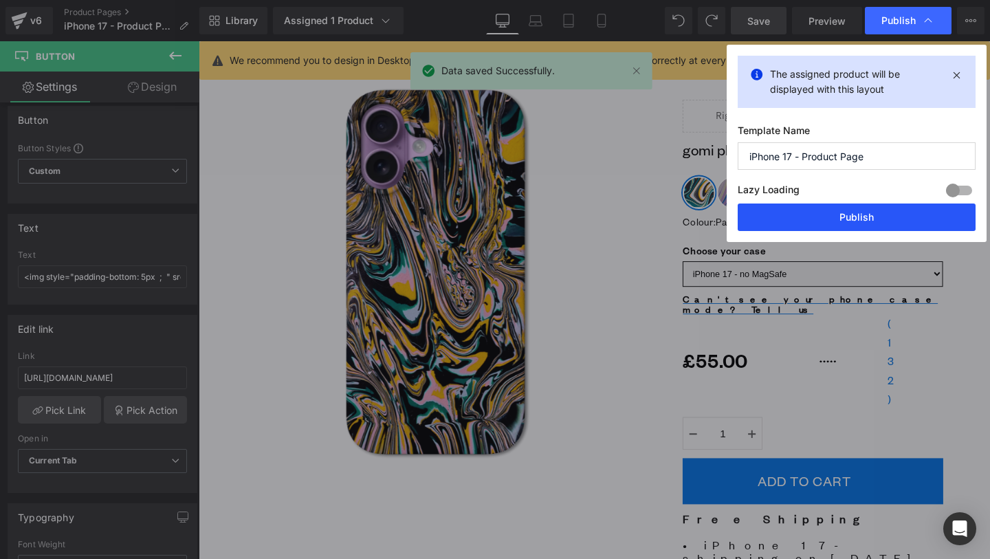
click at [862, 224] on button "Publish" at bounding box center [857, 218] width 238 height 28
